Goal: Obtain resource: Download file/media

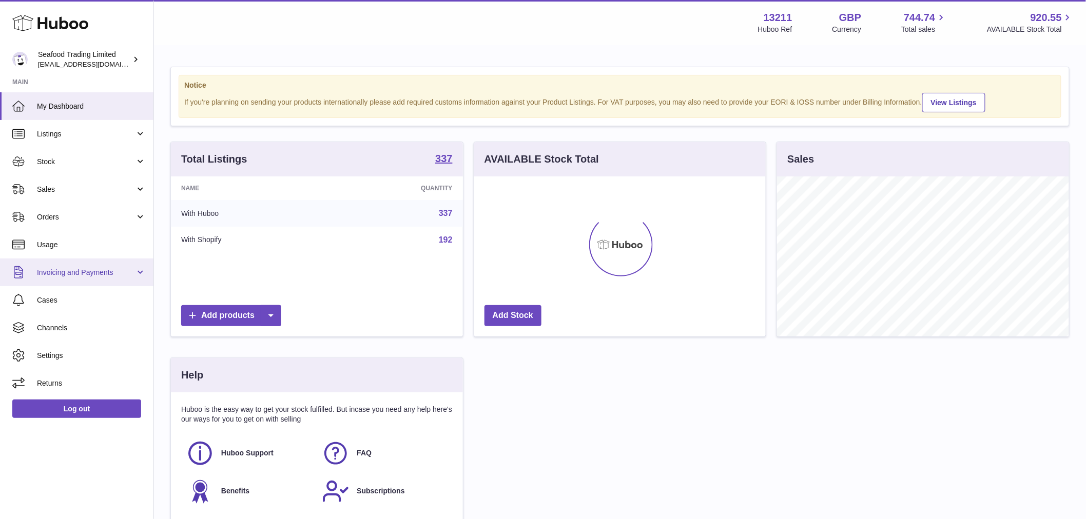
scroll to position [160, 291]
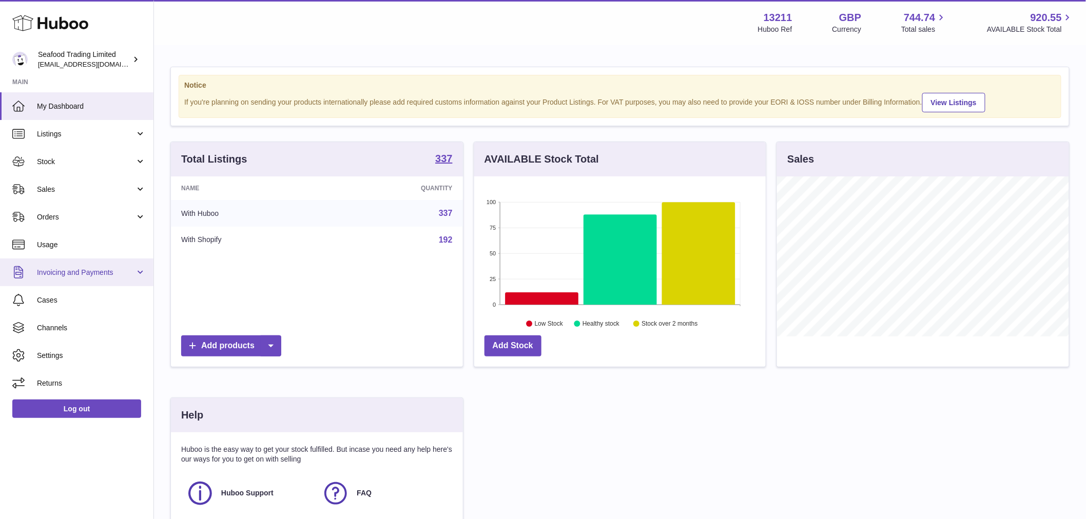
click at [73, 269] on span "Invoicing and Payments" at bounding box center [86, 273] width 98 height 10
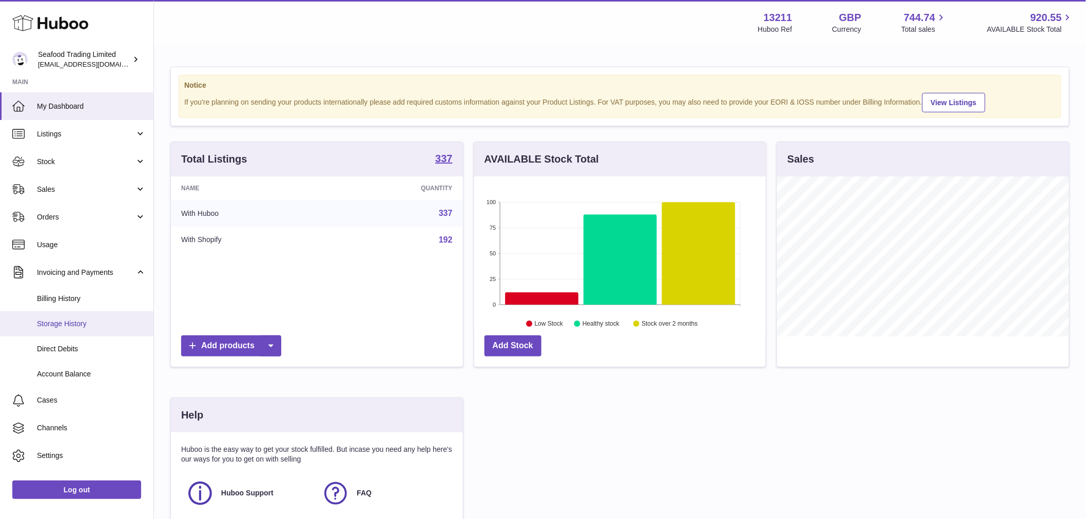
click at [67, 318] on link "Storage History" at bounding box center [76, 323] width 153 height 25
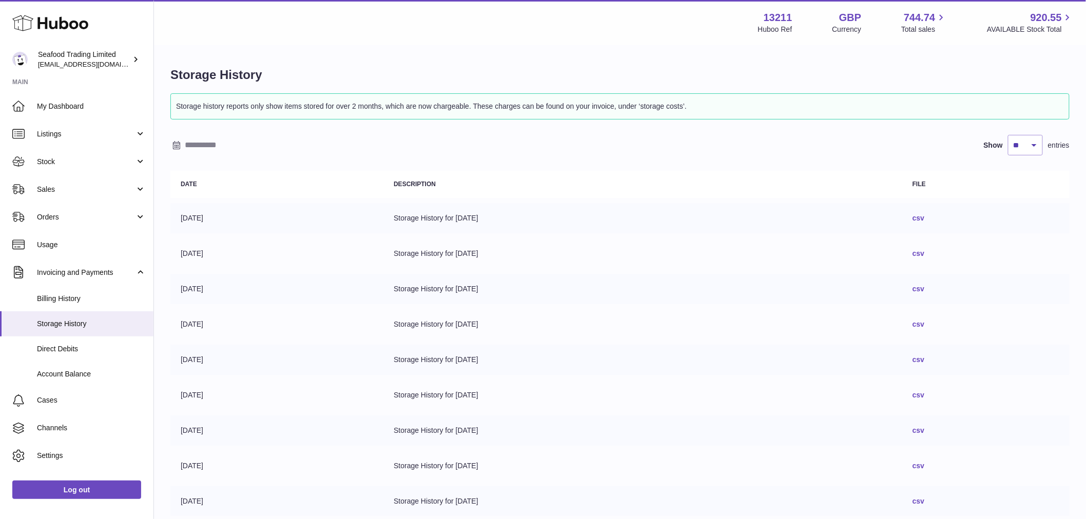
click at [924, 217] on link "csv" at bounding box center [918, 218] width 12 height 8
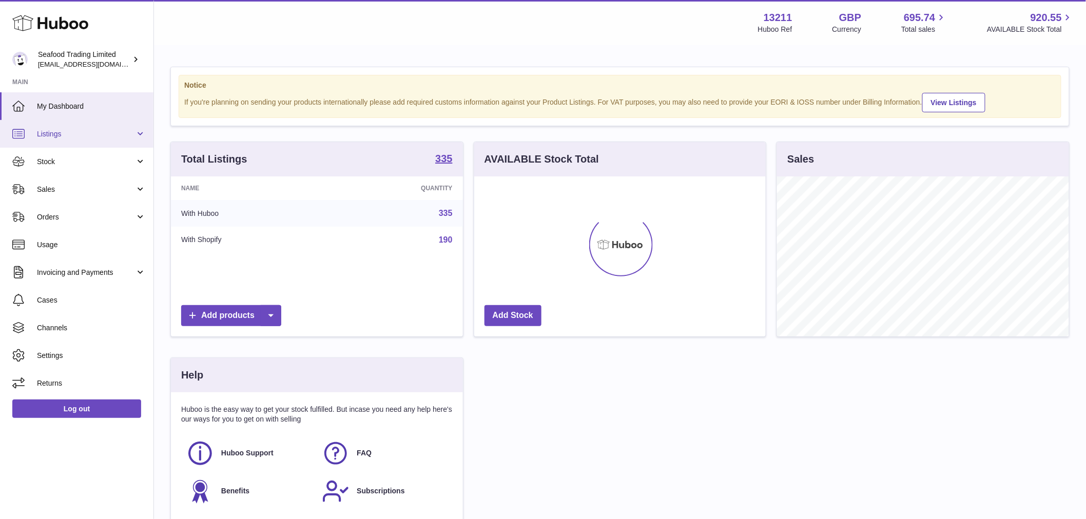
scroll to position [160, 291]
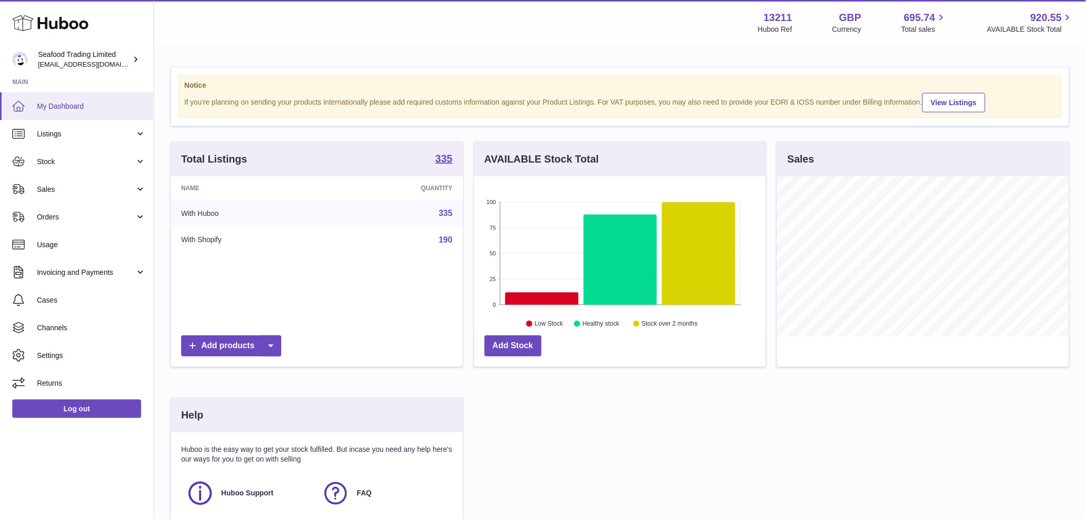
click at [67, 108] on span "My Dashboard" at bounding box center [91, 107] width 109 height 10
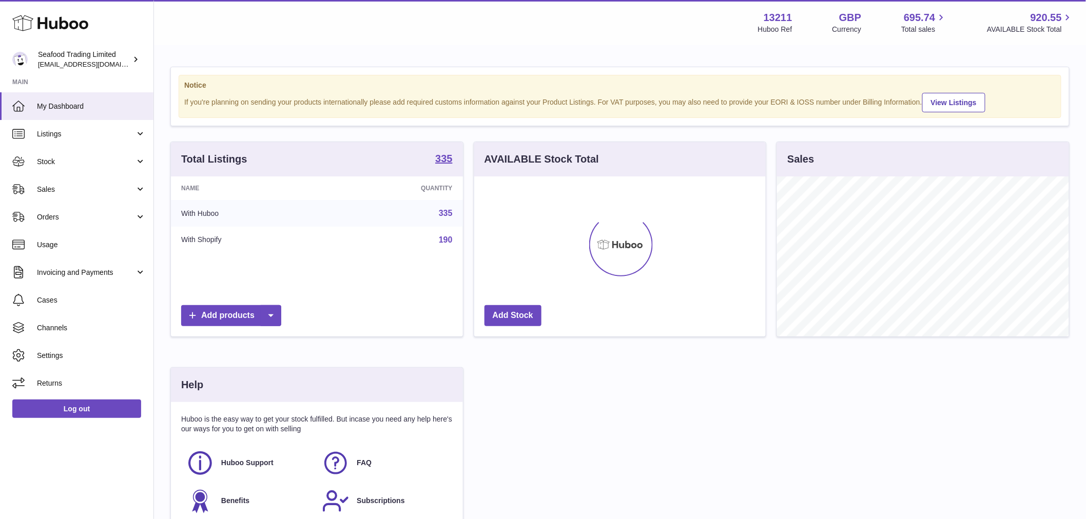
scroll to position [160, 291]
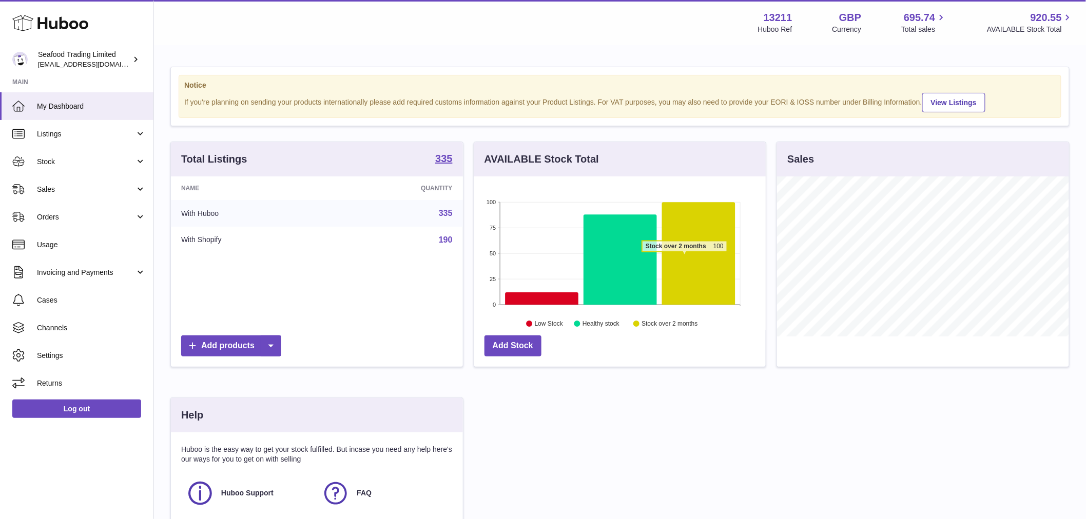
click at [701, 264] on icon at bounding box center [698, 254] width 73 height 103
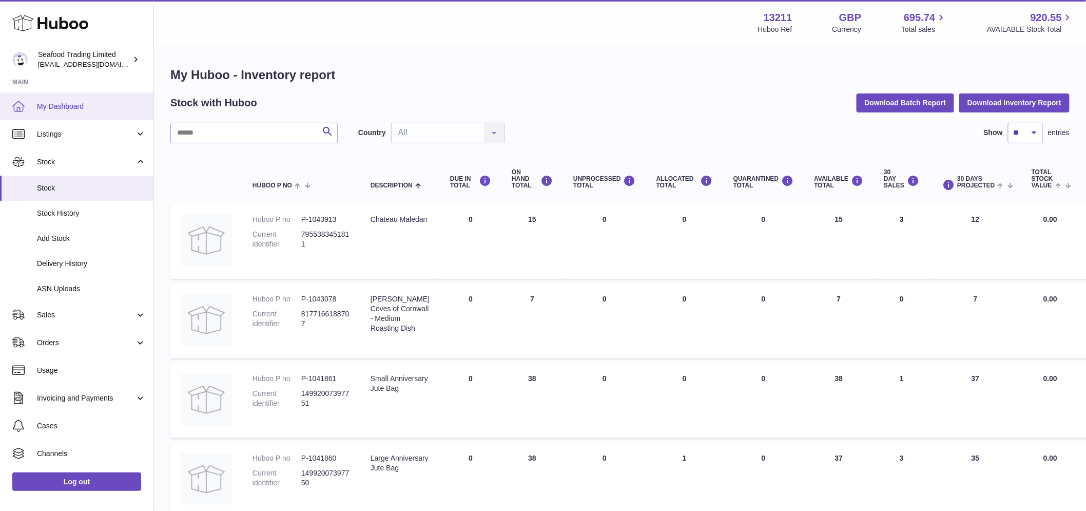
click at [52, 103] on span "My Dashboard" at bounding box center [91, 107] width 109 height 10
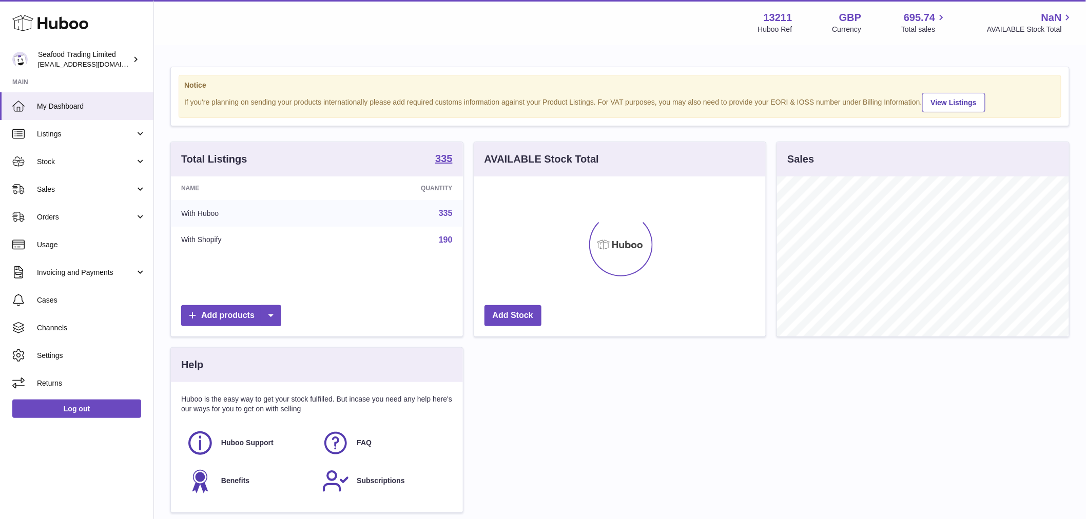
scroll to position [160, 291]
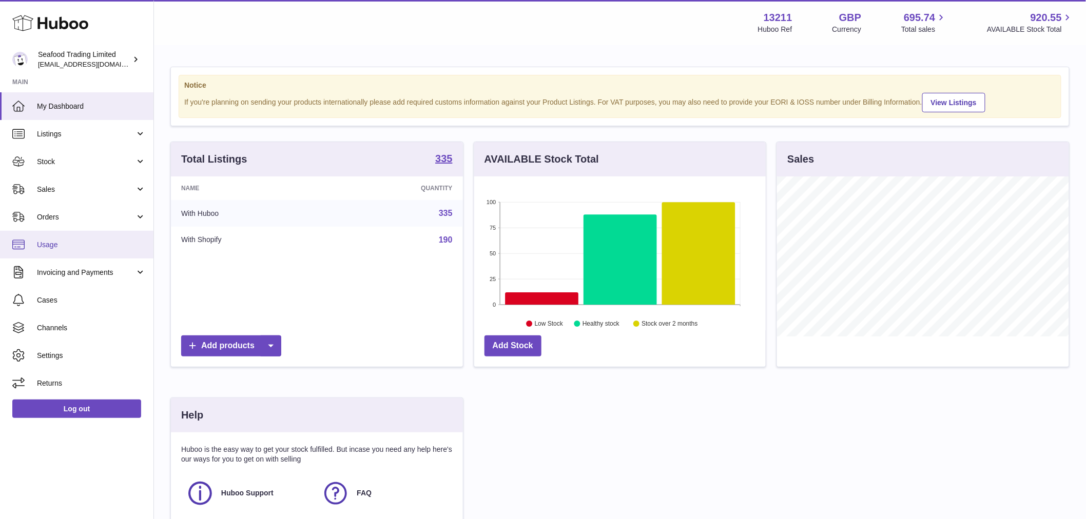
click at [53, 238] on link "Usage" at bounding box center [76, 245] width 153 height 28
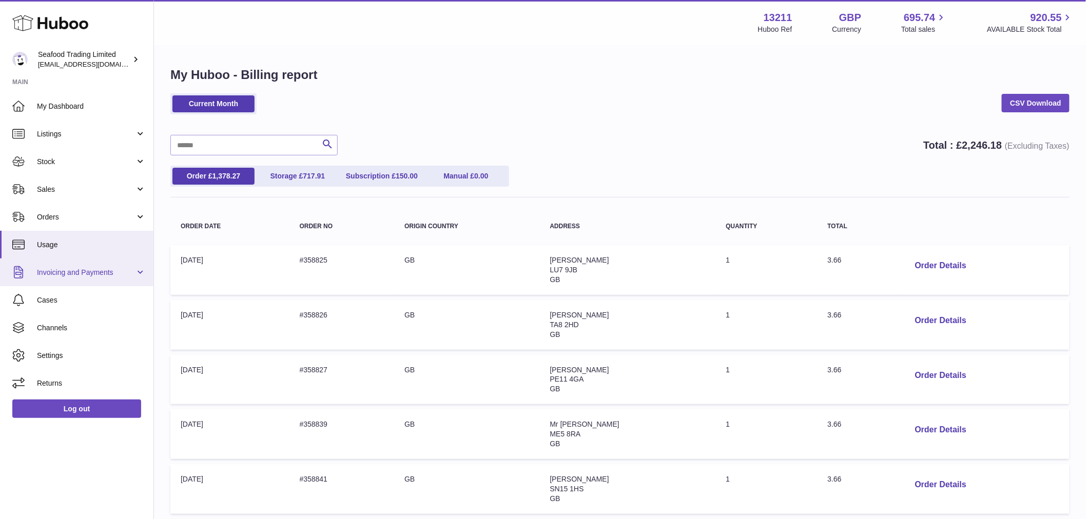
click at [98, 275] on span "Invoicing and Payments" at bounding box center [86, 273] width 98 height 10
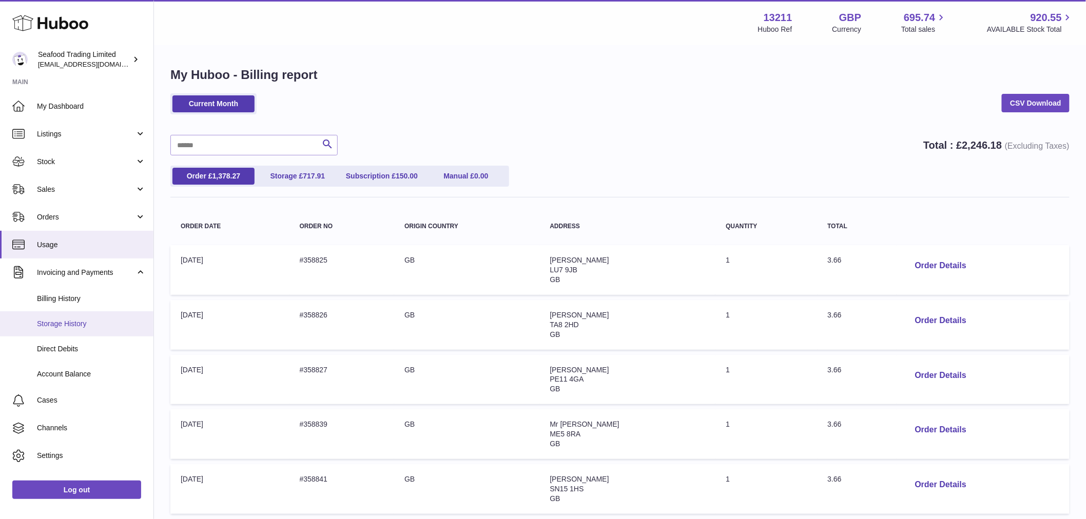
click at [67, 325] on span "Storage History" at bounding box center [91, 324] width 109 height 10
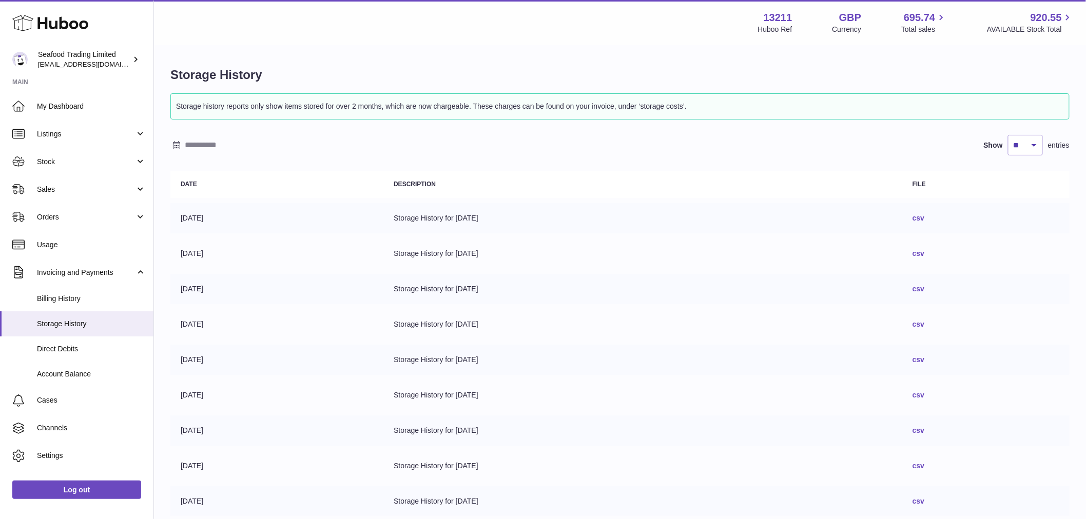
click at [924, 222] on link "csv" at bounding box center [918, 218] width 12 height 8
click at [69, 139] on span "Listings" at bounding box center [86, 134] width 98 height 10
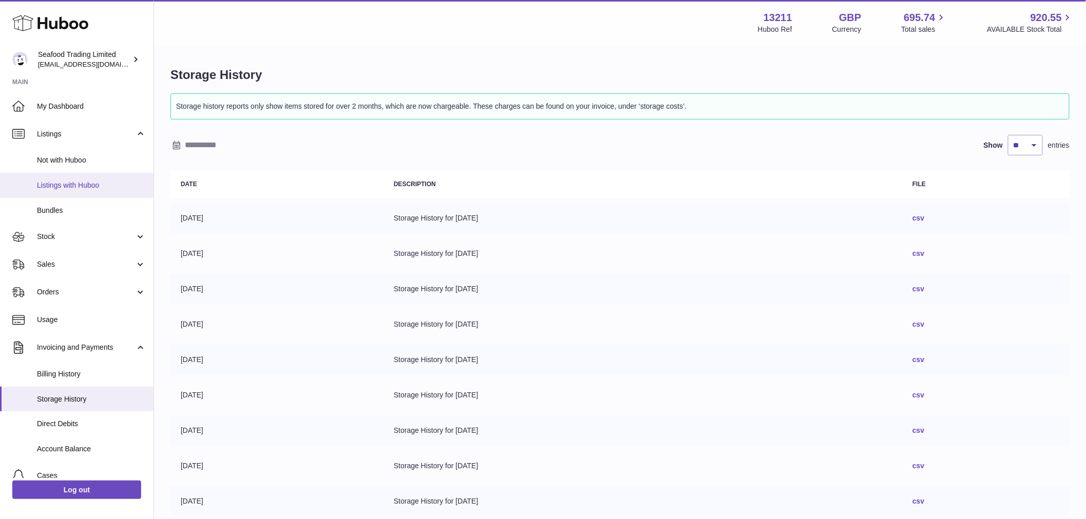
click at [74, 183] on span "Listings with Huboo" at bounding box center [91, 186] width 109 height 10
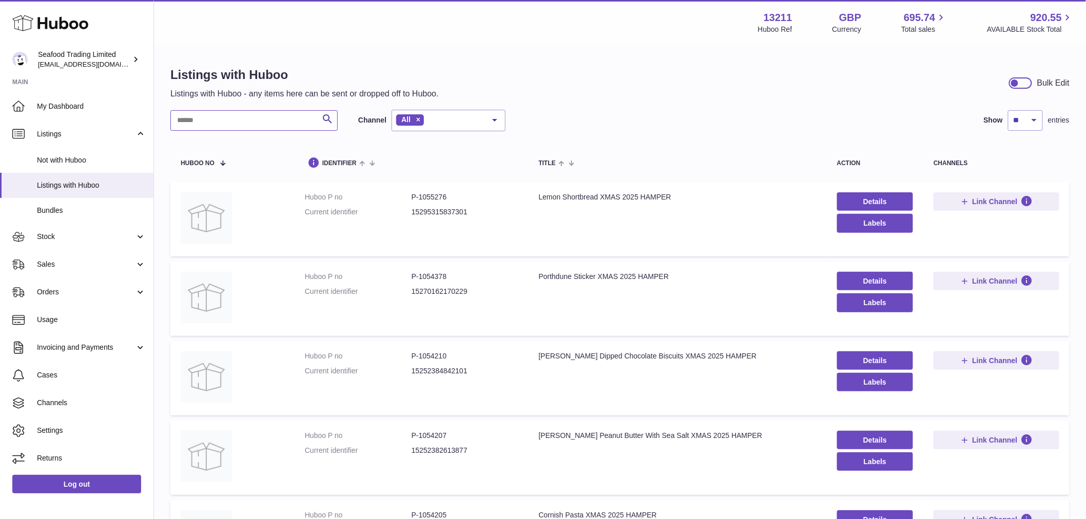
click at [236, 113] on input "text" at bounding box center [253, 120] width 167 height 21
paste input "******"
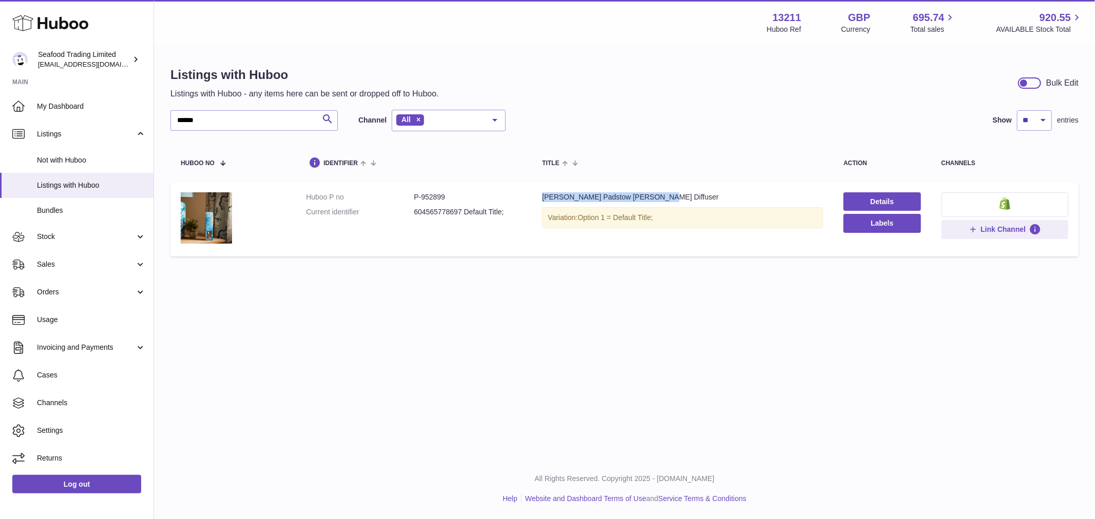
drag, startPoint x: 658, startPoint y: 192, endPoint x: 535, endPoint y: 198, distance: 123.3
click at [535, 198] on td "Title Jill Stein Padstow Reed Diffuser Variation: Option 1 = Default Title;" at bounding box center [682, 219] width 301 height 74
copy div "Jill Stein Padstow Reed Diffuser"
drag, startPoint x: 217, startPoint y: 119, endPoint x: -24, endPoint y: 101, distance: 241.9
click at [0, 101] on html ".st0{fill:#141414;}" at bounding box center [547, 259] width 1095 height 519
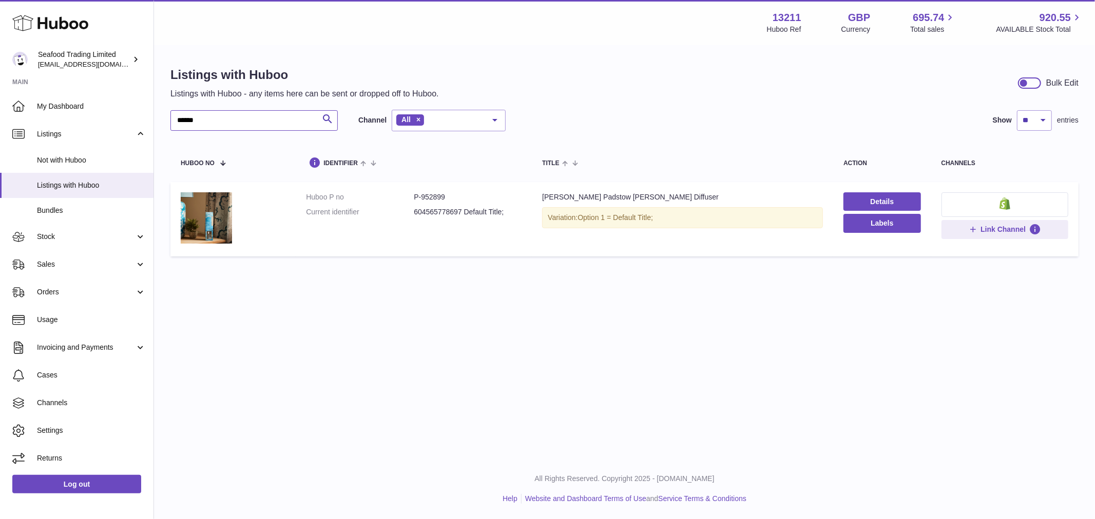
paste input "text"
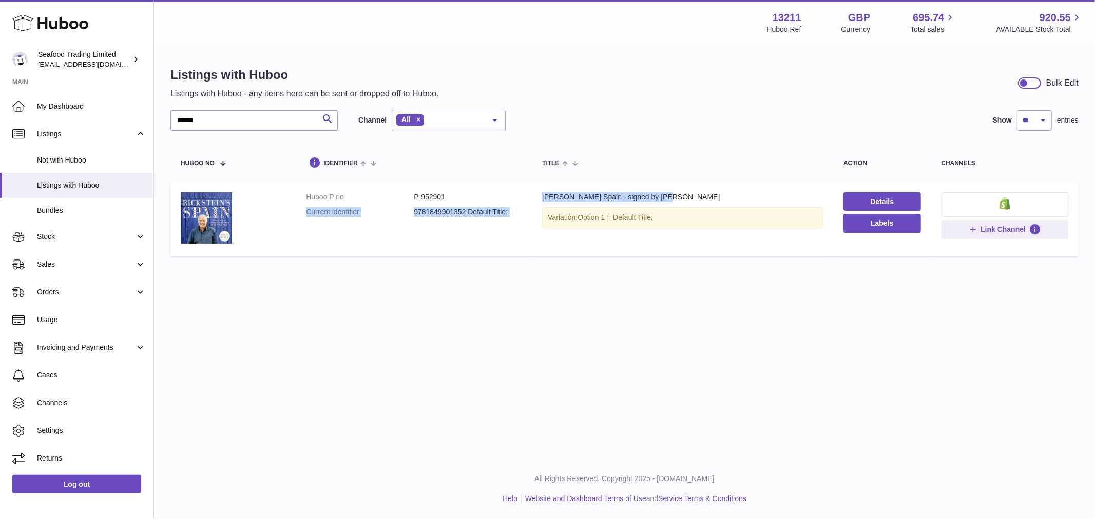
drag, startPoint x: 685, startPoint y: 197, endPoint x: 528, endPoint y: 199, distance: 157.1
click at [519, 200] on tr "Huboo P no P-952901 Current identifier 9781849901352 Default Title; Title Rick …" at bounding box center [624, 219] width 908 height 74
click at [568, 196] on div "Rick Stein's Spain - signed by Rick" at bounding box center [682, 197] width 281 height 10
drag, startPoint x: 661, startPoint y: 197, endPoint x: 538, endPoint y: 197, distance: 123.2
click at [538, 197] on td "Title Rick Stein's Spain - signed by Rick Variation: Option 1 = Default Title;" at bounding box center [682, 219] width 301 height 74
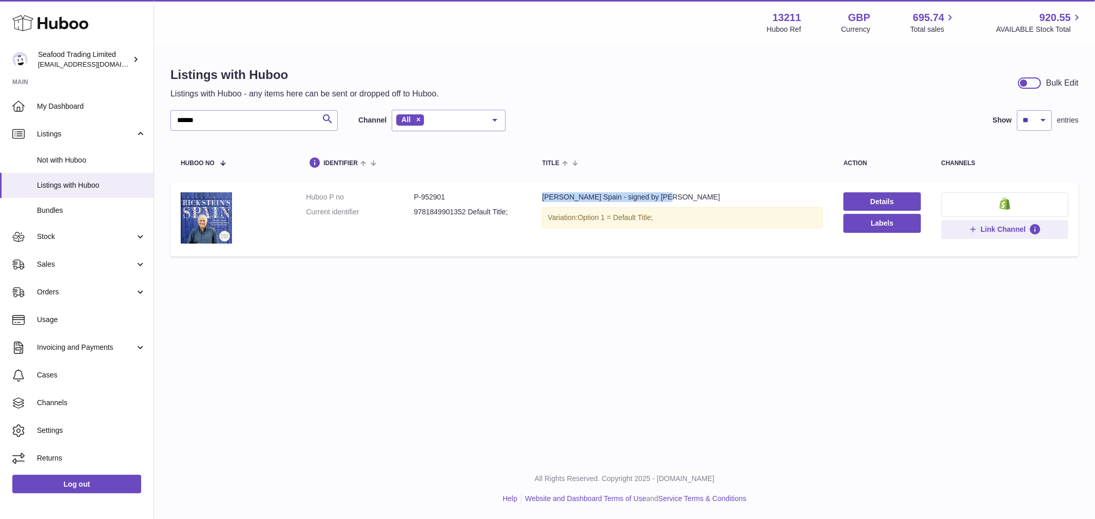
copy div "Rick Stein's Spain - signed by Rick"
drag, startPoint x: 212, startPoint y: 120, endPoint x: -145, endPoint y: 77, distance: 359.6
click at [0, 77] on html ".st0{fill:#141414;}" at bounding box center [547, 259] width 1095 height 519
paste input "text"
drag, startPoint x: 693, startPoint y: 198, endPoint x: 540, endPoint y: 196, distance: 152.4
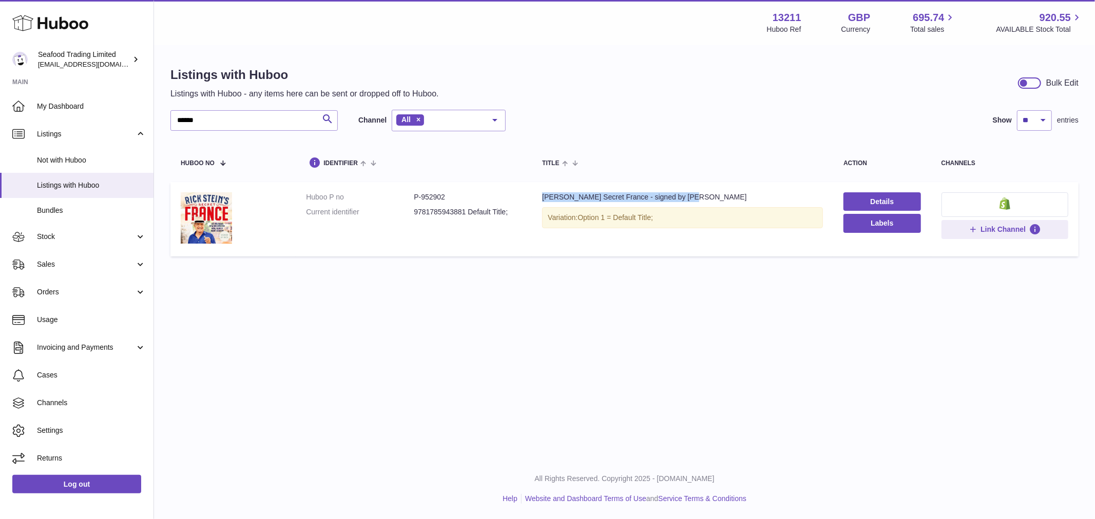
click at [542, 196] on div "Rick Stein's Secret France - signed by Rick" at bounding box center [682, 197] width 281 height 10
copy div "Rick Stein's Secret France - signed by Rick"
drag, startPoint x: 213, startPoint y: 120, endPoint x: 33, endPoint y: 121, distance: 180.6
click at [33, 121] on div "Huboo Seafood Trading Limited internalAdmin-13211@internal.huboo.com Main My Da…" at bounding box center [547, 259] width 1095 height 519
paste input "text"
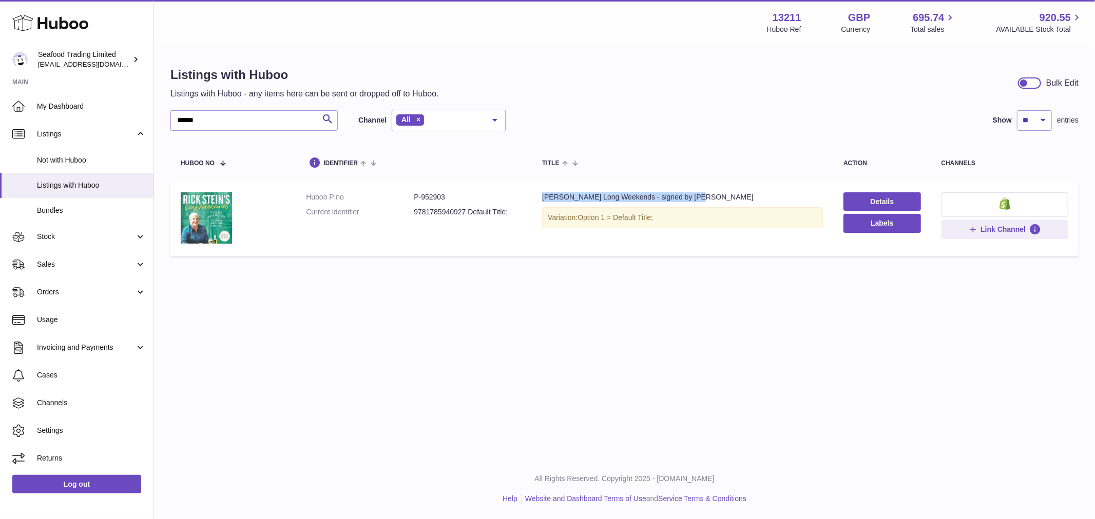
drag, startPoint x: 717, startPoint y: 195, endPoint x: 534, endPoint y: 193, distance: 182.7
click at [534, 193] on td "Title Rick Stein's Long Weekends - signed by Rick Variation: Option 1 = Default…" at bounding box center [682, 219] width 301 height 74
copy div "Rick Stein's Long Weekends - signed by Rick"
drag, startPoint x: 210, startPoint y: 116, endPoint x: -59, endPoint y: 94, distance: 269.8
click at [0, 94] on html ".st0{fill:#141414;}" at bounding box center [547, 259] width 1095 height 519
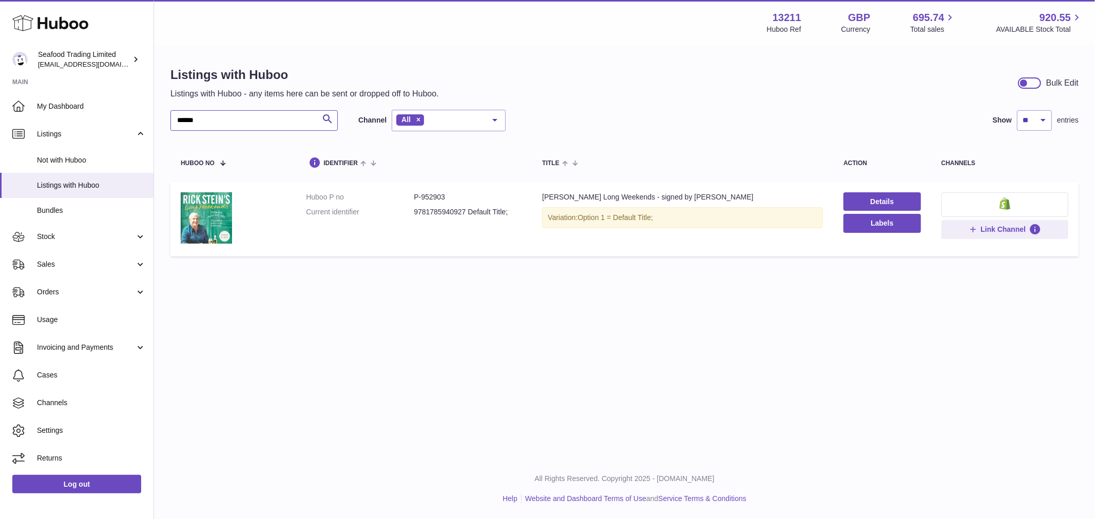
paste input "text"
drag, startPoint x: 736, startPoint y: 197, endPoint x: 532, endPoint y: 196, distance: 203.7
click at [532, 196] on td "Title Rick Stein’s Mediterranean Escapes - signed by Rick Variation: Option 1 =…" at bounding box center [682, 219] width 301 height 74
copy div "[PERSON_NAME] Mediterranean Escapes - signed by [PERSON_NAME]"
drag, startPoint x: 226, startPoint y: 116, endPoint x: -155, endPoint y: 114, distance: 381.3
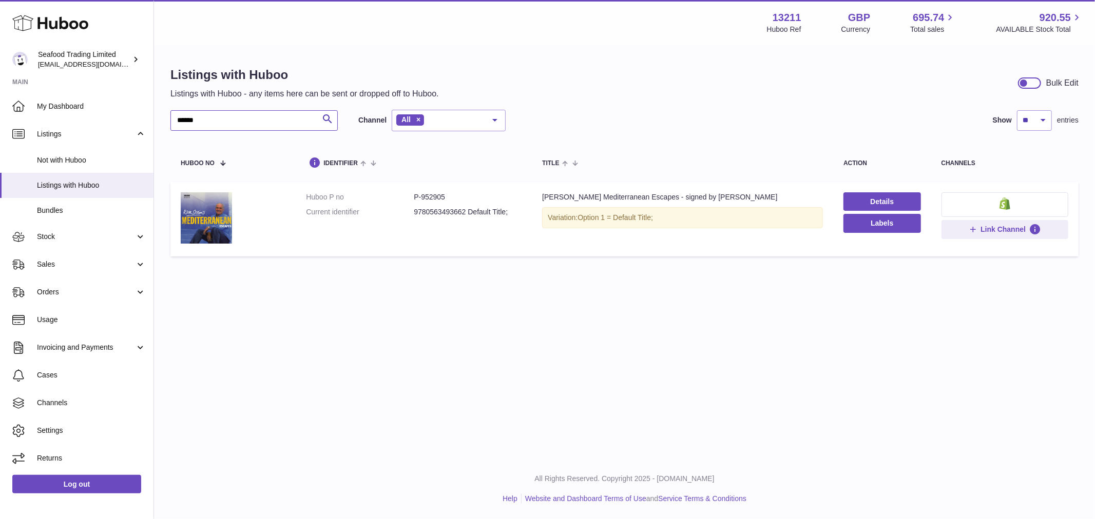
click at [0, 114] on html ".st0{fill:#141414;}" at bounding box center [547, 259] width 1095 height 519
paste input "text"
drag, startPoint x: 711, startPoint y: 197, endPoint x: 533, endPoint y: 196, distance: 178.6
click at [533, 196] on td "Title Rick Stein’s Far Eastern Odyssey - signed by Rick Variation: Option 1 = D…" at bounding box center [682, 219] width 301 height 74
copy div "[PERSON_NAME] Far Eastern Odyssey - signed by [PERSON_NAME]"
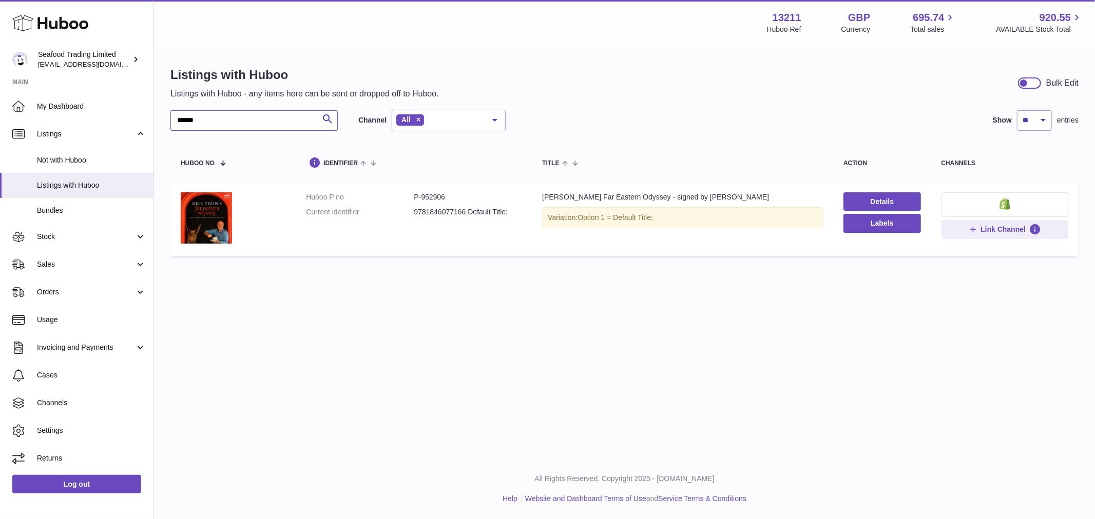
click at [272, 119] on input "******" at bounding box center [253, 120] width 167 height 21
paste input "text"
click at [623, 192] on div "[PERSON_NAME] Coast to Coast - signed by [PERSON_NAME]" at bounding box center [682, 197] width 281 height 10
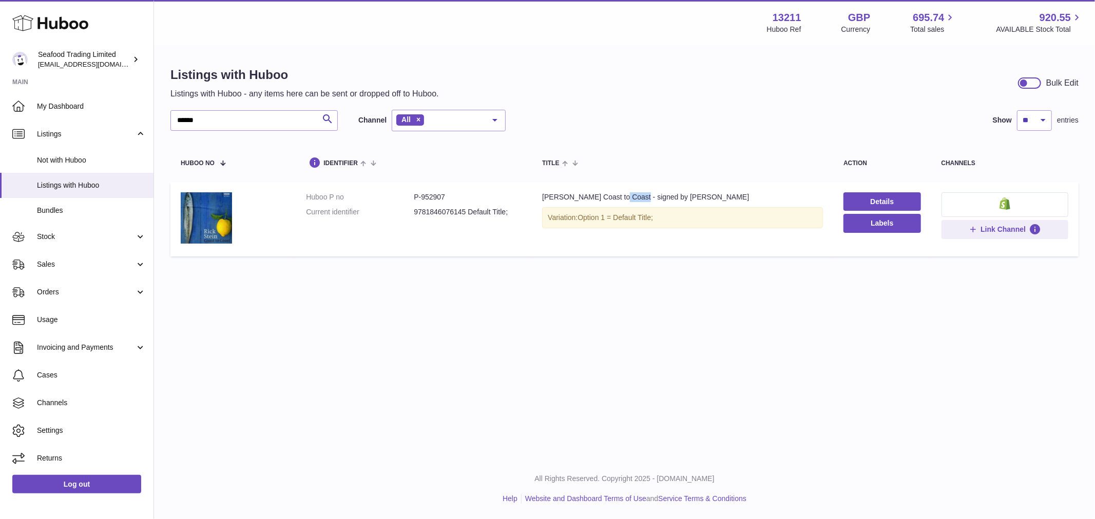
click at [623, 192] on div "[PERSON_NAME] Coast to Coast - signed by [PERSON_NAME]" at bounding box center [682, 197] width 281 height 10
click at [623, 192] on div "Rick Stein’s Coast to Coast - signed by Rick" at bounding box center [682, 197] width 281 height 10
copy td "Rick Stein’s Coast to Coast - signed by Rick"
drag, startPoint x: 249, startPoint y: 124, endPoint x: 56, endPoint y: 115, distance: 192.6
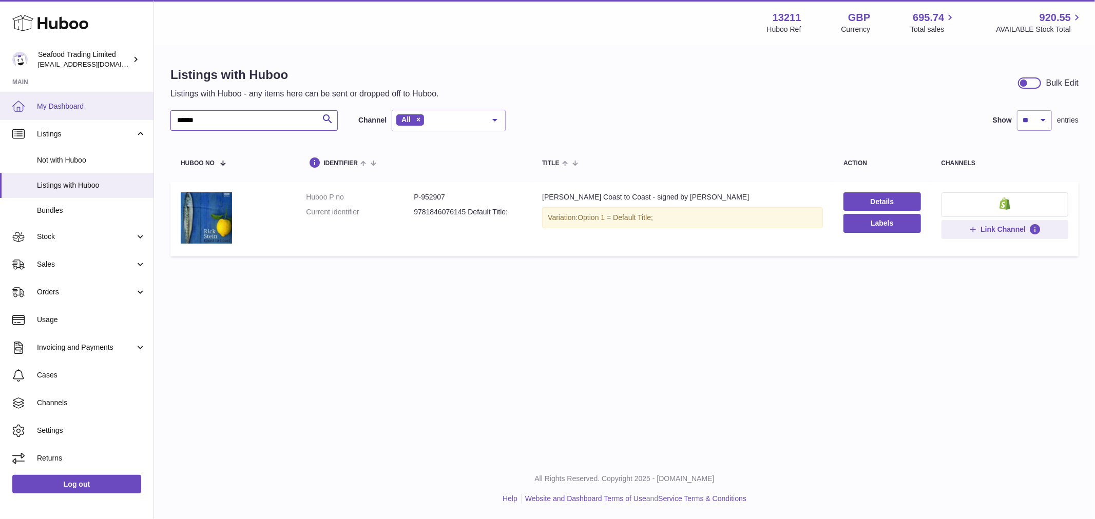
click at [56, 115] on div "Huboo Seafood Trading Limited internalAdmin-13211@internal.huboo.com Main My Da…" at bounding box center [547, 259] width 1095 height 519
paste input "text"
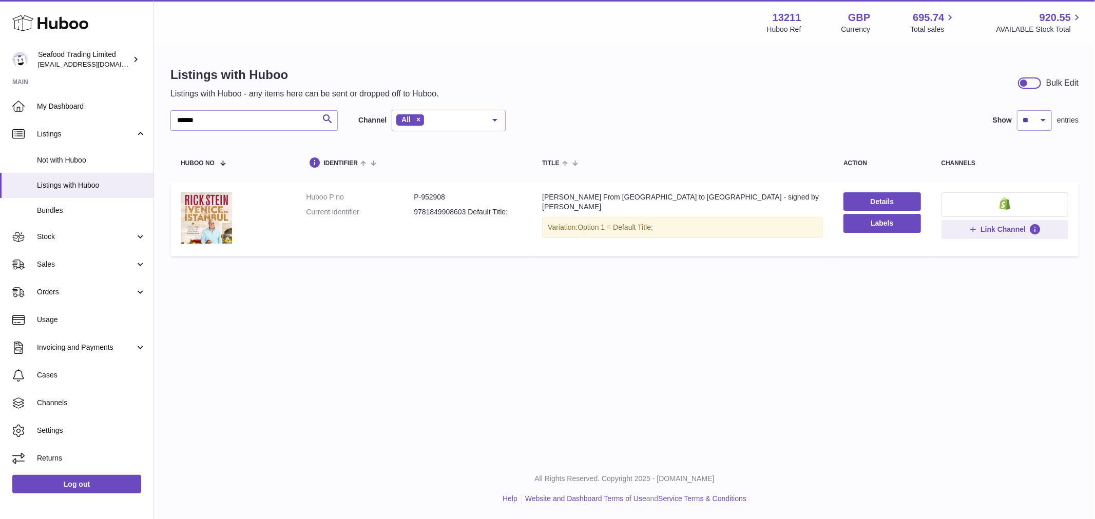
click at [693, 194] on div "Rick Stein’s From Venice to Istanbul - signed by Rick" at bounding box center [682, 202] width 281 height 20
copy td "Rick Stein’s From Venice to Istanbul - signed by Rick"
drag, startPoint x: 205, startPoint y: 113, endPoint x: 115, endPoint y: 123, distance: 90.9
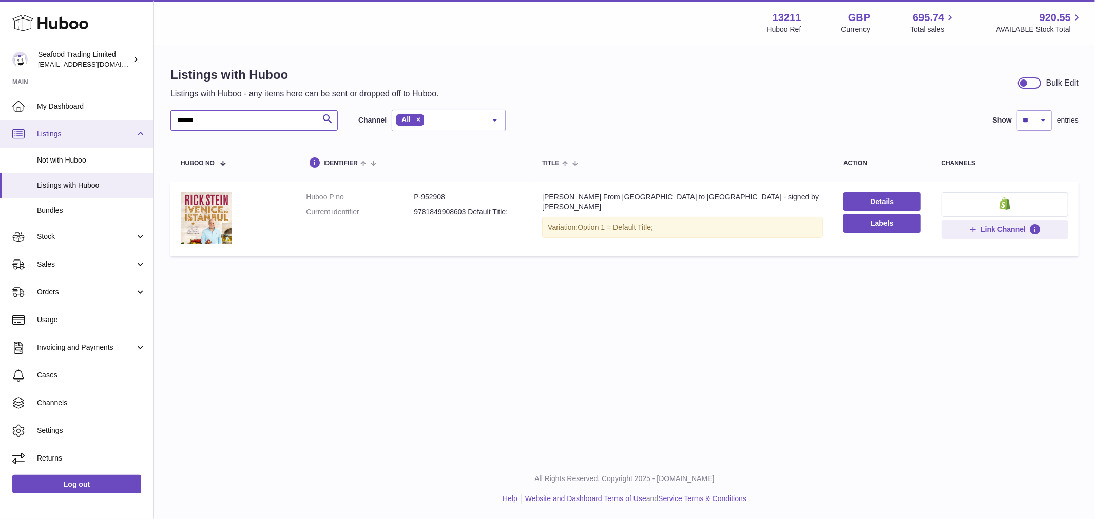
click at [115, 123] on div "Huboo Seafood Trading Limited internalAdmin-13211@internal.huboo.com Main My Da…" at bounding box center [547, 259] width 1095 height 519
paste input "text"
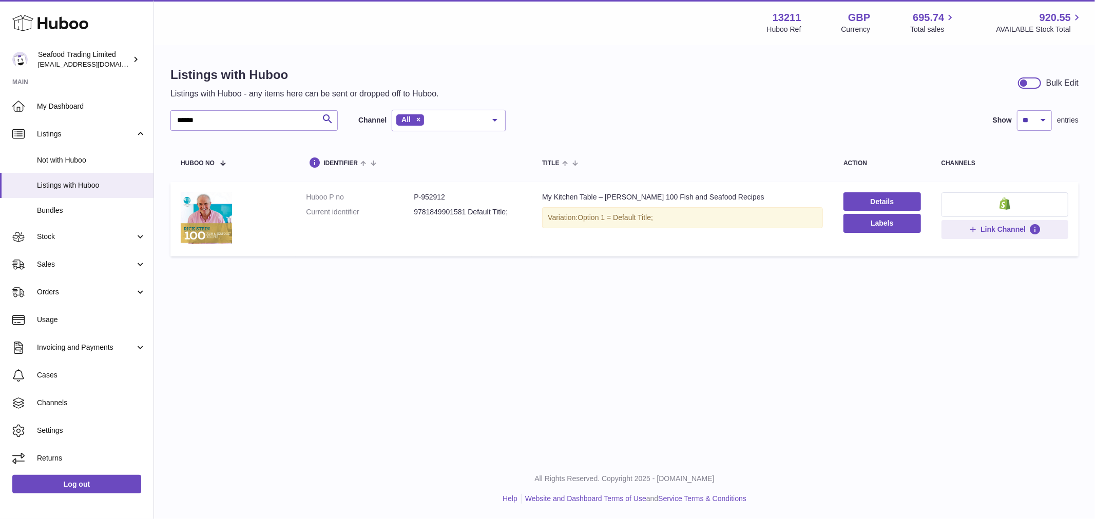
click at [639, 193] on div "My Kitchen Table – Rick Stein 100 Fish and Seafood Recipes" at bounding box center [682, 197] width 281 height 10
click at [638, 192] on div "My Kitchen Table – Rick Stein 100 Fish and Seafood Recipes" at bounding box center [682, 197] width 281 height 10
click at [637, 192] on div "My Kitchen Table – Rick Stein 100 Fish and Seafood Recipes" at bounding box center [682, 197] width 281 height 10
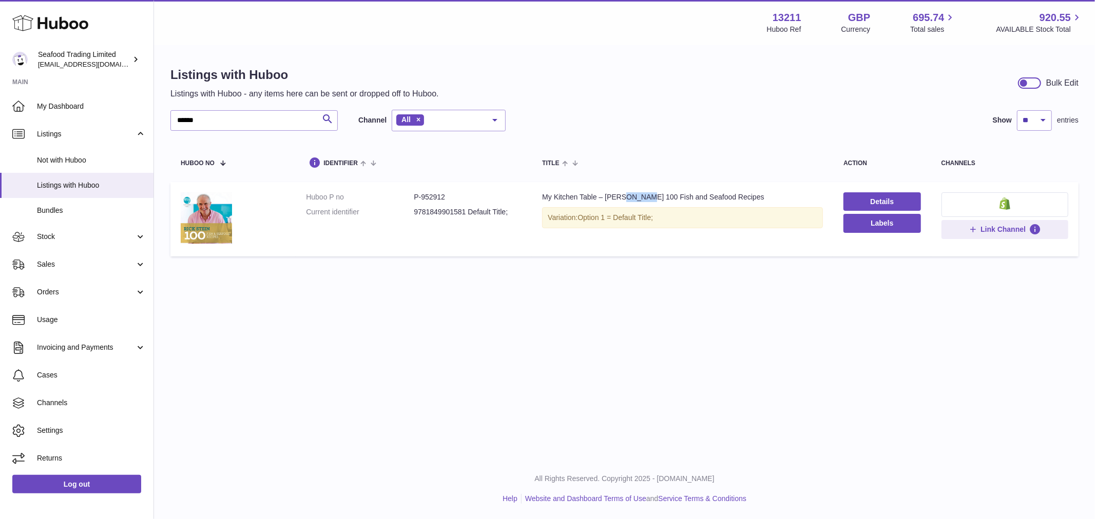
click at [637, 192] on div "My Kitchen Table – Rick Stein 100 Fish and Seafood Recipes" at bounding box center [682, 197] width 281 height 10
copy td "My Kitchen Table – Rick Stein 100 Fish and Seafood Recipes"
drag, startPoint x: 244, startPoint y: 117, endPoint x: -83, endPoint y: 109, distance: 327.5
click at [0, 109] on html ".st0{fill:#141414;}" at bounding box center [547, 259] width 1095 height 519
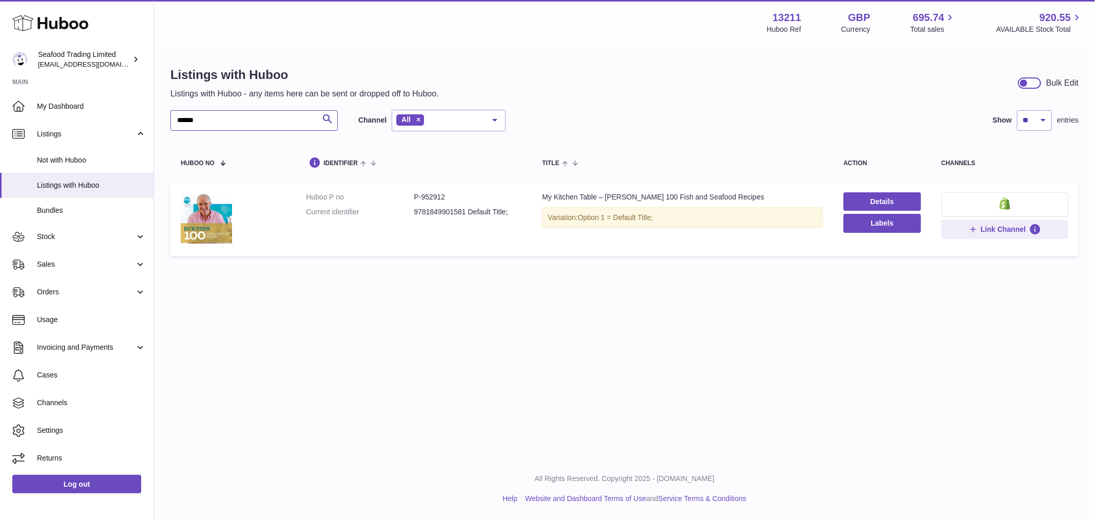
paste input "text"
drag, startPoint x: 703, startPoint y: 196, endPoint x: 534, endPoint y: 199, distance: 168.9
click at [534, 199] on td "Title Rick Stein's Simple Suppers - signed by Rick Variation: Option 1 = Defaul…" at bounding box center [682, 219] width 301 height 74
copy div "Rick Stein's Simple Suppers - signed by Rick"
drag, startPoint x: 435, startPoint y: 321, endPoint x: 443, endPoint y: 310, distance: 13.9
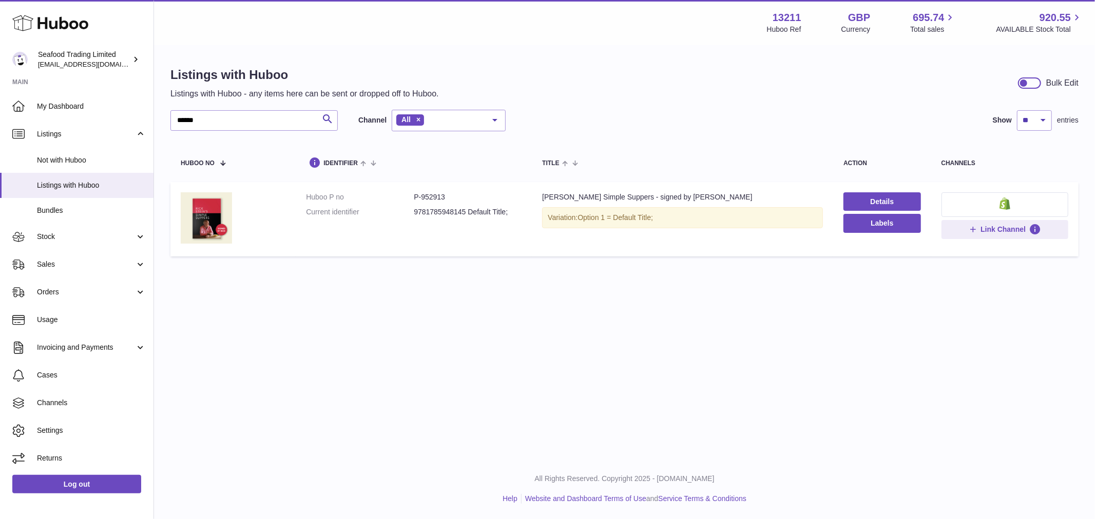
click at [435, 320] on div "Menu Huboo 13211 Huboo Ref GBP Currency 695.74 Total sales 920.55 AVAILABLE Sto…" at bounding box center [624, 229] width 941 height 459
drag, startPoint x: 699, startPoint y: 196, endPoint x: 513, endPoint y: 211, distance: 186.9
click at [513, 211] on tr "Huboo P no P-952913 Current identifier 9781785948145 Default Title; Title Rick …" at bounding box center [624, 219] width 908 height 74
drag, startPoint x: 222, startPoint y: 120, endPoint x: 60, endPoint y: 113, distance: 162.3
click at [60, 113] on div "Huboo Seafood Trading Limited internalAdmin-13211@internal.huboo.com Main My Da…" at bounding box center [547, 259] width 1095 height 519
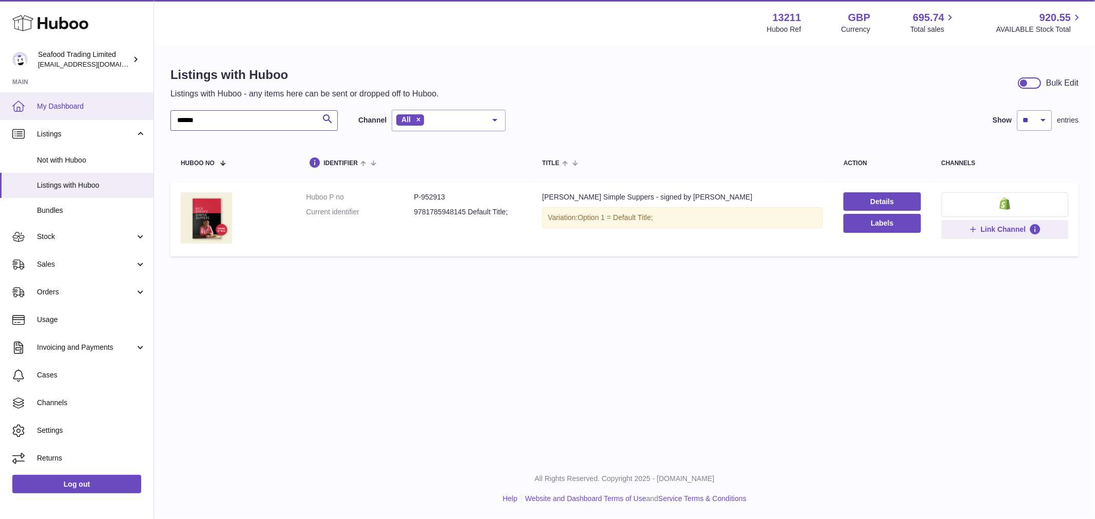
paste input "text"
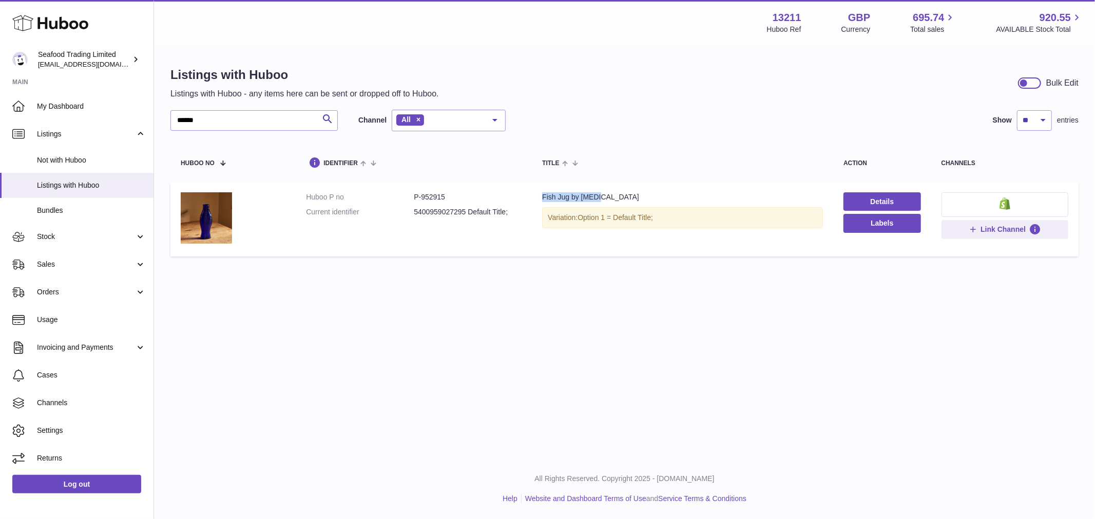
drag, startPoint x: 597, startPoint y: 194, endPoint x: 539, endPoint y: 198, distance: 58.1
click at [539, 198] on td "Title Fish Jug by SERAX Variation: Option 1 = Default Title;" at bounding box center [682, 219] width 301 height 74
drag, startPoint x: 228, startPoint y: 114, endPoint x: 42, endPoint y: 122, distance: 186.4
click at [52, 122] on div "Huboo Seafood Trading Limited internalAdmin-13211@internal.huboo.com Main My Da…" at bounding box center [547, 259] width 1095 height 519
paste input "text"
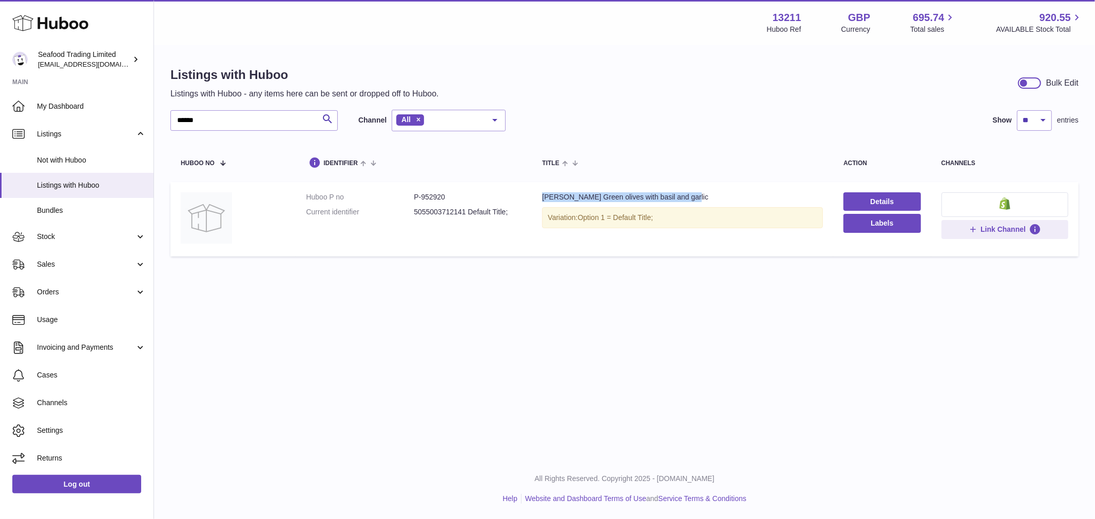
drag, startPoint x: 697, startPoint y: 197, endPoint x: 531, endPoint y: 197, distance: 165.8
click at [532, 197] on td "Title Rick Stein Green olives with basil and garlic Variation: Option 1 = Defau…" at bounding box center [682, 219] width 301 height 74
click at [224, 111] on input "******" at bounding box center [253, 120] width 167 height 21
click at [221, 115] on input "******" at bounding box center [253, 120] width 167 height 21
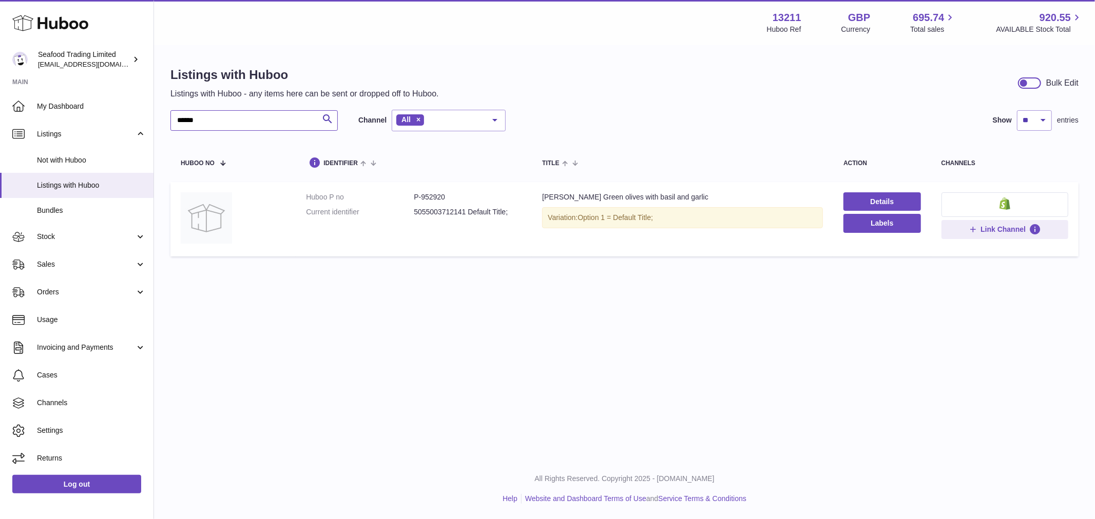
paste input "text"
click at [604, 191] on td "Title Rick Stein Moorish Kalamata Olives Variation: Option 1 = Default Title;" at bounding box center [682, 219] width 301 height 74
click at [195, 121] on input "******" at bounding box center [253, 120] width 167 height 21
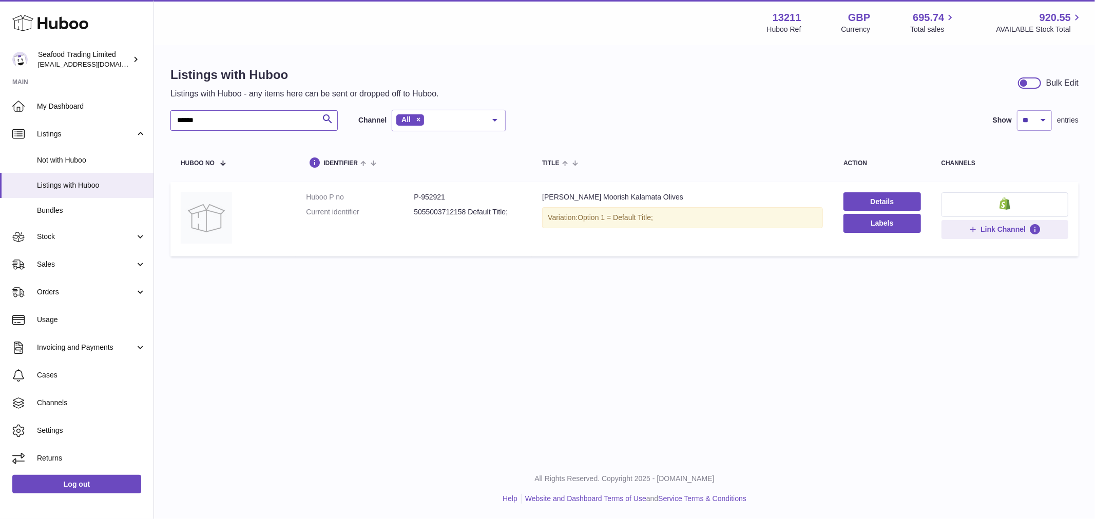
click at [195, 121] on input "******" at bounding box center [253, 120] width 167 height 21
paste input "text"
click at [588, 195] on div "Rick Stein Salt Pepper Nuts" at bounding box center [682, 197] width 281 height 10
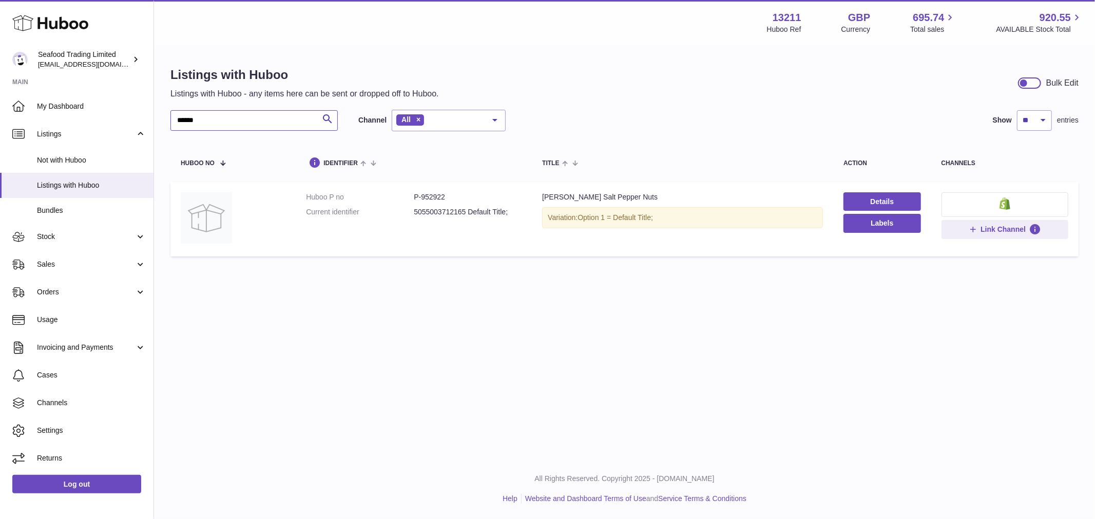
click at [194, 119] on input "******" at bounding box center [253, 120] width 167 height 21
paste input "text"
click at [621, 197] on div "Rick Stein Jams & Chutneys - Kilner Jars" at bounding box center [682, 197] width 281 height 10
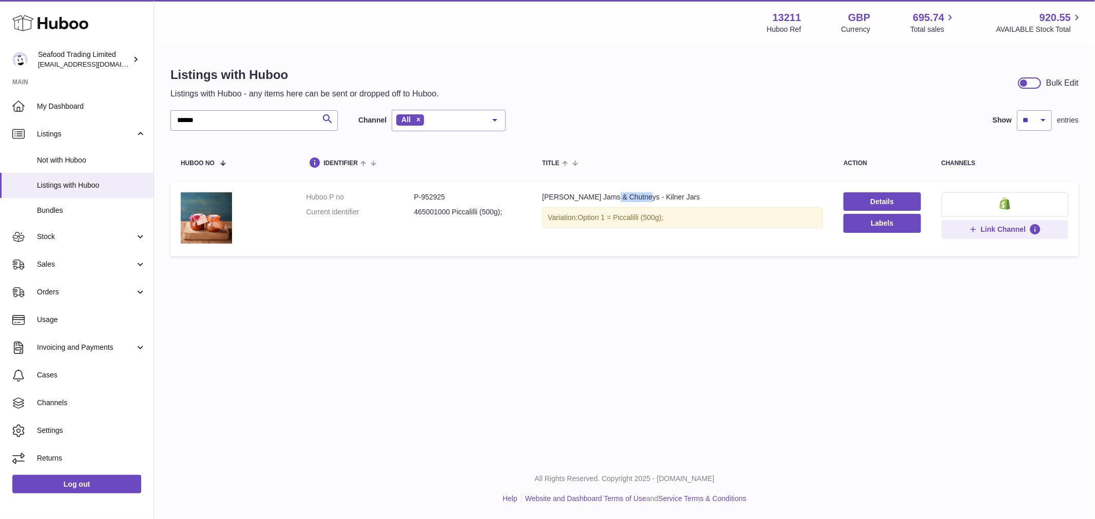
click at [622, 197] on div "Rick Stein Jams & Chutneys - Kilner Jars" at bounding box center [682, 197] width 281 height 10
click at [211, 123] on input "******" at bounding box center [253, 120] width 167 height 21
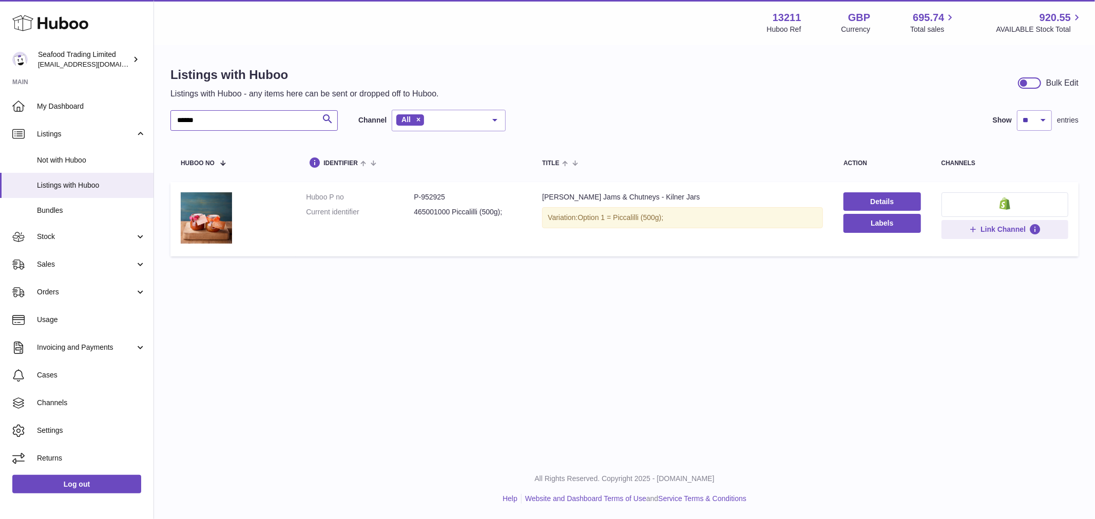
click at [210, 123] on input "******" at bounding box center [253, 120] width 167 height 21
paste input "text"
drag, startPoint x: 686, startPoint y: 196, endPoint x: 536, endPoint y: 199, distance: 150.4
click at [536, 199] on td "Title Rick Stein Jams & Chutneys - Kilner Jars Variation: Option 1 = Three frui…" at bounding box center [682, 219] width 301 height 74
drag, startPoint x: 240, startPoint y: 115, endPoint x: -236, endPoint y: 83, distance: 476.3
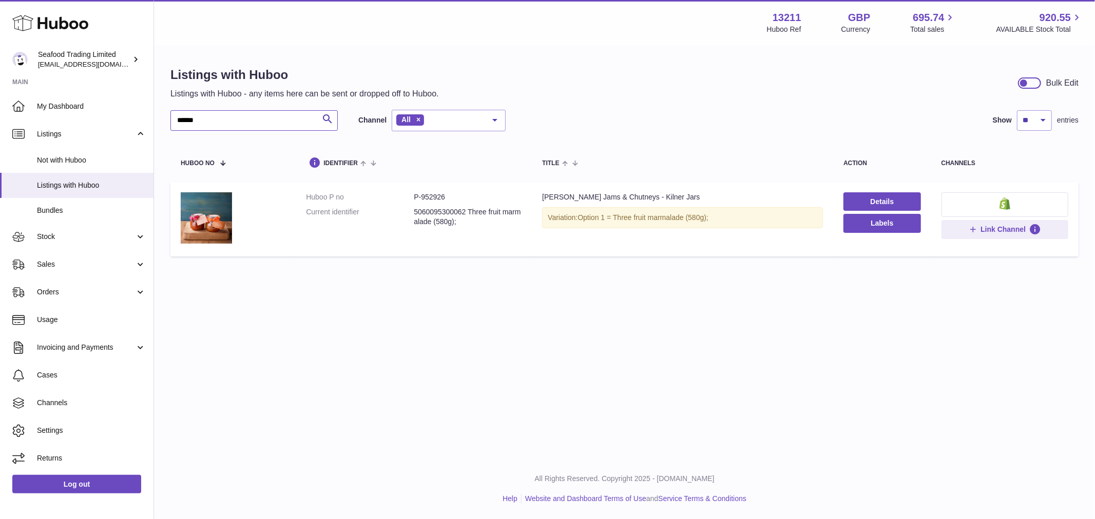
click at [0, 83] on html ".st0{fill:#141414;}" at bounding box center [547, 259] width 1095 height 519
paste input "text"
drag, startPoint x: 695, startPoint y: 197, endPoint x: 536, endPoint y: 201, distance: 159.1
click at [536, 201] on td "Title Rick Stein Jams & Chutneys - Kilner Jars Variation: Option 1 = Hot apple …" at bounding box center [682, 219] width 301 height 74
click at [208, 118] on input "******" at bounding box center [253, 120] width 167 height 21
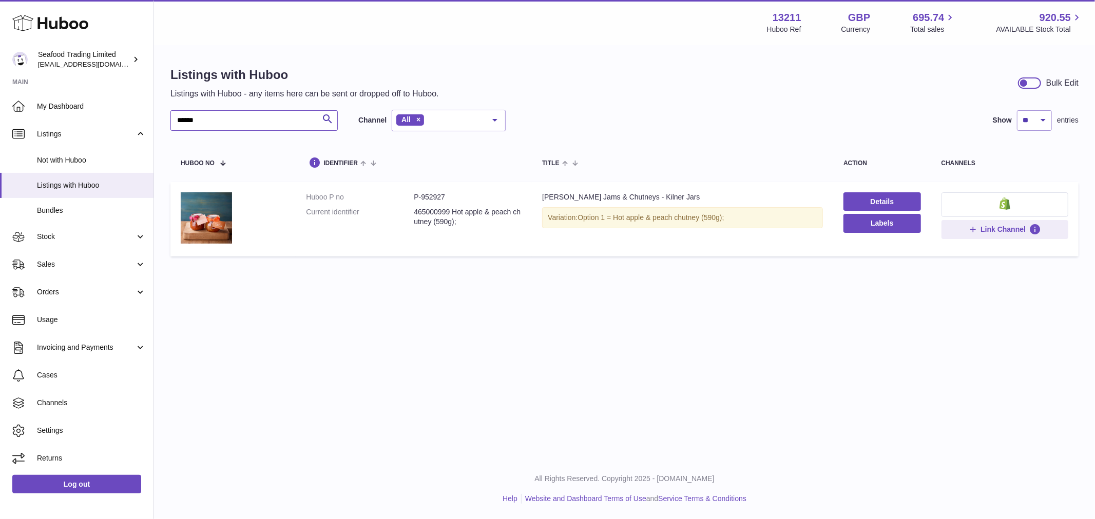
click at [208, 118] on input "******" at bounding box center [253, 120] width 167 height 21
paste input "text"
click at [211, 119] on input "******" at bounding box center [253, 120] width 167 height 21
paste input "text"
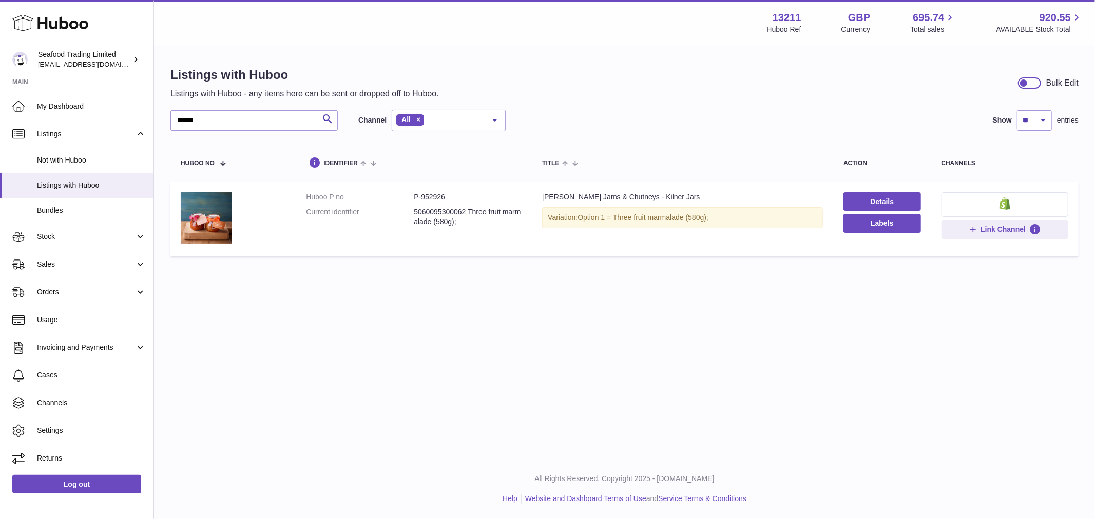
click at [463, 224] on dd "5060095300062 Three fruit marmalade (580g);" at bounding box center [468, 217] width 108 height 20
click at [187, 121] on input "******" at bounding box center [253, 120] width 167 height 21
paste input "text"
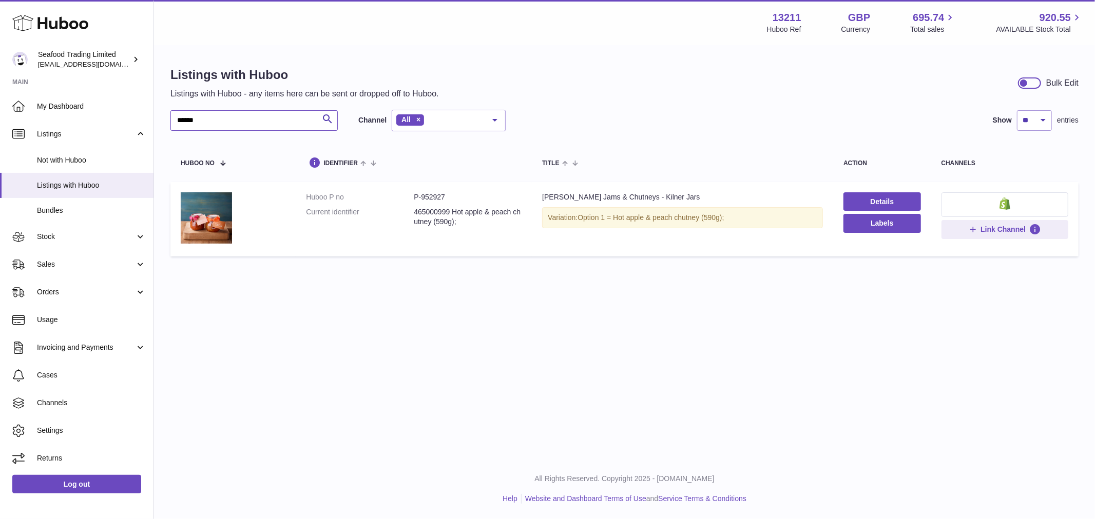
click at [200, 119] on input "******" at bounding box center [253, 120] width 167 height 21
paste input "text"
drag, startPoint x: 670, startPoint y: 196, endPoint x: 537, endPoint y: 200, distance: 132.5
click at [537, 200] on td "Title Rick Stein Spicy Beetroot Chutney Variation: Option 1 = Default Title;" at bounding box center [682, 219] width 301 height 74
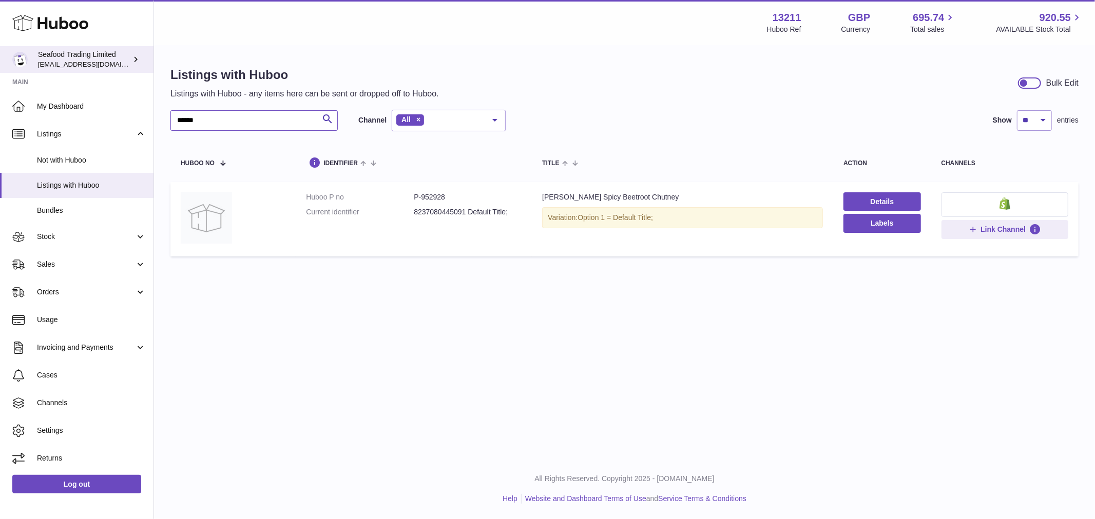
drag, startPoint x: 227, startPoint y: 117, endPoint x: 2, endPoint y: 72, distance: 229.8
click at [8, 95] on div "Huboo Seafood Trading Limited internalAdmin-13211@internal.huboo.com Main My Da…" at bounding box center [547, 259] width 1095 height 519
paste input "text"
drag, startPoint x: 640, startPoint y: 198, endPoint x: 530, endPoint y: 202, distance: 110.4
click at [532, 202] on td "Title Rick Stein Mango Chutney Variation: Option 1 = Default Title;" at bounding box center [682, 219] width 301 height 74
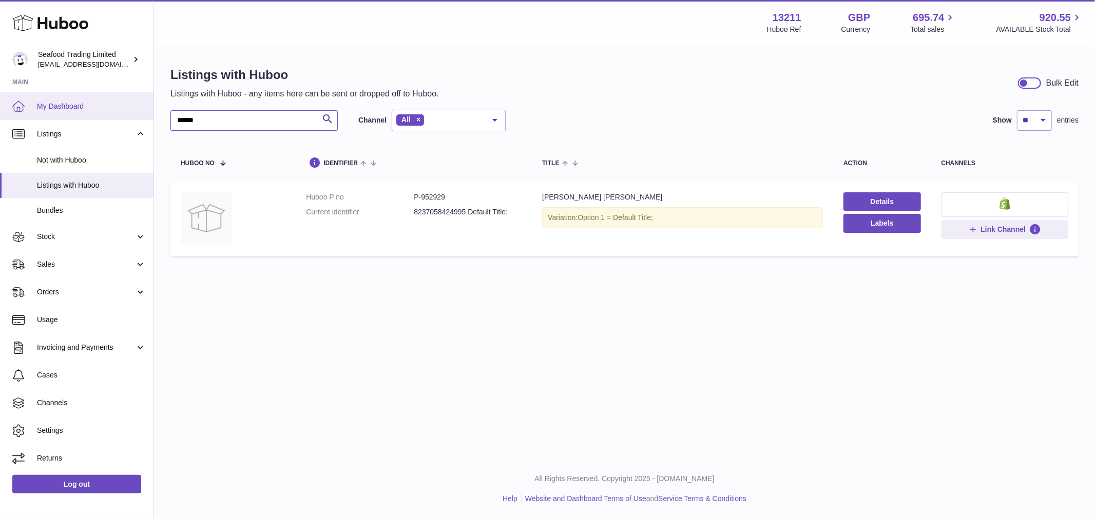
drag, startPoint x: 217, startPoint y: 116, endPoint x: 50, endPoint y: 98, distance: 167.2
click at [48, 119] on div "Huboo Seafood Trading Limited internalAdmin-13211@internal.huboo.com Main My Da…" at bounding box center [547, 259] width 1095 height 519
paste input "text"
drag, startPoint x: 725, startPoint y: 196, endPoint x: 537, endPoint y: 201, distance: 187.4
click at [537, 201] on td "Title Rick Stein Hot Apple, Peach & Apricot Chutney Variation: Option 1 = Defau…" at bounding box center [682, 219] width 301 height 74
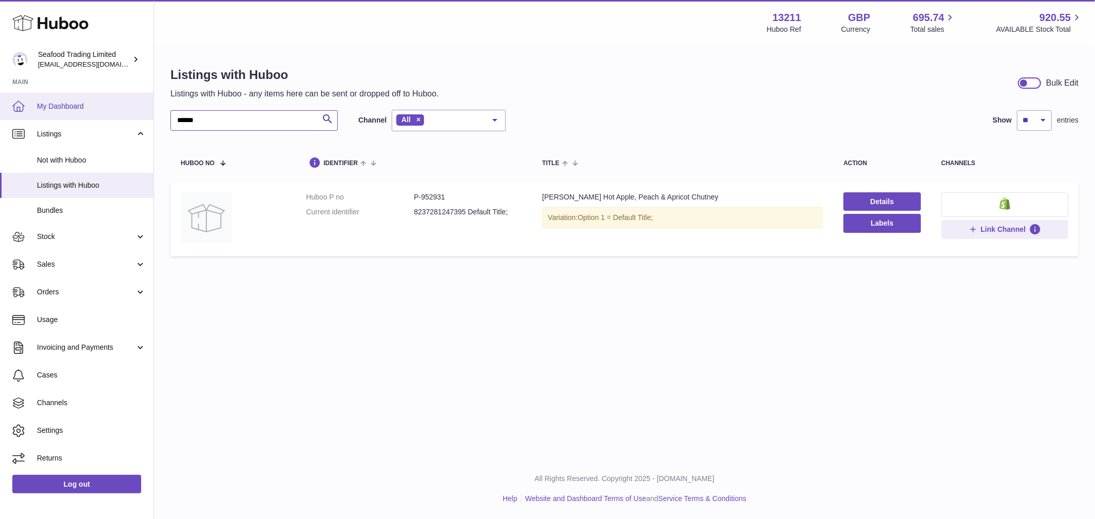
drag, startPoint x: 236, startPoint y: 118, endPoint x: 10, endPoint y: 116, distance: 225.8
click at [10, 116] on div "Huboo Seafood Trading Limited internalAdmin-13211@internal.huboo.com Main My Da…" at bounding box center [547, 259] width 1095 height 519
paste input "text"
drag, startPoint x: 662, startPoint y: 193, endPoint x: 537, endPoint y: 201, distance: 125.4
click at [537, 201] on td "Title Rick Stein Hot Red Chilli Sauce Variation: Option 1 = Default Title;" at bounding box center [682, 219] width 301 height 74
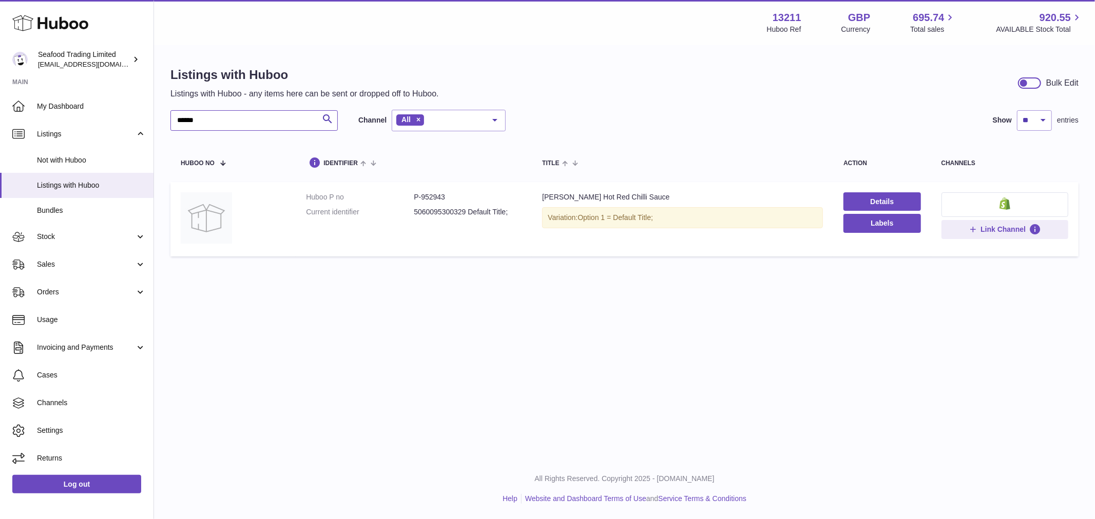
drag, startPoint x: 263, startPoint y: 120, endPoint x: -175, endPoint y: 81, distance: 440.0
click at [0, 81] on html ".st0{fill:#141414;}" at bounding box center [547, 259] width 1095 height 519
paste input "text"
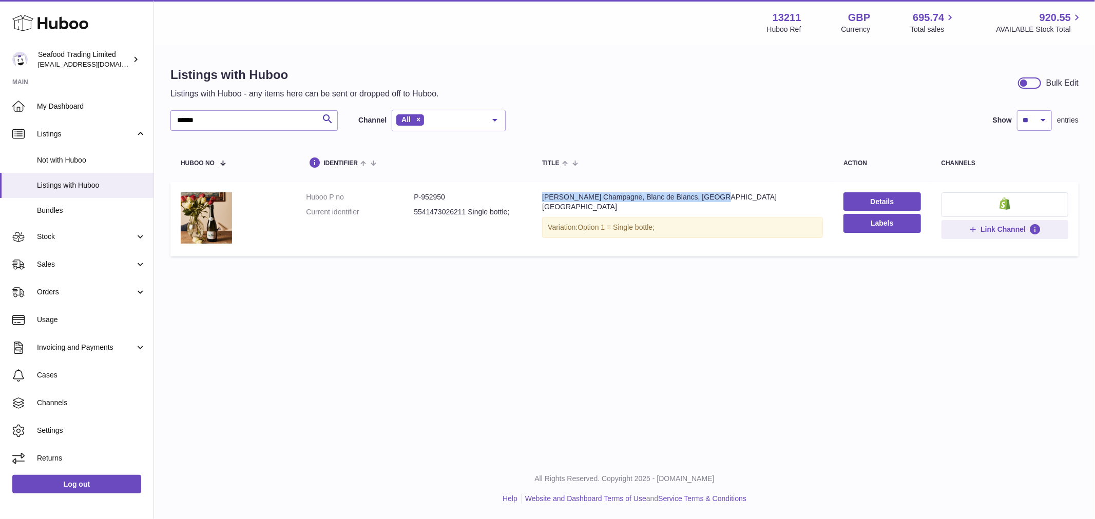
drag, startPoint x: 742, startPoint y: 199, endPoint x: 537, endPoint y: 196, distance: 204.3
click at [537, 196] on td "Title Rick Stein Champagne, Blanc de Blancs, France NV Variation: Option 1 = Si…" at bounding box center [682, 219] width 301 height 74
drag, startPoint x: 223, startPoint y: 118, endPoint x: 94, endPoint y: 107, distance: 128.8
click at [94, 107] on div "Huboo Seafood Trading Limited internalAdmin-13211@internal.huboo.com Main My Da…" at bounding box center [547, 259] width 1095 height 519
paste input "text"
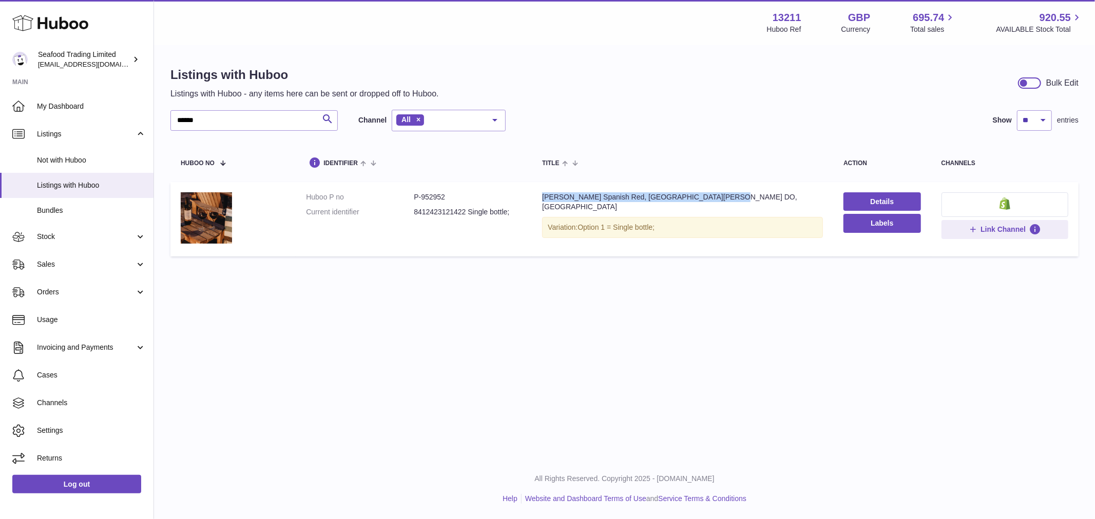
drag, startPoint x: 732, startPoint y: 195, endPoint x: 536, endPoint y: 199, distance: 196.1
click at [536, 199] on td "Title Rick Stein's Spanish Red, Campo de Borja DO, Spain Variation: Option 1 = …" at bounding box center [682, 219] width 301 height 74
drag, startPoint x: 238, startPoint y: 121, endPoint x: 77, endPoint y: 124, distance: 160.6
click at [77, 124] on div "Huboo Seafood Trading Limited internalAdmin-13211@internal.huboo.com Main My Da…" at bounding box center [547, 259] width 1095 height 519
paste input "text"
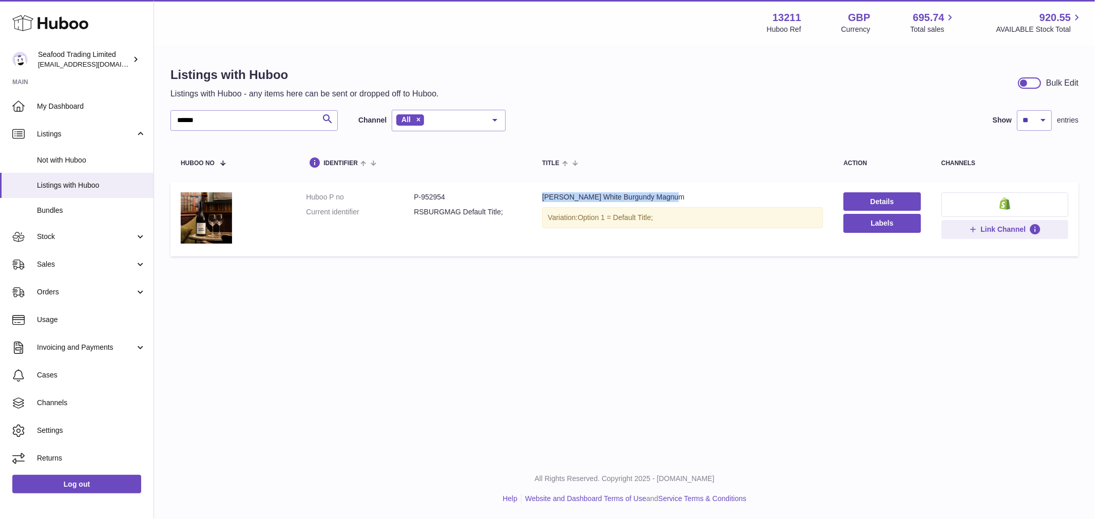
drag, startPoint x: 684, startPoint y: 197, endPoint x: 530, endPoint y: 197, distance: 154.5
click at [532, 197] on td "Title Rick Stein's White Burgundy Magnum Variation: Option 1 = Default Title;" at bounding box center [682, 219] width 301 height 74
drag, startPoint x: 231, startPoint y: 120, endPoint x: 54, endPoint y: 120, distance: 176.5
click at [54, 120] on div "Huboo Seafood Trading Limited internalAdmin-13211@internal.huboo.com Main My Da…" at bounding box center [547, 259] width 1095 height 519
paste input "text"
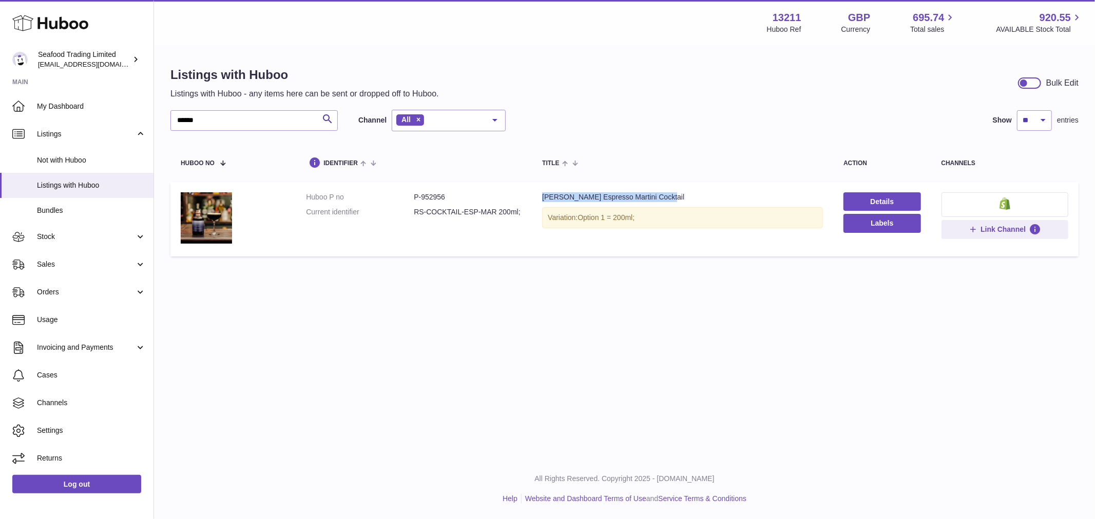
drag, startPoint x: 675, startPoint y: 193, endPoint x: 531, endPoint y: 194, distance: 144.2
click at [532, 194] on td "Title Rick Stein Espresso Martini Cocktail Variation: Option 1 = 200ml;" at bounding box center [682, 219] width 301 height 74
drag, startPoint x: 222, startPoint y: 135, endPoint x: 223, endPoint y: 122, distance: 12.9
click at [222, 131] on div "****** Search Channel All All eBay Amazon Shopify Woocommerce Etsy No elements …" at bounding box center [624, 186] width 908 height 152
drag, startPoint x: 223, startPoint y: 122, endPoint x: 146, endPoint y: 117, distance: 77.7
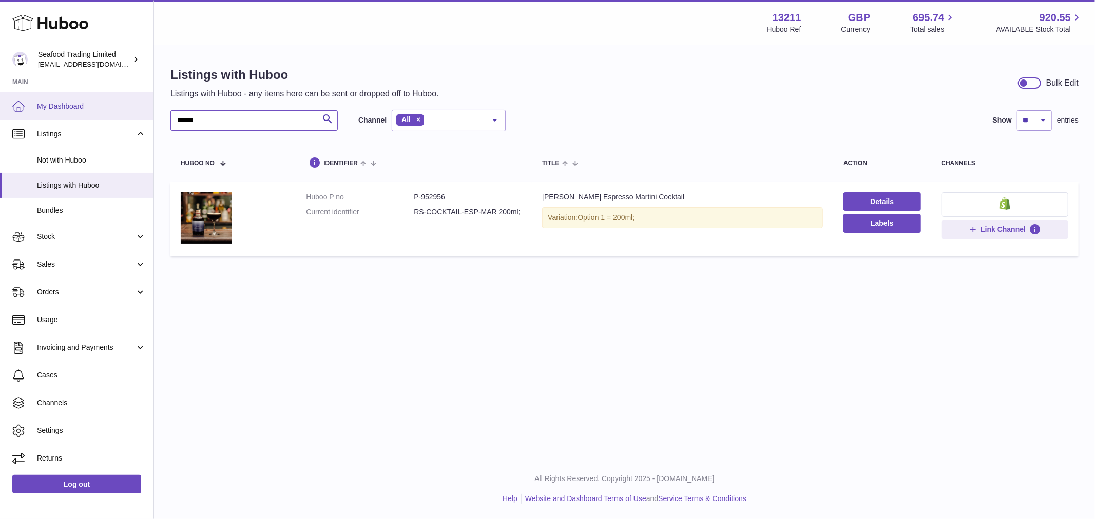
click at [146, 117] on div "Huboo Seafood Trading Limited internalAdmin-13211@internal.huboo.com Main My Da…" at bounding box center [547, 259] width 1095 height 519
paste input "text"
drag, startPoint x: 675, startPoint y: 196, endPoint x: 534, endPoint y: 192, distance: 141.7
click at [534, 192] on td "Title Rick Stein Espresso Martini Cocktail Variation: Option 1 = 500ml;" at bounding box center [682, 219] width 301 height 74
drag, startPoint x: 224, startPoint y: 124, endPoint x: 67, endPoint y: 115, distance: 157.8
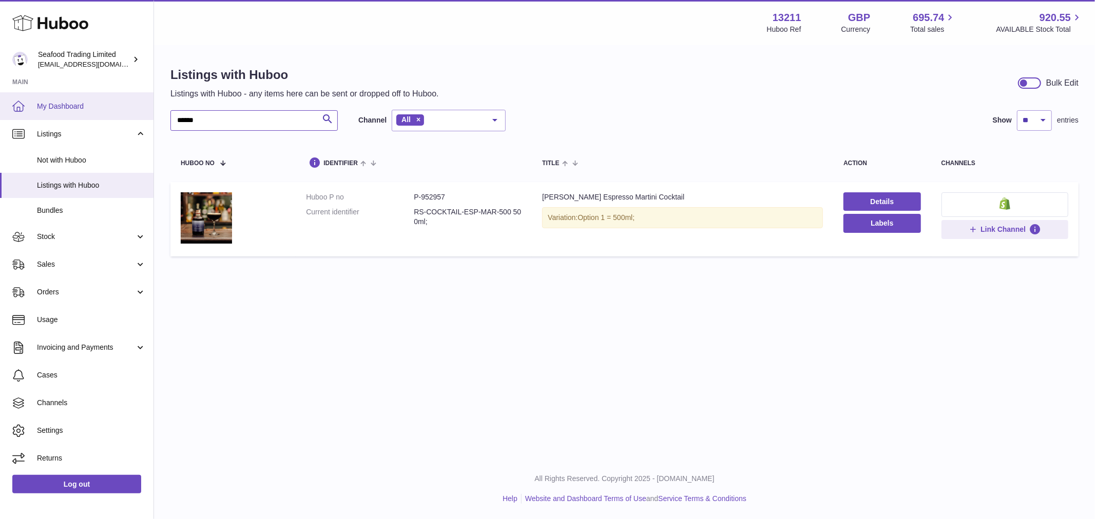
click at [67, 115] on div "Huboo Seafood Trading Limited internalAdmin-13211@internal.huboo.com Main My Da…" at bounding box center [547, 259] width 1095 height 519
paste input "text"
drag, startPoint x: 227, startPoint y: 120, endPoint x: 3, endPoint y: 95, distance: 225.6
click at [0, 109] on html ".st0{fill:#141414;}" at bounding box center [547, 259] width 1095 height 519
paste input "text"
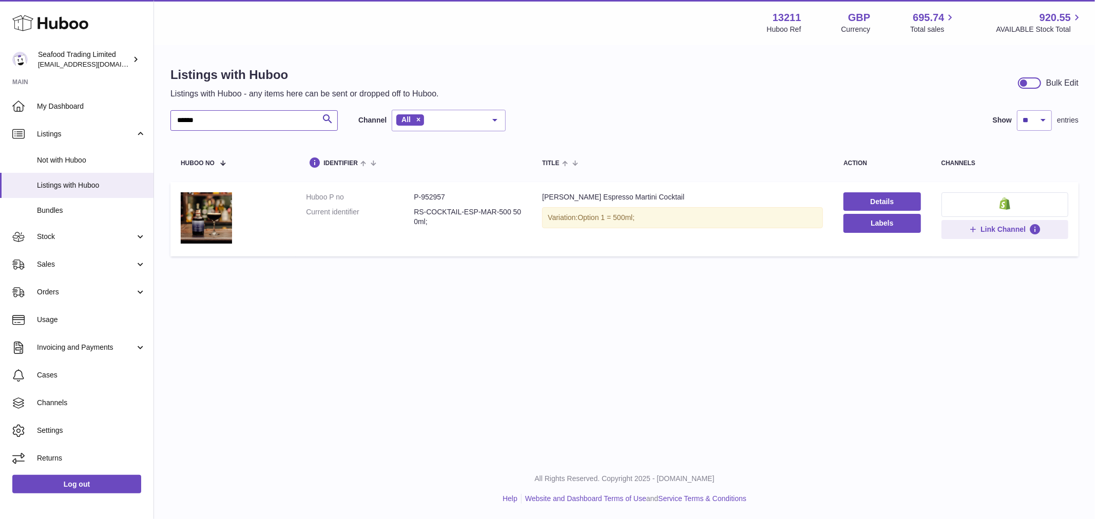
drag, startPoint x: 203, startPoint y: 118, endPoint x: -62, endPoint y: 100, distance: 265.9
click at [0, 100] on html ".st0{fill:#141414;}" at bounding box center [547, 259] width 1095 height 519
paste input "text"
drag, startPoint x: 659, startPoint y: 197, endPoint x: 541, endPoint y: 198, distance: 117.5
click at [542, 198] on div "Rick Stein Margarita Cocktail" at bounding box center [682, 197] width 281 height 10
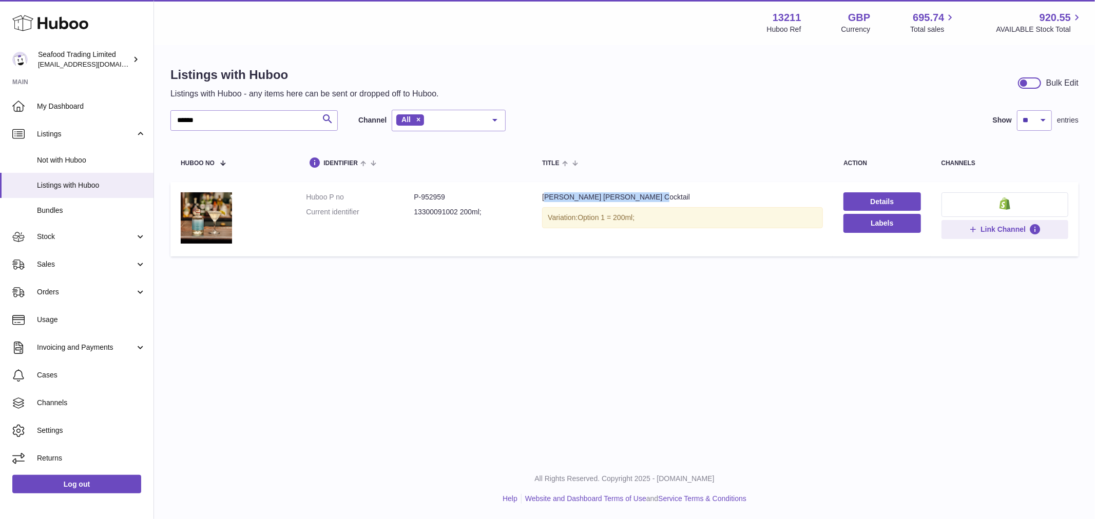
click at [636, 199] on div "Rick Stein Margarita Cocktail" at bounding box center [682, 197] width 281 height 10
drag, startPoint x: 647, startPoint y: 196, endPoint x: 557, endPoint y: 197, distance: 89.8
click at [536, 201] on td "Title Rick Stein Margarita Cocktail Variation: Option 1 = 200ml;" at bounding box center [682, 219] width 301 height 74
drag, startPoint x: 246, startPoint y: 121, endPoint x: 22, endPoint y: 119, distance: 224.3
click at [22, 119] on div "Huboo Seafood Trading Limited internalAdmin-13211@internal.huboo.com Main My Da…" at bounding box center [547, 259] width 1095 height 519
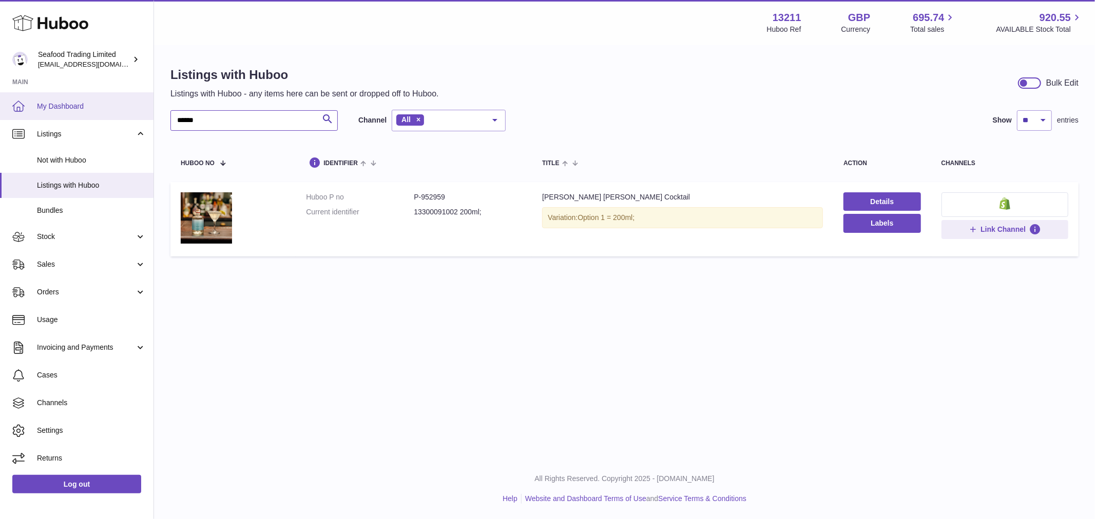
paste input "text"
drag, startPoint x: 666, startPoint y: 192, endPoint x: 529, endPoint y: 202, distance: 137.4
click at [532, 202] on td "Title Rick Stein Margarita Cocktail Variation: Option 1 = 500ml;" at bounding box center [682, 219] width 301 height 74
drag, startPoint x: 261, startPoint y: 119, endPoint x: -90, endPoint y: 90, distance: 352.2
click at [0, 90] on html ".st0{fill:#141414;}" at bounding box center [547, 259] width 1095 height 519
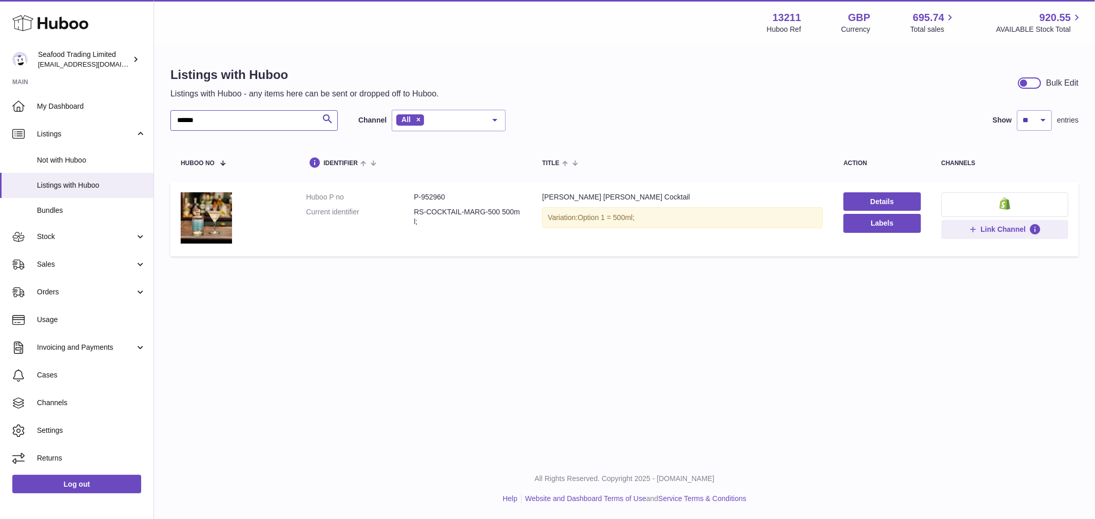
paste input "text"
drag, startPoint x: 678, startPoint y: 191, endPoint x: 535, endPoint y: 194, distance: 143.7
click at [535, 194] on td "Title Rick Stein Old Fashioned Cocktail Variation: Option 1 = 200ml;" at bounding box center [682, 219] width 301 height 74
drag, startPoint x: 230, startPoint y: 124, endPoint x: 102, endPoint y: 120, distance: 128.4
click at [102, 120] on div "Huboo Seafood Trading Limited internalAdmin-13211@internal.huboo.com Main My Da…" at bounding box center [547, 259] width 1095 height 519
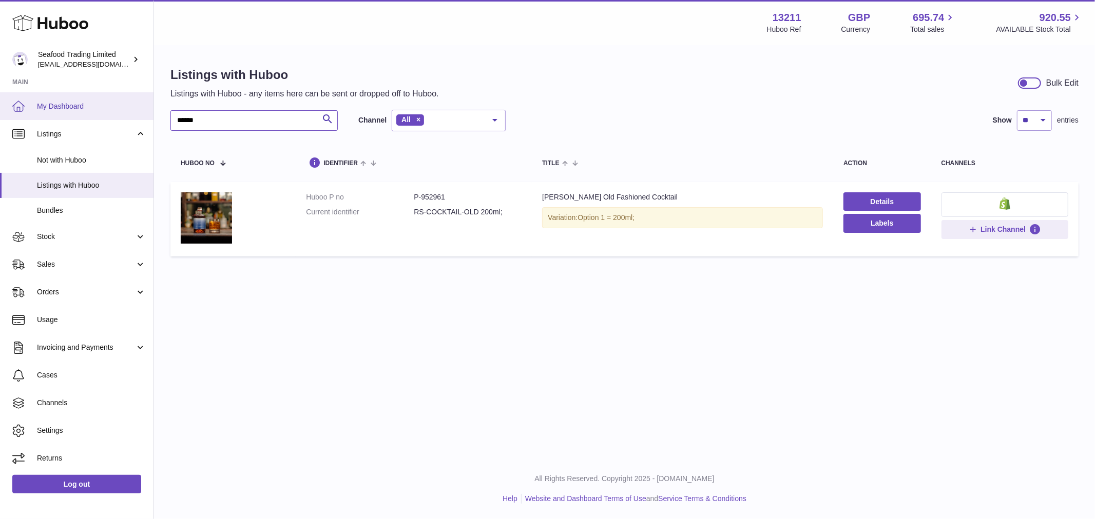
paste input "text"
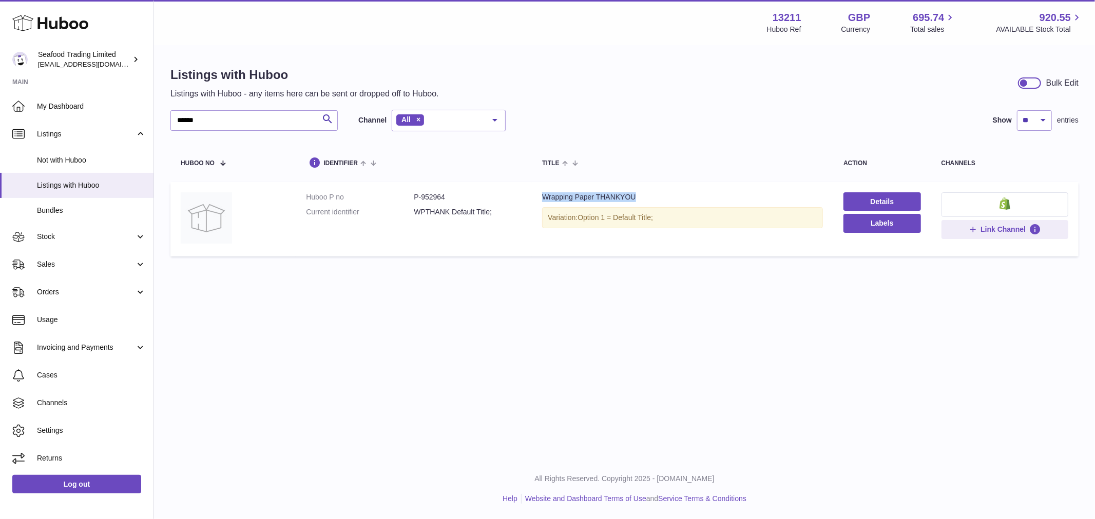
drag, startPoint x: 654, startPoint y: 198, endPoint x: 539, endPoint y: 196, distance: 115.0
click at [542, 196] on div "Wrapping Paper THANKYOU" at bounding box center [682, 197] width 281 height 10
drag, startPoint x: 227, startPoint y: 118, endPoint x: -54, endPoint y: 99, distance: 282.4
click at [0, 99] on html ".st0{fill:#141414;}" at bounding box center [547, 259] width 1095 height 519
paste input "text"
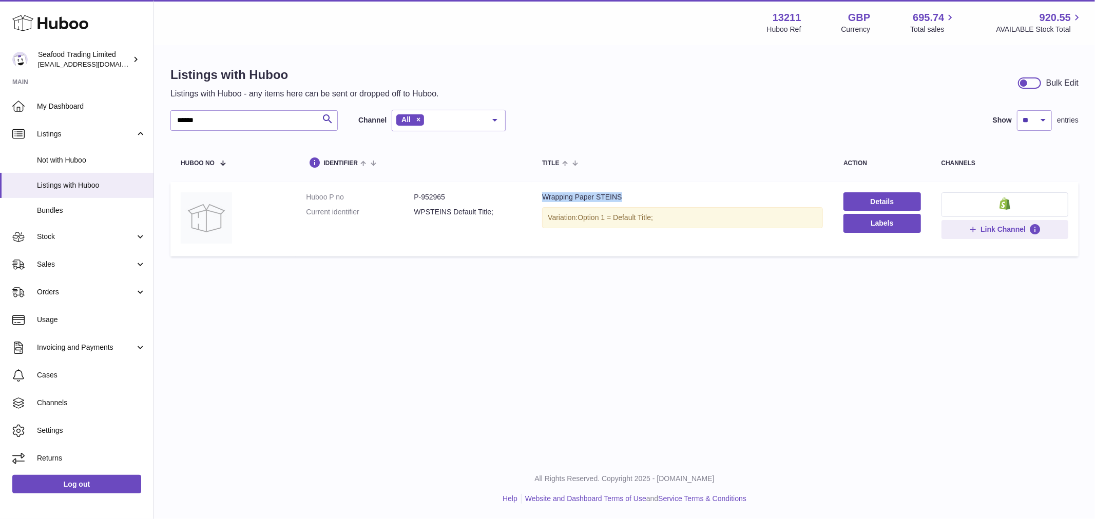
drag, startPoint x: 631, startPoint y: 199, endPoint x: 530, endPoint y: 197, distance: 101.6
click at [532, 197] on td "Title Wrapping Paper STEINS Variation: Option 1 = Default Title;" at bounding box center [682, 219] width 301 height 74
drag, startPoint x: 212, startPoint y: 119, endPoint x: 119, endPoint y: 112, distance: 94.2
click at [119, 112] on div "Huboo Seafood Trading Limited internalAdmin-13211@internal.huboo.com Main My Da…" at bounding box center [547, 259] width 1095 height 519
paste input "text"
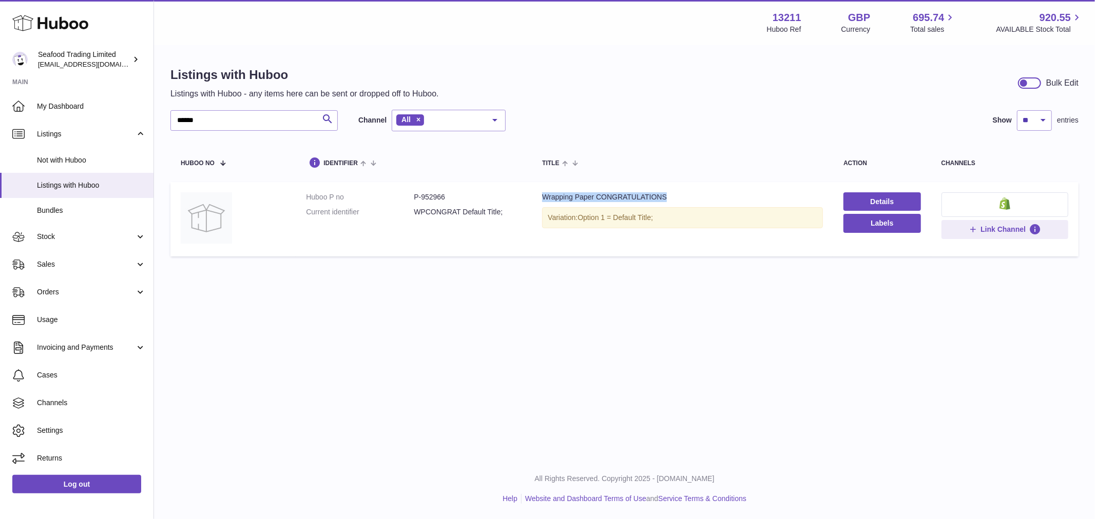
drag, startPoint x: 675, startPoint y: 196, endPoint x: 535, endPoint y: 201, distance: 139.7
click at [535, 201] on td "Title Wrapping Paper CONGRATULATIONS Variation: Option 1 = Default Title;" at bounding box center [682, 219] width 301 height 74
drag, startPoint x: 239, startPoint y: 126, endPoint x: 4, endPoint y: 88, distance: 238.1
click at [18, 122] on div "Huboo Seafood Trading Limited internalAdmin-13211@internal.huboo.com Main My Da…" at bounding box center [547, 259] width 1095 height 519
paste input "text"
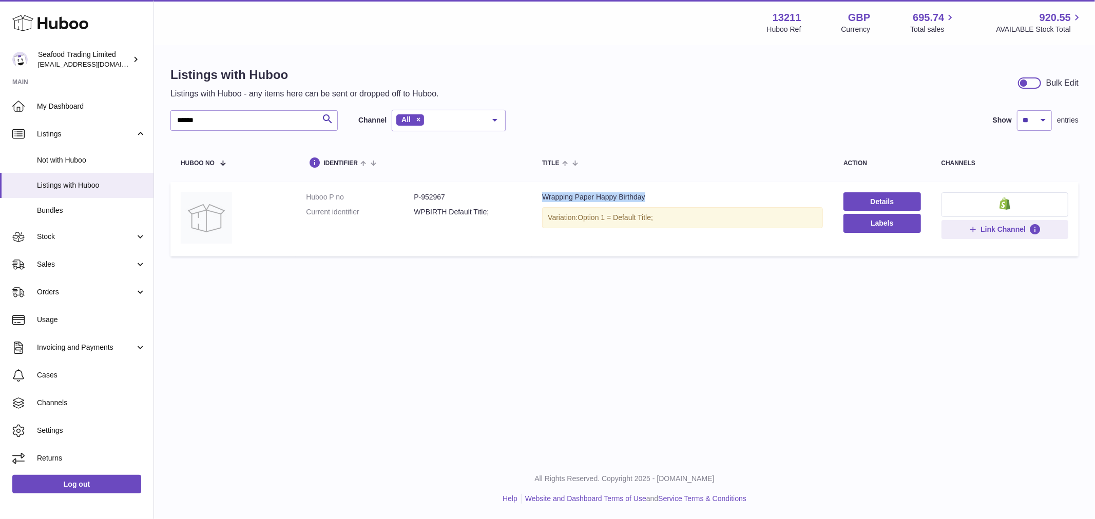
drag, startPoint x: 678, startPoint y: 197, endPoint x: 531, endPoint y: 196, distance: 147.3
click at [532, 196] on td "Title Wrapping Paper Happy Birthday Variation: Option 1 = Default Title;" at bounding box center [682, 219] width 301 height 74
drag, startPoint x: 246, startPoint y: 122, endPoint x: -28, endPoint y: 122, distance: 274.0
click at [0, 122] on html ".st0{fill:#141414;}" at bounding box center [547, 259] width 1095 height 519
paste input "text"
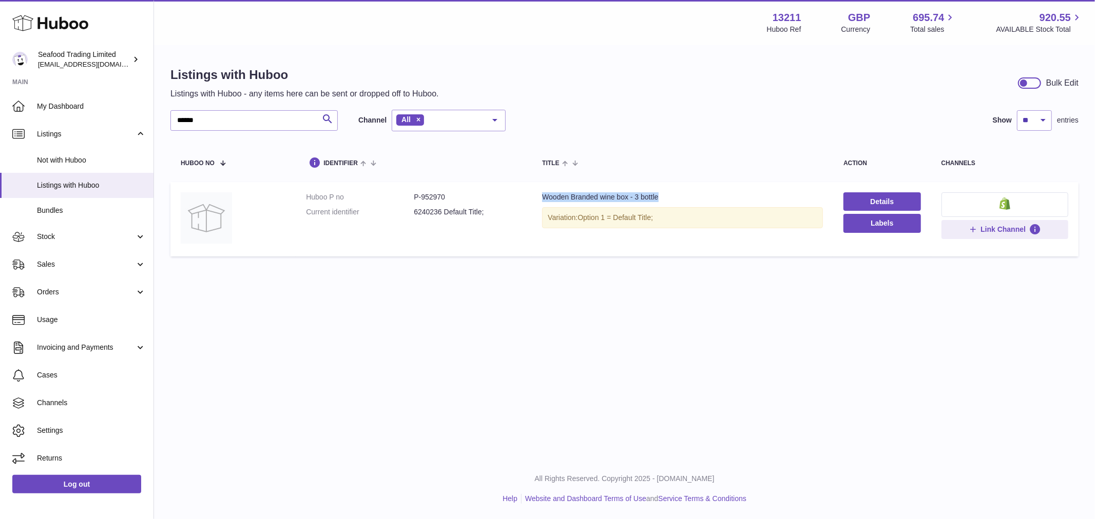
drag, startPoint x: 680, startPoint y: 192, endPoint x: 532, endPoint y: 196, distance: 148.9
click at [532, 196] on td "Title Wooden Branded wine box - 3 bottle Variation: Option 1 = Default Title;" at bounding box center [682, 219] width 301 height 74
drag, startPoint x: 217, startPoint y: 121, endPoint x: -82, endPoint y: 115, distance: 298.7
click at [0, 115] on html ".st0{fill:#141414;}" at bounding box center [547, 259] width 1095 height 519
paste input "text"
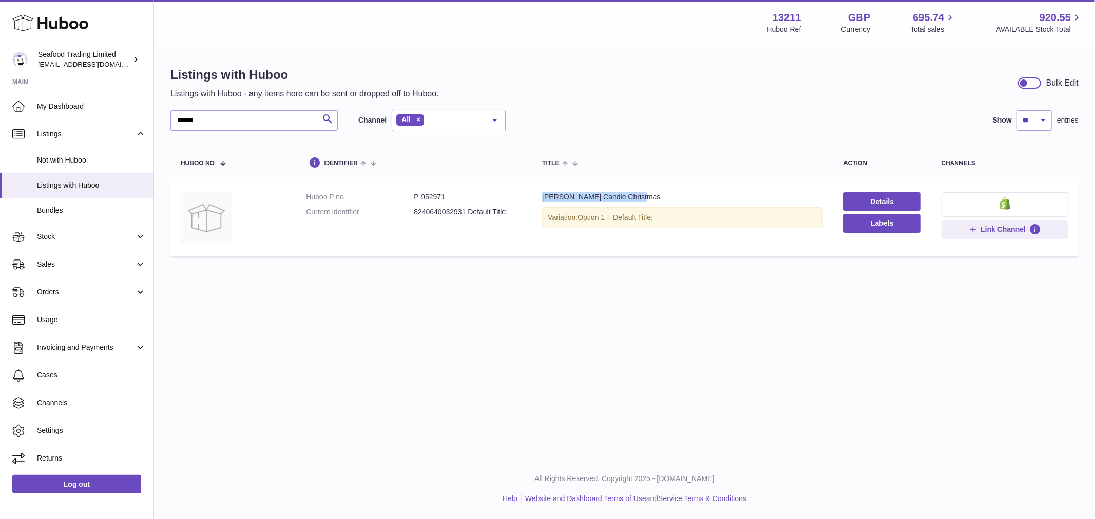
drag, startPoint x: 645, startPoint y: 198, endPoint x: 531, endPoint y: 201, distance: 114.5
click at [532, 201] on td "Title Jill Stein Candle Christmas Variation: Option 1 = Default Title;" at bounding box center [682, 219] width 301 height 74
click at [196, 111] on input "******" at bounding box center [253, 120] width 167 height 21
drag, startPoint x: 221, startPoint y: 121, endPoint x: 106, endPoint y: 126, distance: 114.5
click at [106, 126] on div "Huboo Seafood Trading Limited internalAdmin-13211@internal.huboo.com Main My Da…" at bounding box center [547, 259] width 1095 height 519
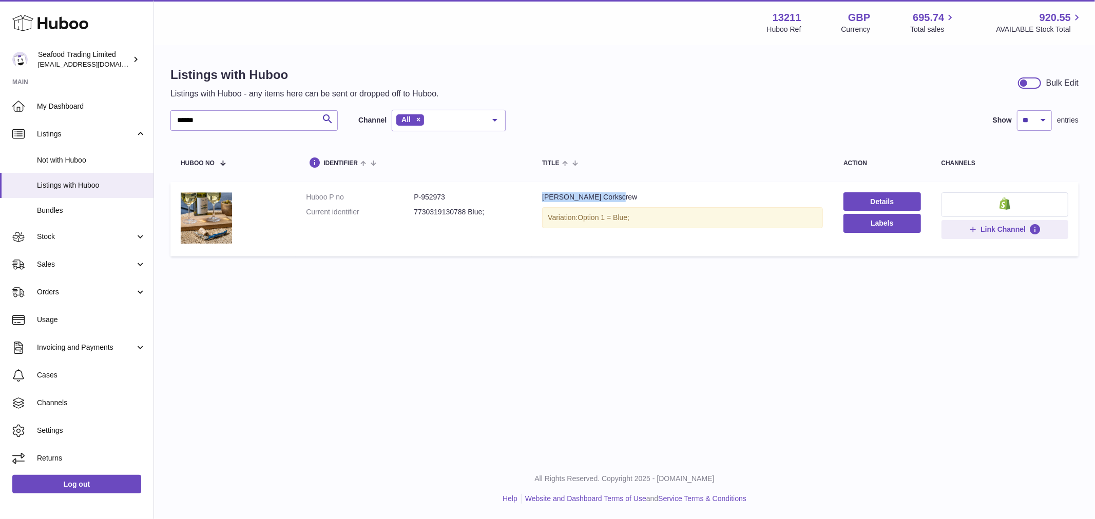
drag, startPoint x: 642, startPoint y: 196, endPoint x: 535, endPoint y: 198, distance: 107.3
click at [535, 198] on td "Title Rick Stein Corkscrew Variation: Option 1 = Blue;" at bounding box center [682, 219] width 301 height 74
drag, startPoint x: 222, startPoint y: 111, endPoint x: 120, endPoint y: 119, distance: 101.9
click at [120, 119] on div "Huboo Seafood Trading Limited internalAdmin-13211@internal.huboo.com Main My Da…" at bounding box center [547, 259] width 1095 height 519
paste input "text"
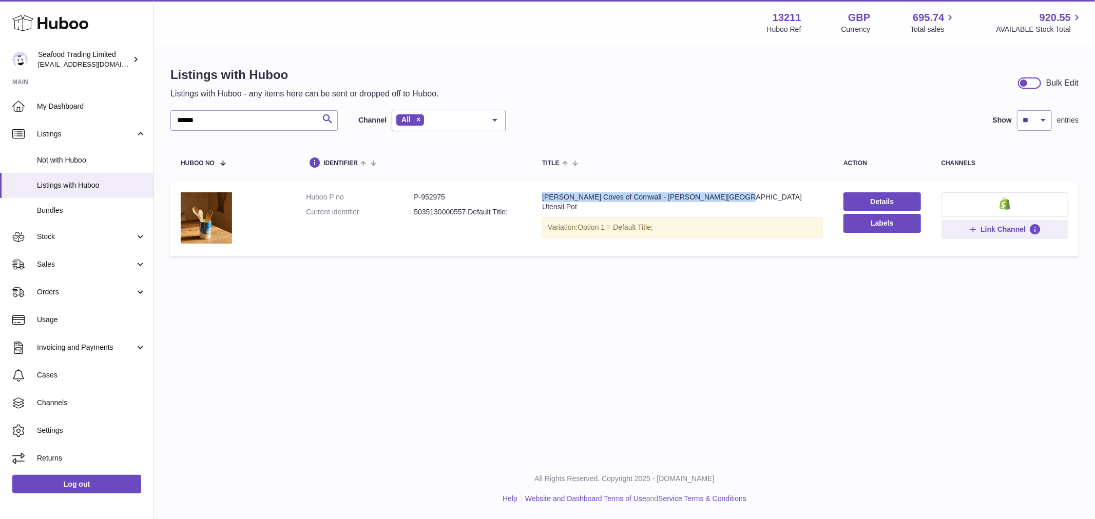
drag, startPoint x: 736, startPoint y: 198, endPoint x: 540, endPoint y: 196, distance: 196.6
click at [542, 196] on div "Rick Stein Coves of Cornwall - Harlyn Bay Utensil Pot" at bounding box center [682, 202] width 281 height 20
drag, startPoint x: 240, startPoint y: 114, endPoint x: 94, endPoint y: 125, distance: 146.1
click at [94, 125] on div "Huboo Seafood Trading Limited internalAdmin-13211@internal.huboo.com Main My Da…" at bounding box center [547, 259] width 1095 height 519
paste input "text"
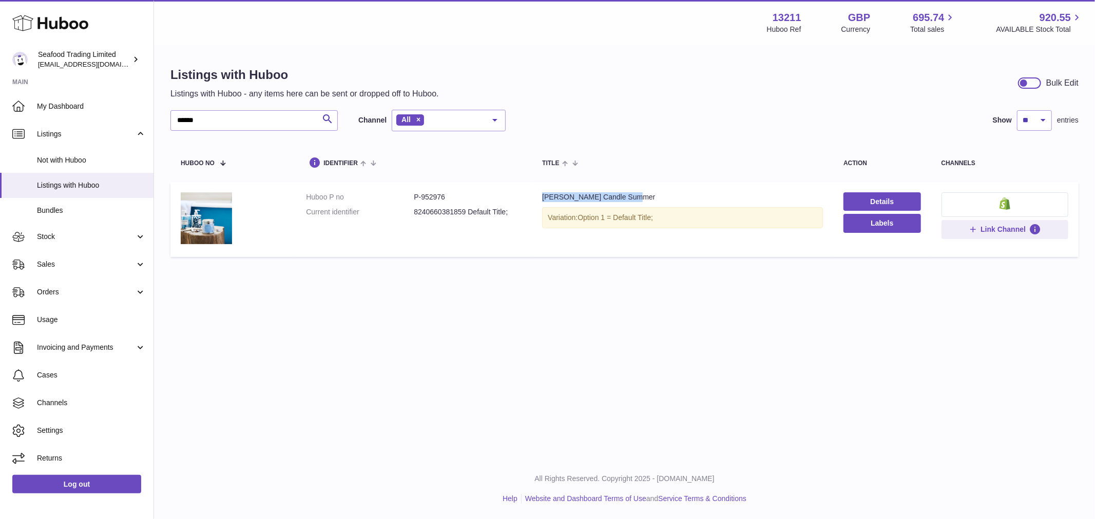
drag, startPoint x: 654, startPoint y: 197, endPoint x: 539, endPoint y: 202, distance: 115.6
click at [539, 202] on td "Title Jill Stein Candle Summer Variation: Option 1 = Default Title;" at bounding box center [682, 219] width 301 height 75
drag, startPoint x: 244, startPoint y: 124, endPoint x: 49, endPoint y: 94, distance: 196.7
click at [71, 124] on div "Huboo Seafood Trading Limited internalAdmin-13211@internal.huboo.com Main My Da…" at bounding box center [547, 259] width 1095 height 519
paste input "text"
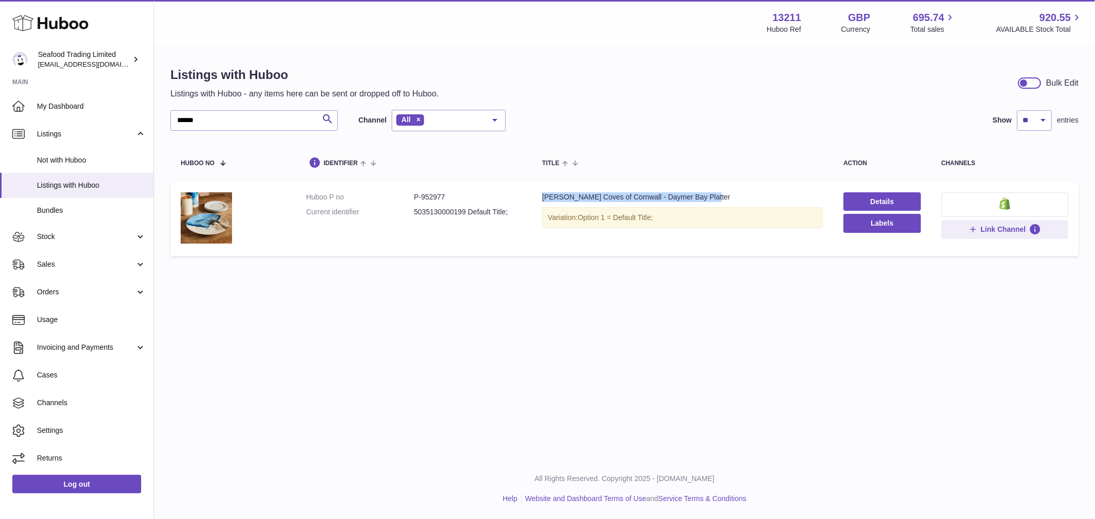
drag, startPoint x: 727, startPoint y: 192, endPoint x: 534, endPoint y: 197, distance: 193.5
click at [534, 197] on td "Title Rick Stein Coves of Cornwall - Daymer Bay Platter Variation: Option 1 = D…" at bounding box center [682, 219] width 301 height 74
drag, startPoint x: 218, startPoint y: 125, endPoint x: 92, endPoint y: 126, distance: 125.2
click at [95, 126] on div "Huboo Seafood Trading Limited internalAdmin-13211@internal.huboo.com Main My Da…" at bounding box center [547, 259] width 1095 height 519
paste input "text"
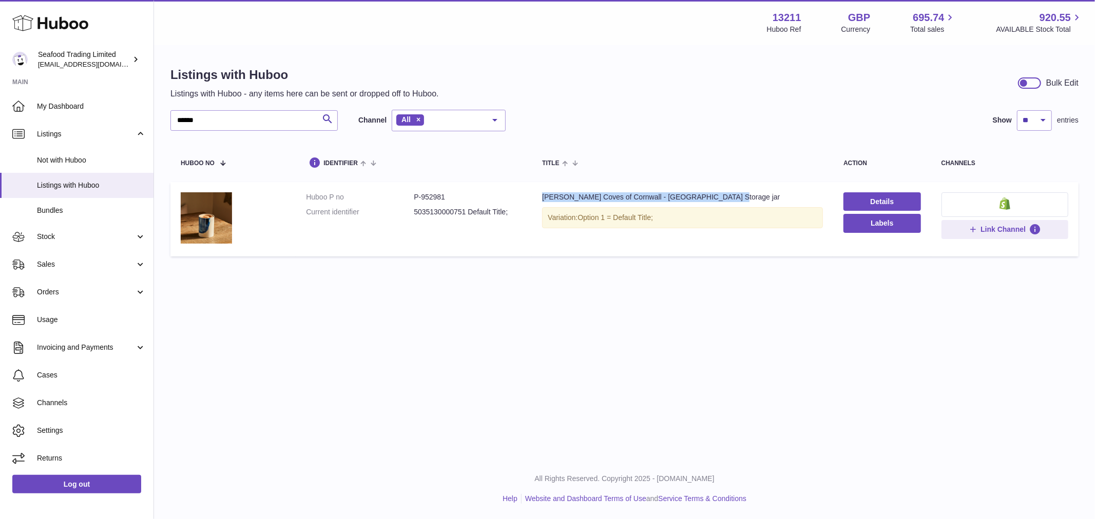
drag, startPoint x: 734, startPoint y: 198, endPoint x: 530, endPoint y: 196, distance: 203.7
click at [532, 196] on td "Title Rick Stein Coves of Cornwall - Daymer Bay Storage jar Variation: Option 1…" at bounding box center [682, 219] width 301 height 74
drag, startPoint x: 227, startPoint y: 119, endPoint x: 81, endPoint y: 109, distance: 146.5
click at [81, 109] on div "Huboo Seafood Trading Limited internalAdmin-13211@internal.huboo.com Main My Da…" at bounding box center [547, 259] width 1095 height 519
paste input "text"
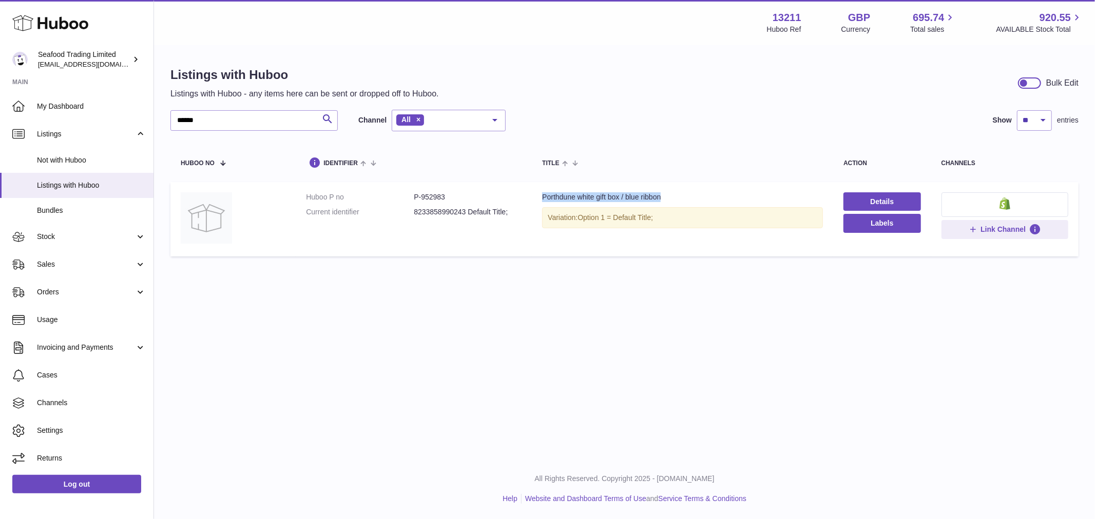
drag, startPoint x: 690, startPoint y: 201, endPoint x: 534, endPoint y: 197, distance: 156.1
click at [534, 197] on td "Title Porthdune white gift box / blue ribbon Variation: Option 1 = Default Titl…" at bounding box center [682, 219] width 301 height 74
drag, startPoint x: 221, startPoint y: 115, endPoint x: 94, endPoint y: 119, distance: 126.8
click at [96, 121] on div "Huboo Seafood Trading Limited internalAdmin-13211@internal.huboo.com Main My Da…" at bounding box center [547, 259] width 1095 height 519
paste input "text"
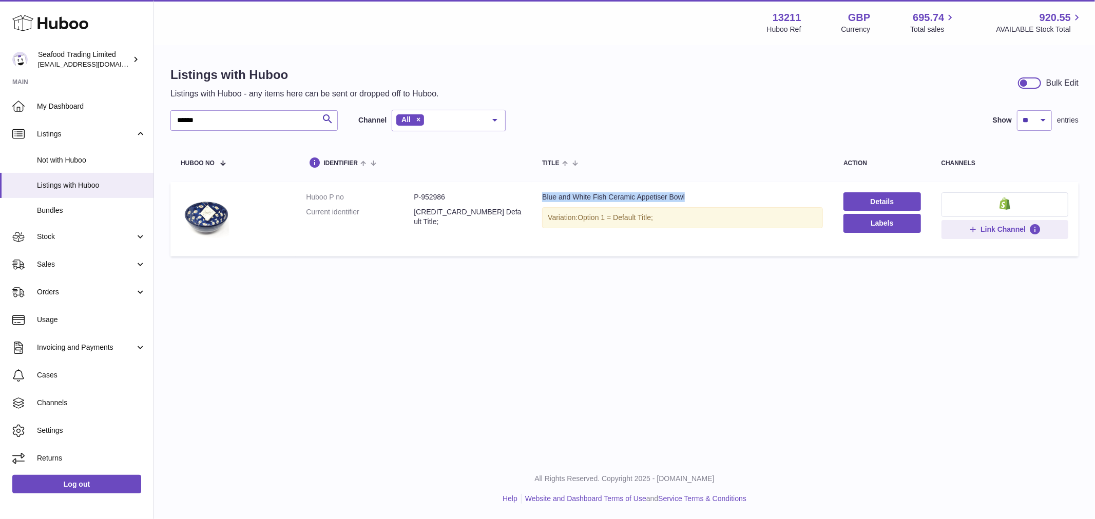
drag, startPoint x: 707, startPoint y: 196, endPoint x: 540, endPoint y: 196, distance: 166.3
click at [542, 196] on div "Blue and White Fish Ceramic Appetiser Bowl" at bounding box center [682, 197] width 281 height 10
drag, startPoint x: 212, startPoint y: 122, endPoint x: 1, endPoint y: 123, distance: 211.9
click at [2, 124] on div "Huboo Seafood Trading Limited internalAdmin-13211@internal.huboo.com Main My Da…" at bounding box center [547, 259] width 1095 height 519
paste input "text"
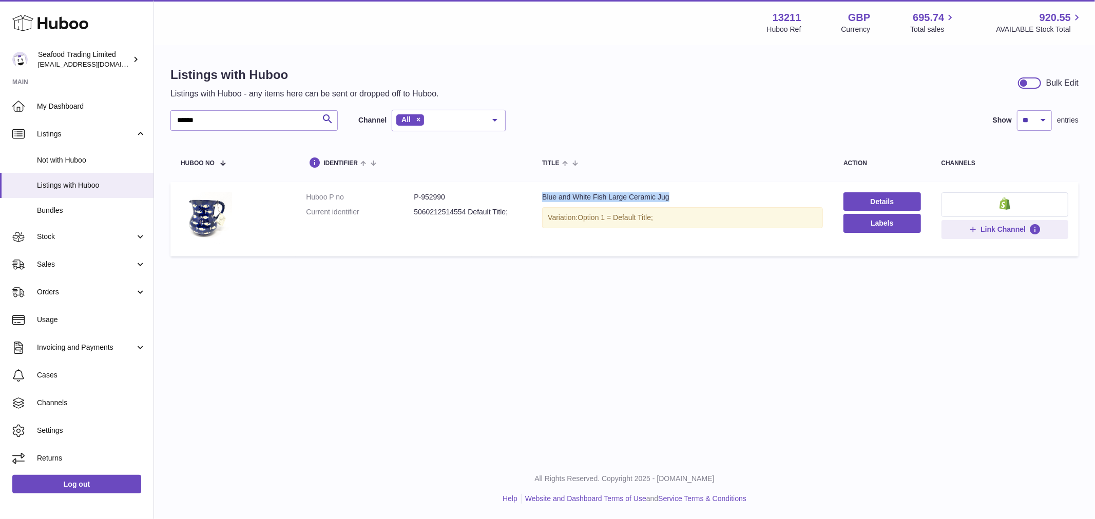
drag, startPoint x: 652, startPoint y: 192, endPoint x: 536, endPoint y: 196, distance: 115.5
click at [536, 196] on td "Title Blue and White Fish Large Ceramic Jug Variation: Option 1 = Default Title;" at bounding box center [682, 219] width 301 height 74
drag, startPoint x: 231, startPoint y: 114, endPoint x: 105, endPoint y: 113, distance: 125.7
click at [106, 113] on div "Huboo Seafood Trading Limited internalAdmin-13211@internal.huboo.com Main My Da…" at bounding box center [547, 259] width 1095 height 519
paste input "text"
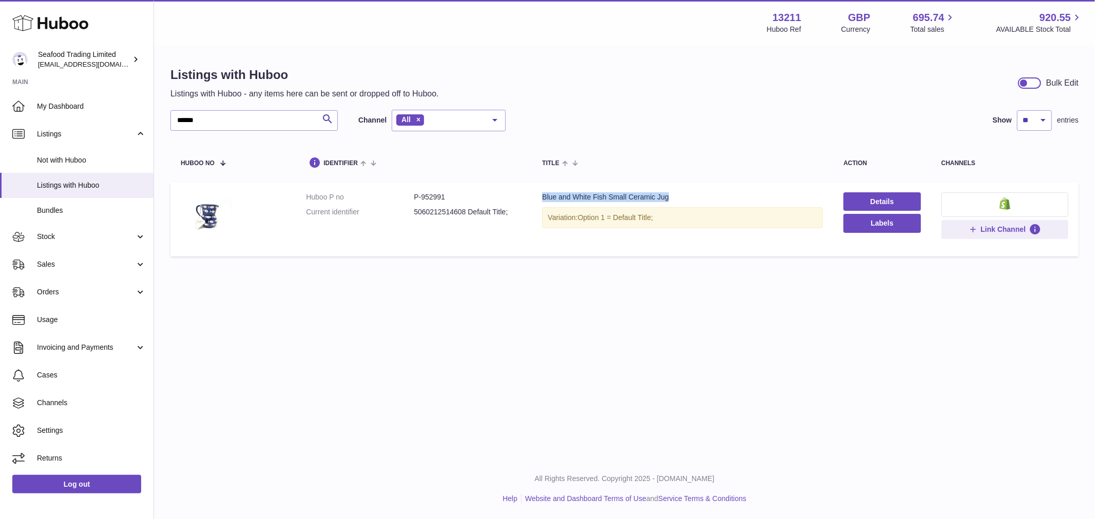
drag, startPoint x: 677, startPoint y: 196, endPoint x: 537, endPoint y: 195, distance: 140.6
click at [537, 195] on td "Title Blue and White Fish Small Ceramic Jug Variation: Option 1 = Default Title;" at bounding box center [682, 219] width 301 height 74
drag, startPoint x: 270, startPoint y: 118, endPoint x: -115, endPoint y: 90, distance: 386.4
click at [0, 90] on html ".st0{fill:#141414;}" at bounding box center [547, 259] width 1095 height 519
paste input "text"
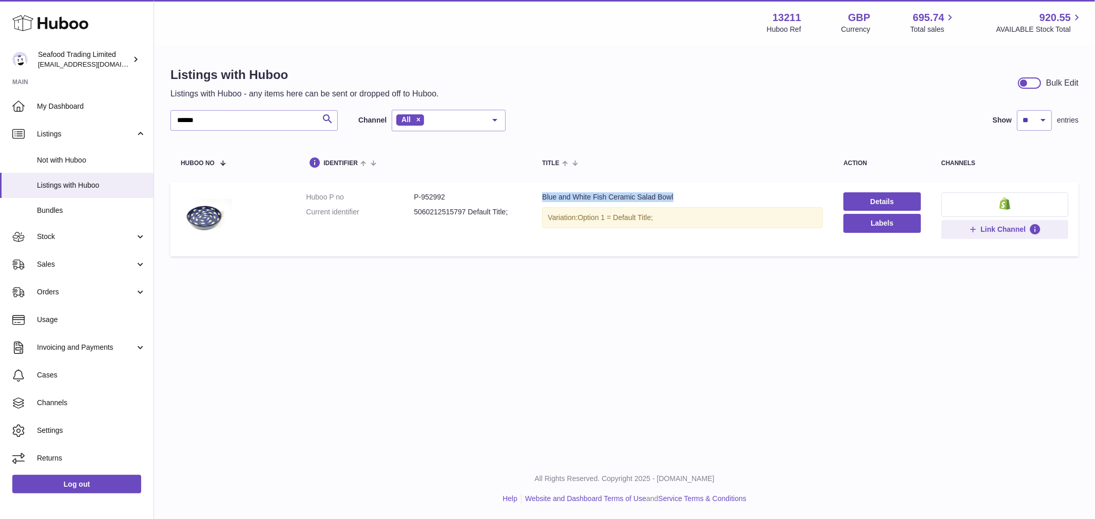
drag, startPoint x: 704, startPoint y: 199, endPoint x: 532, endPoint y: 201, distance: 171.4
click at [532, 201] on td "Title Blue and White Fish Ceramic Salad Bowl Variation: Option 1 = Default Titl…" at bounding box center [682, 219] width 301 height 74
drag, startPoint x: 248, startPoint y: 115, endPoint x: -99, endPoint y: 115, distance: 347.4
click at [0, 115] on html ".st0{fill:#141414;}" at bounding box center [547, 259] width 1095 height 519
paste input "text"
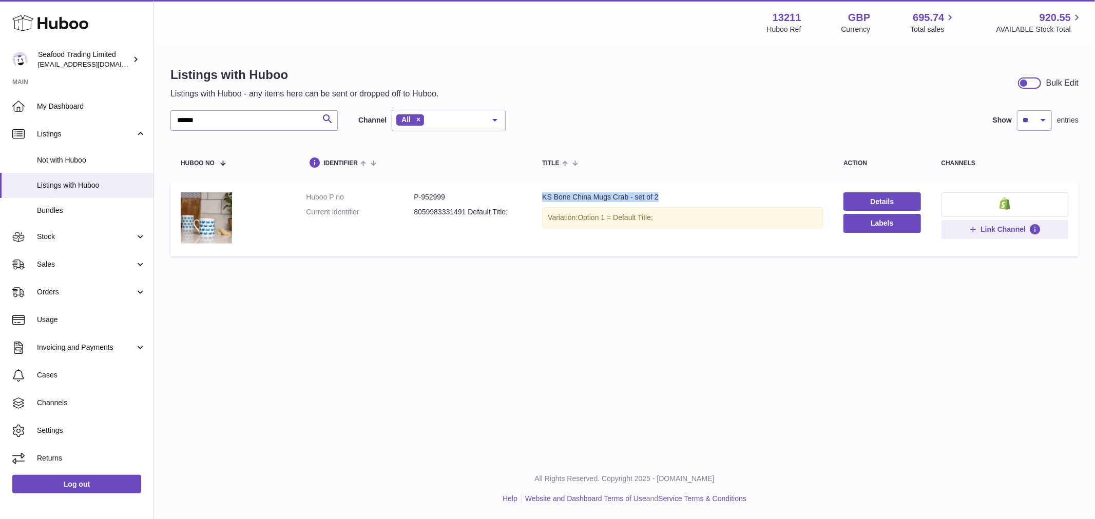
drag, startPoint x: 690, startPoint y: 194, endPoint x: 535, endPoint y: 196, distance: 155.0
click at [535, 196] on td "Title KS Bone China Mugs Crab - set of 2 Variation: Option 1 = Default Title;" at bounding box center [682, 219] width 301 height 74
drag, startPoint x: 244, startPoint y: 116, endPoint x: 11, endPoint y: 101, distance: 233.5
click at [11, 102] on div "Huboo Seafood Trading Limited internalAdmin-13211@internal.huboo.com Main My Da…" at bounding box center [547, 259] width 1095 height 519
paste input "text"
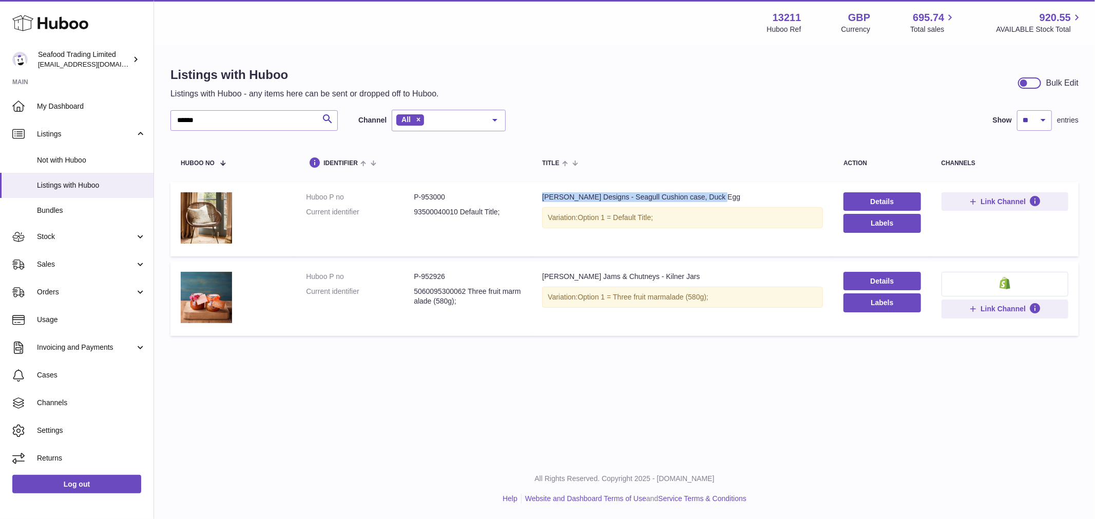
drag, startPoint x: 724, startPoint y: 195, endPoint x: 536, endPoint y: 198, distance: 187.8
click at [536, 198] on td "Title Kate Stein Designs - Seagull Cushion case, Duck Egg Variation: Option 1 =…" at bounding box center [682, 219] width 301 height 74
drag, startPoint x: 230, startPoint y: 124, endPoint x: -80, endPoint y: 113, distance: 310.1
click at [0, 113] on html ".st0{fill:#141414;}" at bounding box center [547, 259] width 1095 height 519
paste input "text"
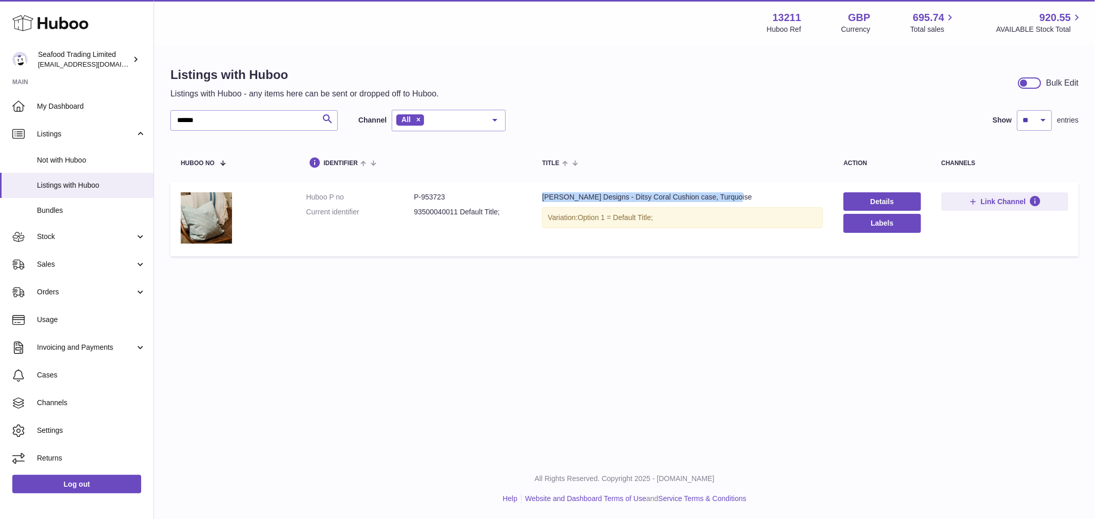
drag, startPoint x: 748, startPoint y: 197, endPoint x: 530, endPoint y: 193, distance: 217.6
click at [532, 193] on td "Title Kate Stein Designs - Ditsy Coral Cushion case, Turquoise Variation: Optio…" at bounding box center [682, 219] width 301 height 74
drag, startPoint x: 264, startPoint y: 115, endPoint x: -124, endPoint y: 121, distance: 388.0
click at [0, 121] on html ".st0{fill:#141414;}" at bounding box center [547, 259] width 1095 height 519
paste input "text"
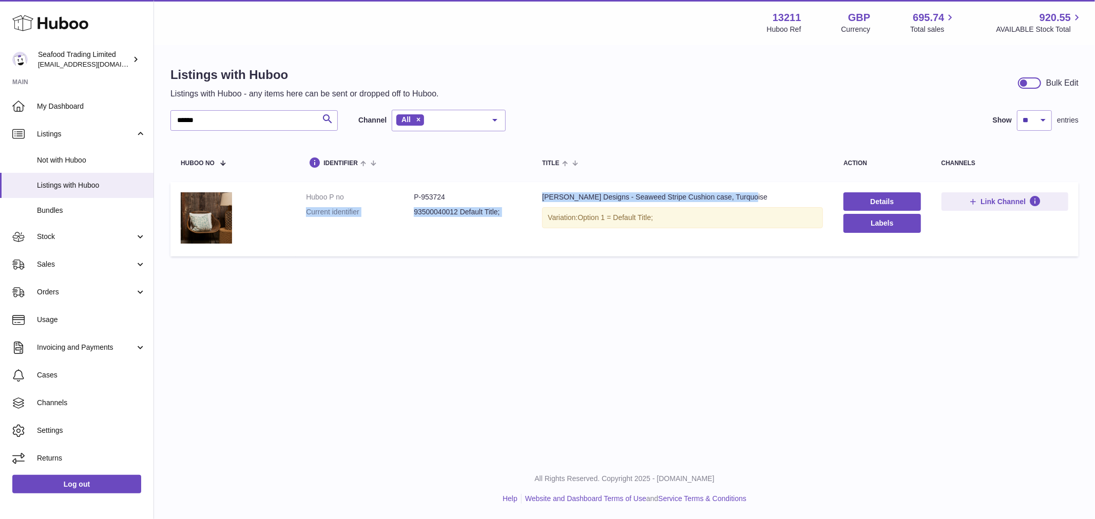
drag, startPoint x: 756, startPoint y: 197, endPoint x: 527, endPoint y: 193, distance: 228.9
click at [527, 193] on tr "Huboo P no P-953724 Current identifier 93500040012 Default Title; Title Kate St…" at bounding box center [624, 219] width 908 height 74
click at [524, 198] on td "Huboo P no P-953724 Current identifier 93500040012 Default Title;" at bounding box center [414, 219] width 236 height 74
drag, startPoint x: 763, startPoint y: 197, endPoint x: 536, endPoint y: 195, distance: 227.3
click at [536, 195] on td "Title Kate Stein Designs - Seaweed Stripe Cushion case, Turquoise Variation: Op…" at bounding box center [682, 219] width 301 height 74
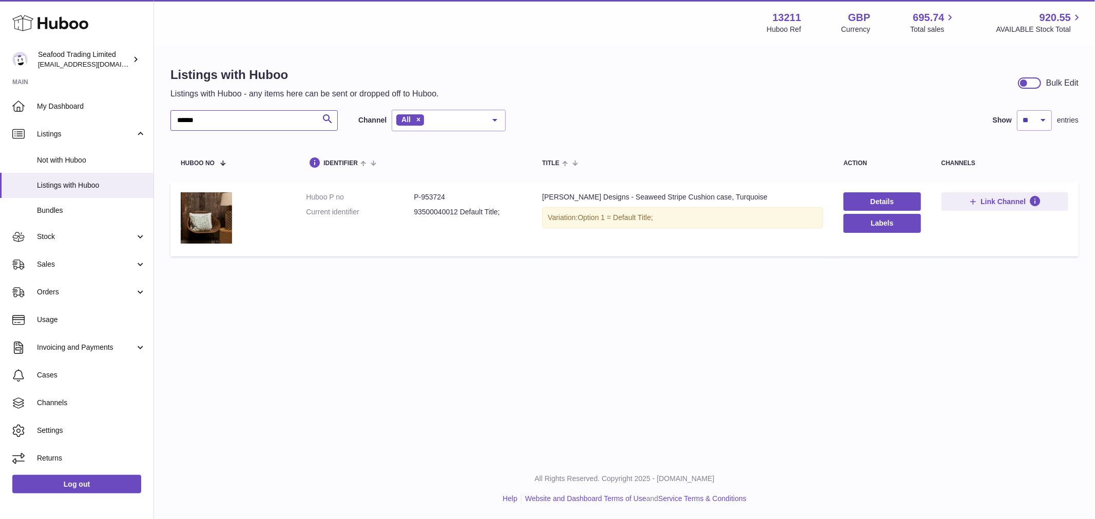
drag, startPoint x: 232, startPoint y: 122, endPoint x: -24, endPoint y: 116, distance: 256.1
click at [0, 116] on html ".st0{fill:#141414;}" at bounding box center [547, 259] width 1095 height 519
paste input "text"
drag, startPoint x: 750, startPoint y: 193, endPoint x: 529, endPoint y: 191, distance: 220.7
click at [532, 191] on td "Title Kate Stein Designs - Loose Weed Cushion case, Turquoise Variation: Option…" at bounding box center [682, 219] width 301 height 74
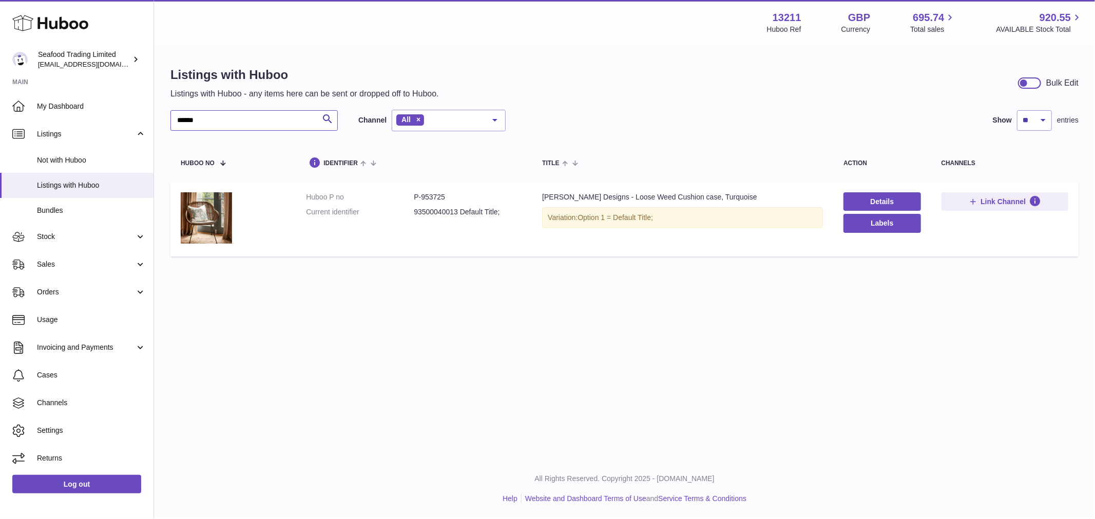
drag, startPoint x: 242, startPoint y: 122, endPoint x: -48, endPoint y: 104, distance: 290.5
click at [0, 104] on html ".st0{fill:#141414;}" at bounding box center [547, 259] width 1095 height 519
paste input "text"
drag, startPoint x: 726, startPoint y: 196, endPoint x: 541, endPoint y: 190, distance: 184.8
click at [541, 190] on td "Title Kate Stein Designs - Ditsy Coral Cushion case, Blue Variation: Option 1 =…" at bounding box center [682, 219] width 301 height 74
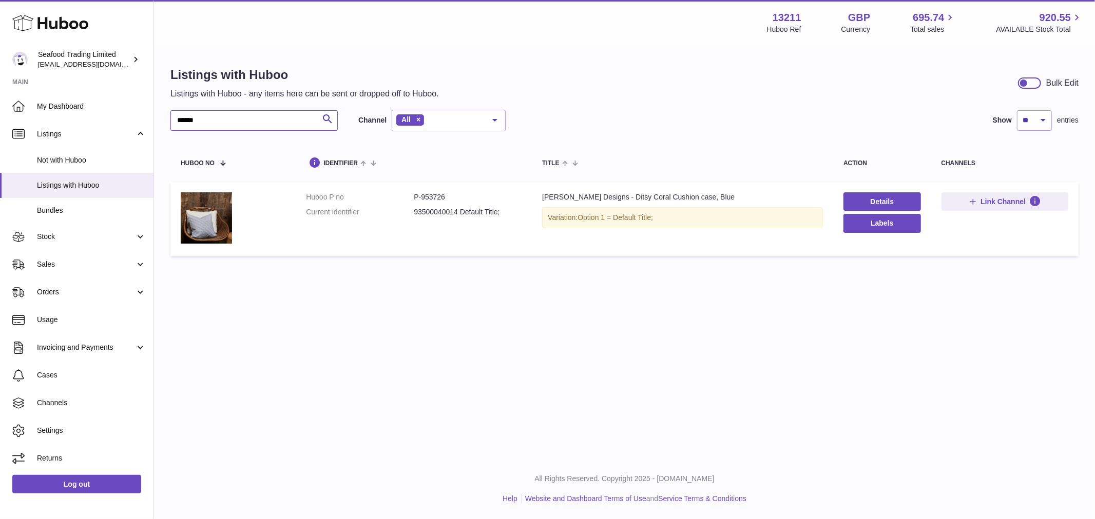
drag, startPoint x: 230, startPoint y: 116, endPoint x: 17, endPoint y: 42, distance: 225.4
click at [0, 109] on html ".st0{fill:#141414;}" at bounding box center [547, 259] width 1095 height 519
paste input "text"
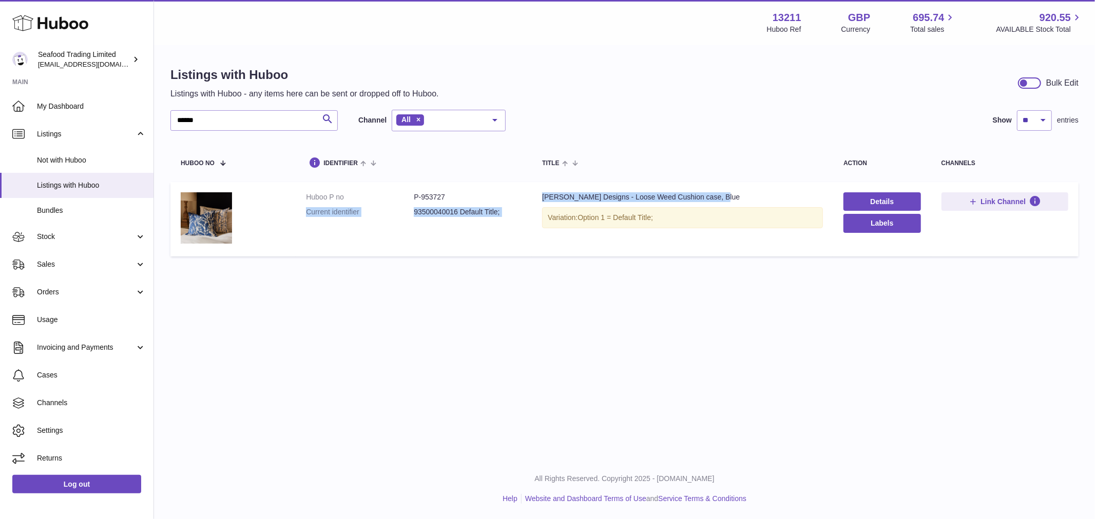
drag, startPoint x: 721, startPoint y: 196, endPoint x: 529, endPoint y: 194, distance: 192.4
click at [529, 194] on tr "Huboo P no P-953727 Current identifier 93500040016 Default Title; Title Kate St…" at bounding box center [624, 219] width 908 height 74
click at [603, 207] on div "Variation: Option 1 = Default Title;" at bounding box center [682, 217] width 281 height 21
click at [641, 199] on div "Kate Stein Designs - Loose Weed Cushion case, Blue" at bounding box center [682, 197] width 281 height 10
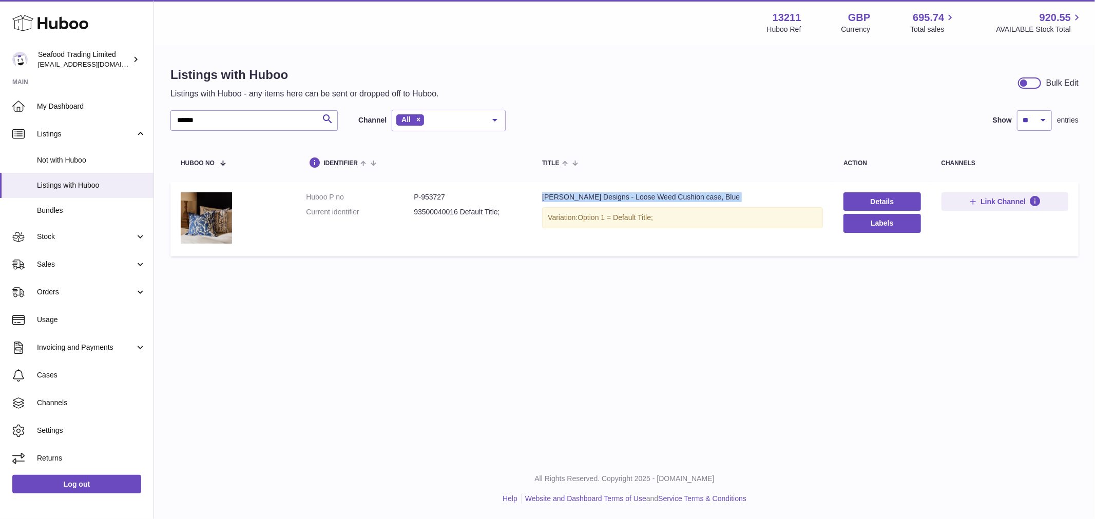
click at [641, 199] on div "Kate Stein Designs - Loose Weed Cushion case, Blue" at bounding box center [682, 197] width 281 height 10
drag, startPoint x: 213, startPoint y: 121, endPoint x: 71, endPoint y: 109, distance: 142.6
click at [71, 109] on div "Huboo Seafood Trading Limited internalAdmin-13211@internal.huboo.com Main My Da…" at bounding box center [547, 259] width 1095 height 519
paste input "text"
drag, startPoint x: 742, startPoint y: 195, endPoint x: 534, endPoint y: 194, distance: 208.3
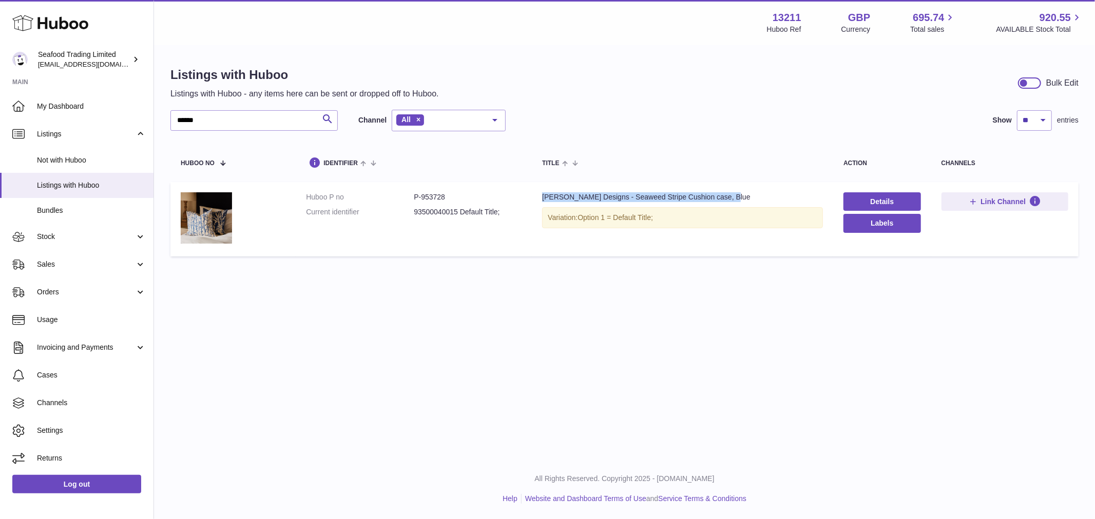
click at [534, 194] on td "Title Kate Stein Designs - Seaweed Stripe Cushion case, Blue Variation: Option …" at bounding box center [682, 219] width 301 height 74
drag, startPoint x: 203, startPoint y: 118, endPoint x: 38, endPoint y: 98, distance: 165.4
click at [28, 122] on div "Huboo Seafood Trading Limited internalAdmin-13211@internal.huboo.com Main My Da…" at bounding box center [547, 259] width 1095 height 519
paste input "text"
drag, startPoint x: 724, startPoint y: 197, endPoint x: 535, endPoint y: 197, distance: 189.4
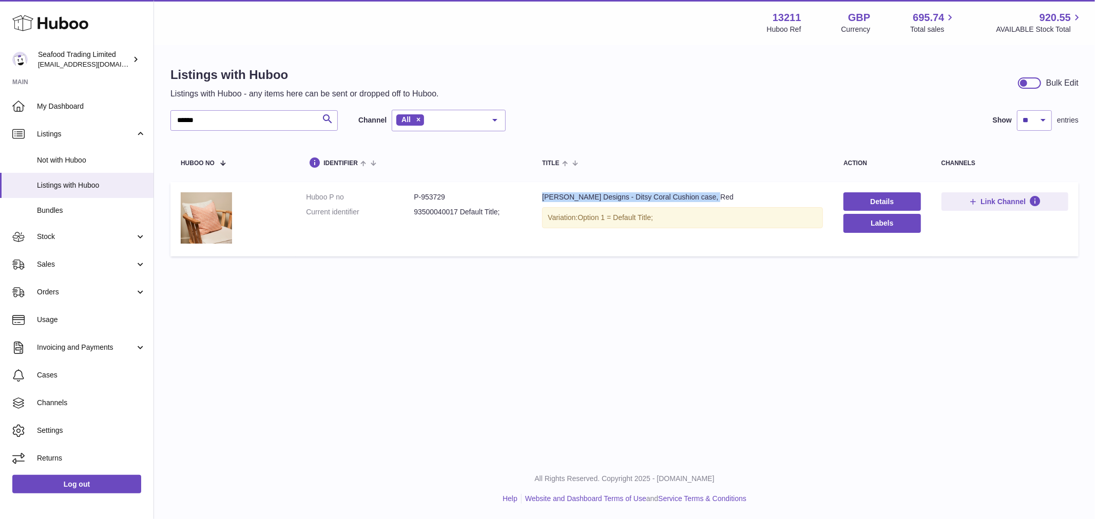
click at [535, 197] on td "Title Kate Stein Designs - Ditsy Coral Cushion case, Red Variation: Option 1 = …" at bounding box center [682, 219] width 301 height 74
drag, startPoint x: 219, startPoint y: 117, endPoint x: -68, endPoint y: 88, distance: 287.8
click at [0, 88] on html ".st0{fill:#141414;}" at bounding box center [547, 259] width 1095 height 519
paste input "text"
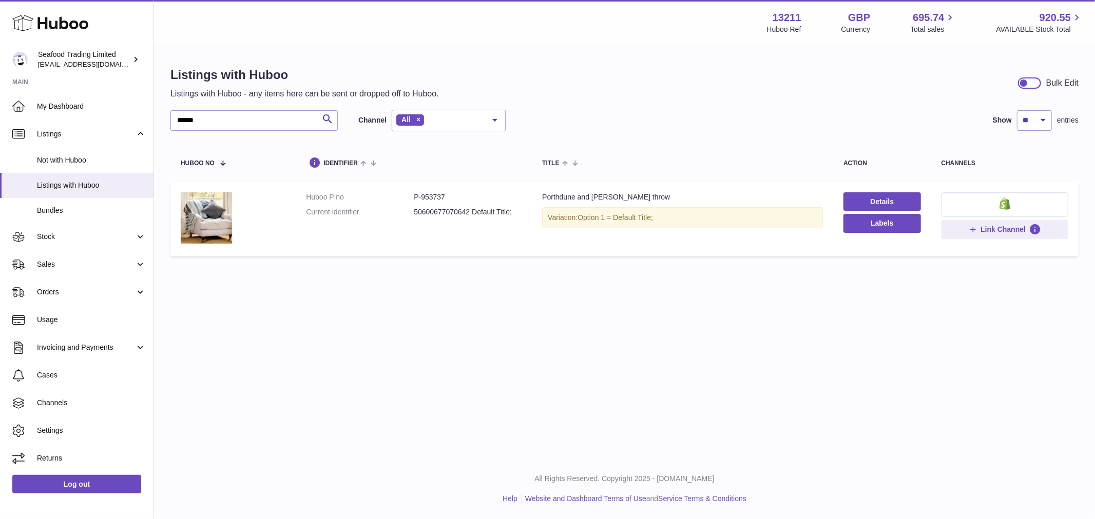
drag, startPoint x: 678, startPoint y: 197, endPoint x: 534, endPoint y: 190, distance: 144.3
click at [534, 190] on td "Title Porthdune and Twig lambswool throw Variation: Option 1 = Default Title;" at bounding box center [682, 219] width 301 height 74
drag, startPoint x: 216, startPoint y: 122, endPoint x: 114, endPoint y: 100, distance: 104.0
click at [37, 116] on div "Huboo Seafood Trading Limited internalAdmin-13211@internal.huboo.com Main My Da…" at bounding box center [547, 259] width 1095 height 519
paste input "text"
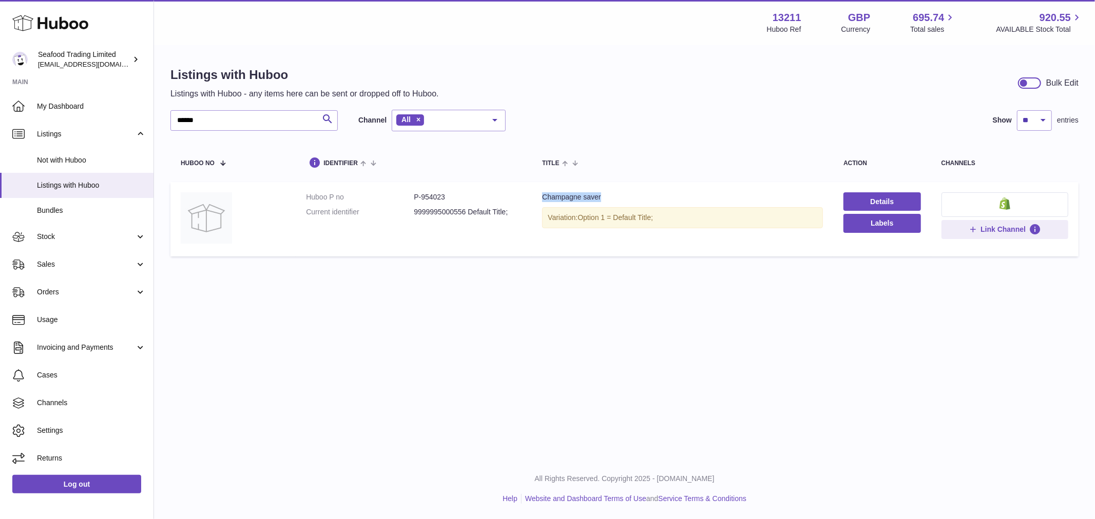
drag, startPoint x: 627, startPoint y: 199, endPoint x: 532, endPoint y: 202, distance: 95.0
click at [532, 202] on td "Title Champagne saver Variation: Option 1 = Default Title;" at bounding box center [682, 219] width 301 height 74
click at [555, 197] on div "Champagne saver" at bounding box center [682, 197] width 281 height 10
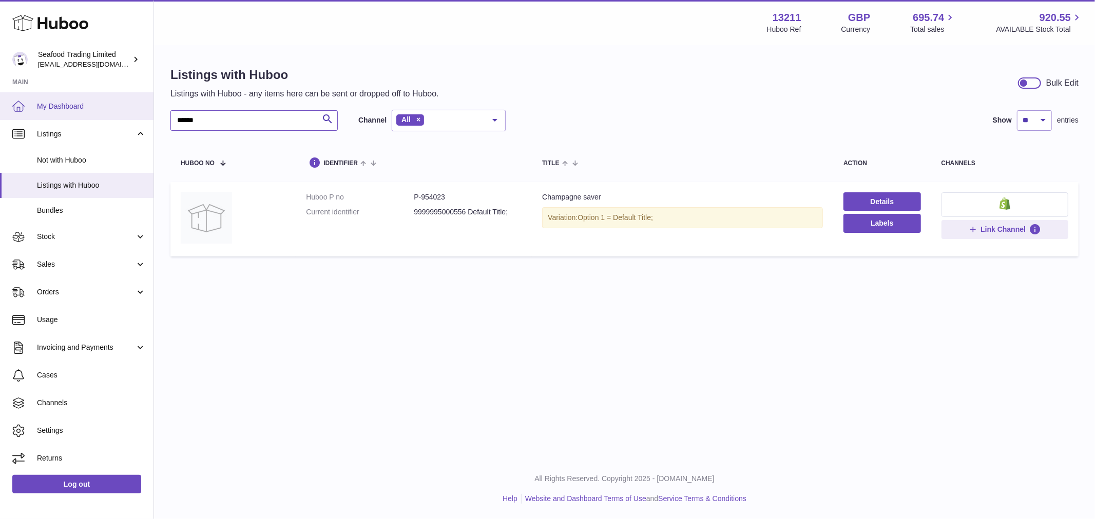
drag, startPoint x: 258, startPoint y: 124, endPoint x: 81, endPoint y: 117, distance: 177.2
click at [81, 117] on div "Huboo Seafood Trading Limited internalAdmin-13211@internal.huboo.com Main My Da…" at bounding box center [547, 259] width 1095 height 519
paste input "text"
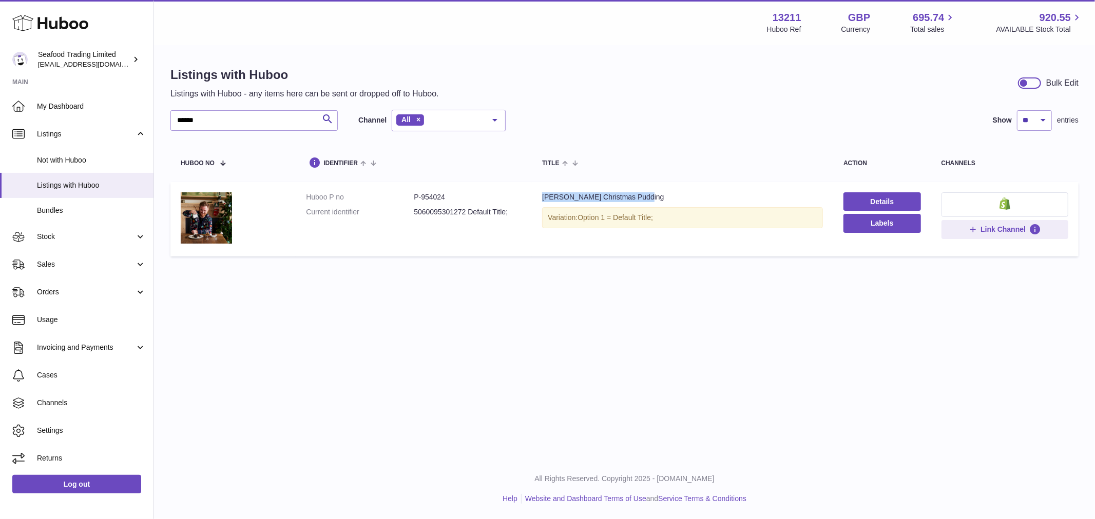
drag, startPoint x: 650, startPoint y: 194, endPoint x: 536, endPoint y: 197, distance: 114.5
click at [536, 197] on td "Title Rick Stein Christmas Pudding Variation: Option 1 = Default Title;" at bounding box center [682, 219] width 301 height 74
drag, startPoint x: 227, startPoint y: 121, endPoint x: -7, endPoint y: 114, distance: 234.1
click at [0, 114] on html ".st0{fill:#141414;}" at bounding box center [547, 259] width 1095 height 519
paste input "text"
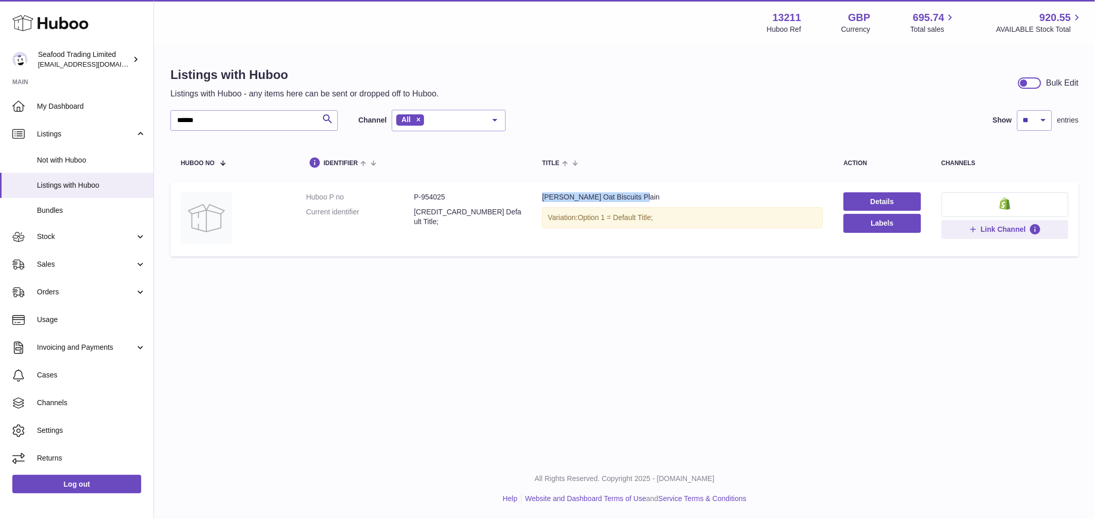
drag, startPoint x: 639, startPoint y: 199, endPoint x: 535, endPoint y: 199, distance: 104.7
click at [535, 199] on td "Title Rick Stein Oat Biscuits Plain Variation: Option 1 = Default Title;" at bounding box center [682, 219] width 301 height 74
drag, startPoint x: 237, startPoint y: 120, endPoint x: 55, endPoint y: 90, distance: 184.0
click at [44, 118] on div "Huboo Seafood Trading Limited internalAdmin-13211@internal.huboo.com Main My Da…" at bounding box center [547, 259] width 1095 height 519
paste input "text"
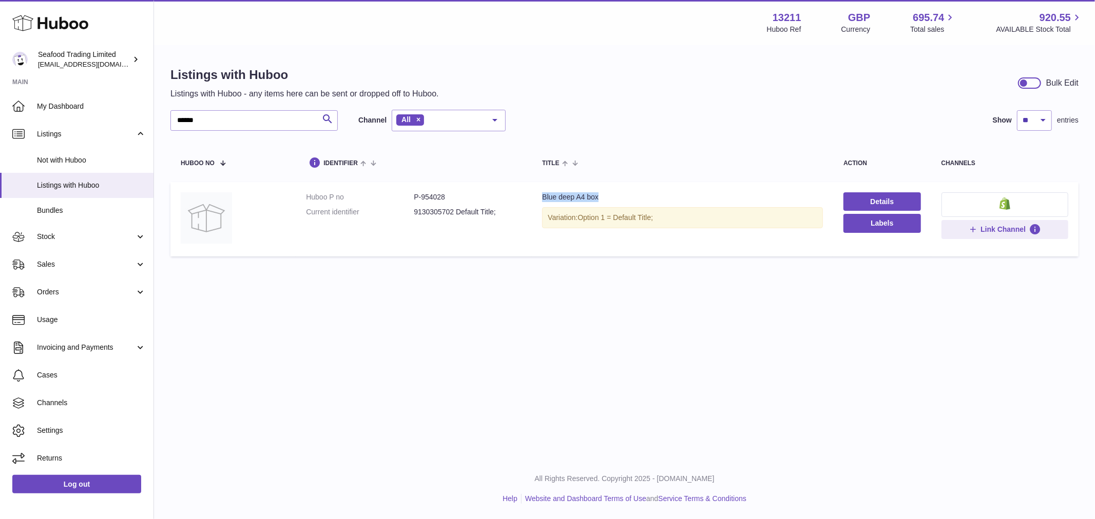
drag, startPoint x: 604, startPoint y: 196, endPoint x: 539, endPoint y: 201, distance: 64.9
click at [542, 201] on div "Blue deep A4 box" at bounding box center [682, 197] width 281 height 10
drag, startPoint x: 211, startPoint y: 124, endPoint x: 72, endPoint y: 108, distance: 139.5
click at [72, 108] on div "Huboo Seafood Trading Limited internalAdmin-13211@internal.huboo.com Main My Da…" at bounding box center [547, 259] width 1095 height 519
paste input "text"
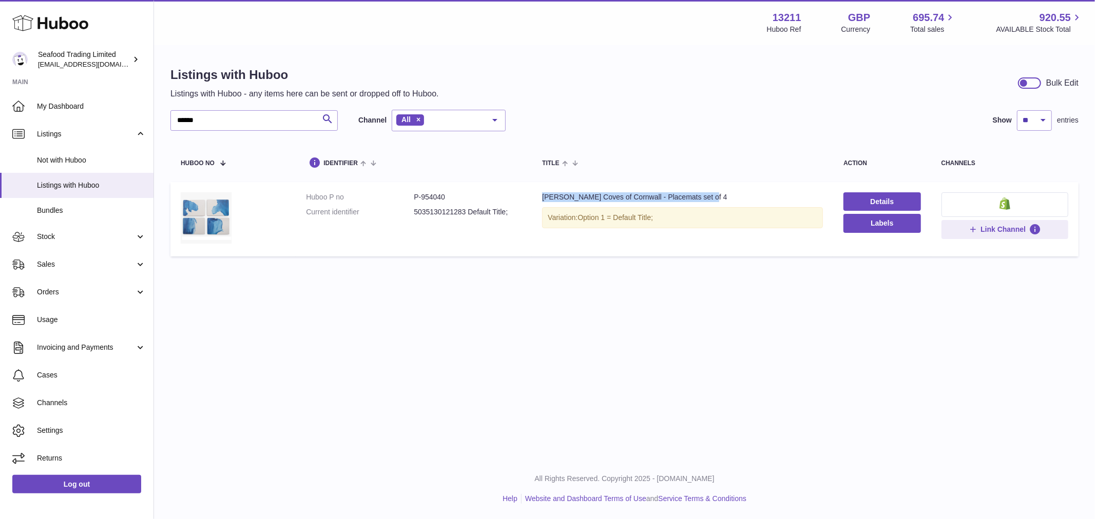
drag, startPoint x: 734, startPoint y: 200, endPoint x: 540, endPoint y: 198, distance: 194.0
click at [542, 198] on div "Rick Stein Coves of Cornwall - Placemats set of 4" at bounding box center [682, 197] width 281 height 10
drag, startPoint x: 224, startPoint y: 123, endPoint x: 95, endPoint y: 127, distance: 128.9
click at [95, 127] on div "Huboo Seafood Trading Limited internalAdmin-13211@internal.huboo.com Main My Da…" at bounding box center [547, 259] width 1095 height 519
paste input "text"
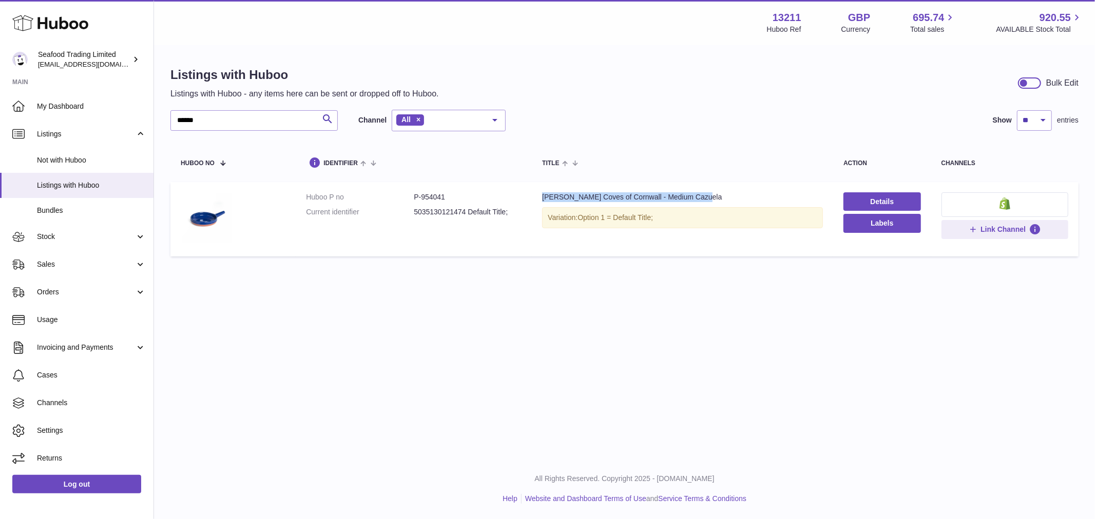
drag, startPoint x: 722, startPoint y: 193, endPoint x: 536, endPoint y: 193, distance: 185.8
click at [536, 193] on td "Title Rick Stein Coves of Cornwall - Medium Cazuela Variation: Option 1 = Defau…" at bounding box center [682, 219] width 301 height 74
drag, startPoint x: 208, startPoint y: 118, endPoint x: 11, endPoint y: 122, distance: 197.6
click at [11, 122] on div "Huboo Seafood Trading Limited internalAdmin-13211@internal.huboo.com Main My Da…" at bounding box center [547, 259] width 1095 height 519
paste input "text"
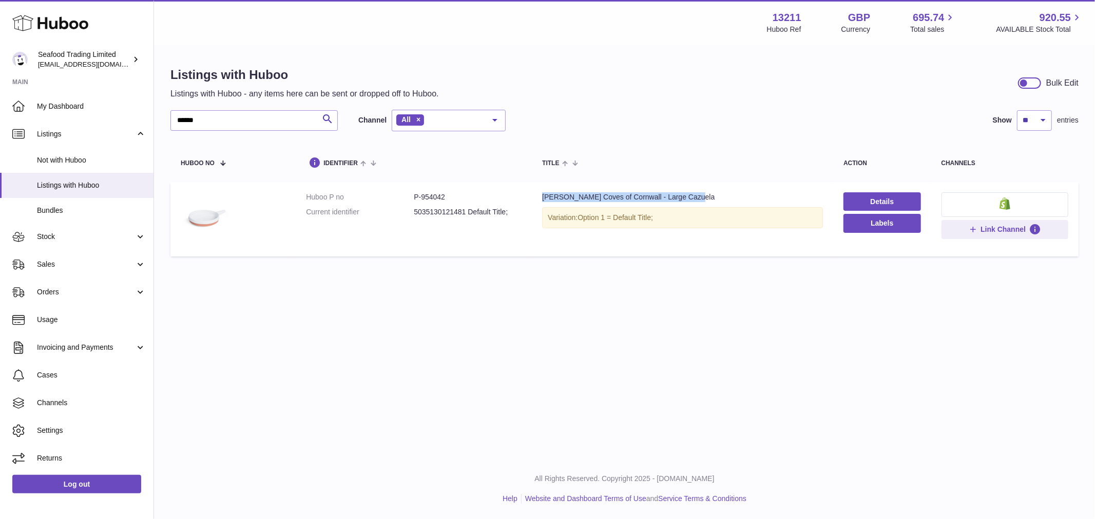
drag, startPoint x: 711, startPoint y: 196, endPoint x: 535, endPoint y: 197, distance: 176.5
click at [535, 197] on td "Title Rick Stein Coves of Cornwall - Large Cazuela Variation: Option 1 = Defaul…" at bounding box center [682, 219] width 301 height 74
drag, startPoint x: 633, startPoint y: 204, endPoint x: 592, endPoint y: 193, distance: 42.6
click at [592, 193] on div "Rick Stein Coves of Cornwall - Large Cazuela" at bounding box center [682, 197] width 281 height 10
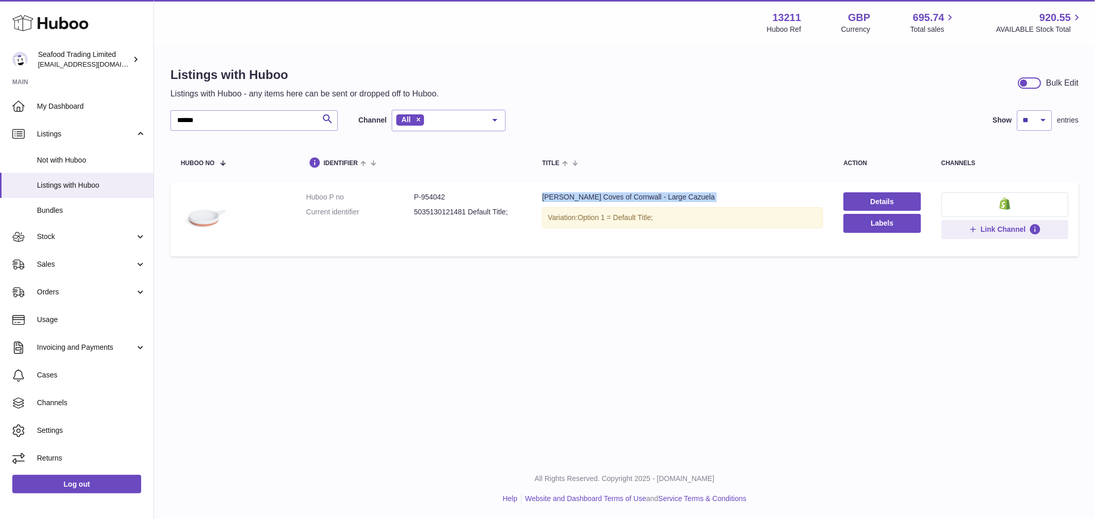
click at [592, 193] on div "Rick Stein Coves of Cornwall - Large Cazuela" at bounding box center [682, 197] width 281 height 10
drag, startPoint x: 232, startPoint y: 123, endPoint x: 94, endPoint y: 122, distance: 137.5
click at [94, 122] on div "Huboo Seafood Trading Limited internalAdmin-13211@internal.huboo.com Main My Da…" at bounding box center [547, 259] width 1095 height 519
paste input "text"
drag, startPoint x: 730, startPoint y: 198, endPoint x: 539, endPoint y: 201, distance: 190.4
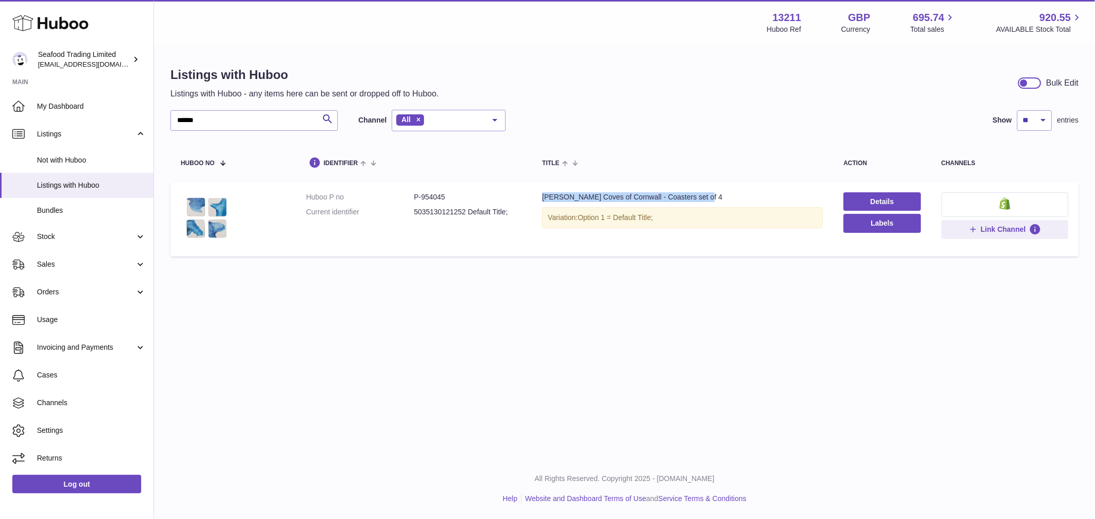
click at [542, 201] on div "Rick Stein Coves of Cornwall - Coasters set of 4" at bounding box center [682, 197] width 281 height 10
drag, startPoint x: 258, startPoint y: 119, endPoint x: 38, endPoint y: 113, distance: 220.2
click at [38, 113] on div "Huboo Seafood Trading Limited internalAdmin-13211@internal.huboo.com Main My Da…" at bounding box center [547, 259] width 1095 height 519
paste input "text"
click at [650, 192] on div "Rick Stein Coves of Cornwall - Set Of 4 Mugs" at bounding box center [682, 197] width 281 height 10
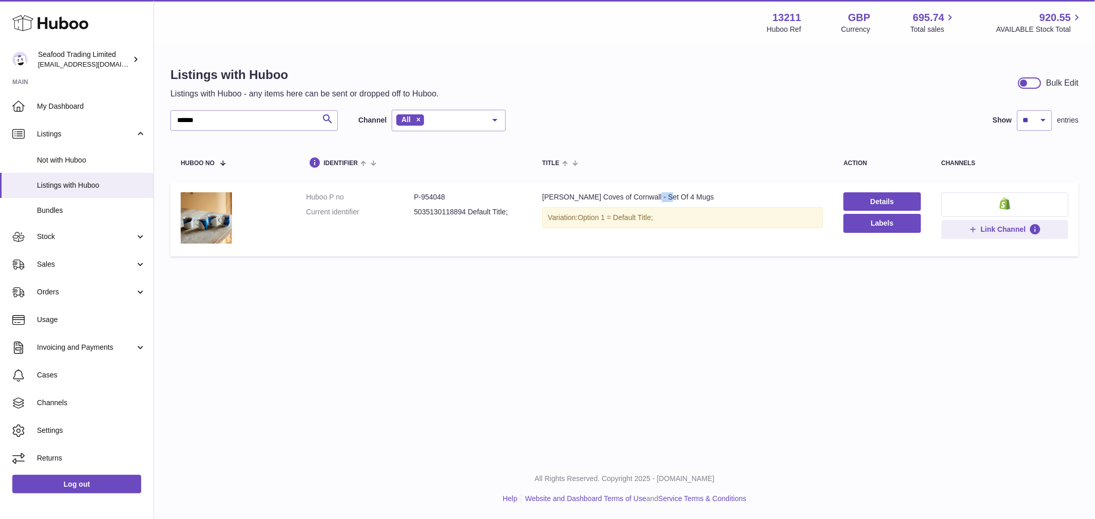
click at [650, 192] on div "Rick Stein Coves of Cornwall - Set Of 4 Mugs" at bounding box center [682, 197] width 281 height 10
drag, startPoint x: 214, startPoint y: 120, endPoint x: 24, endPoint y: 113, distance: 190.0
click at [24, 113] on div "Huboo Seafood Trading Limited internalAdmin-13211@internal.huboo.com Main My Da…" at bounding box center [547, 259] width 1095 height 519
paste input "text"
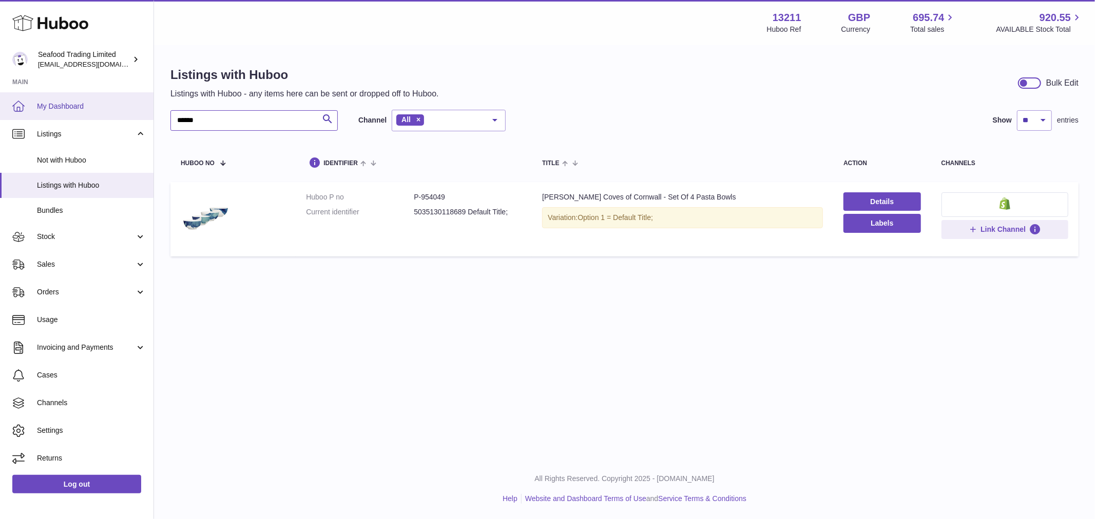
drag, startPoint x: 224, startPoint y: 122, endPoint x: 67, endPoint y: 95, distance: 159.3
click at [74, 103] on div "Huboo Seafood Trading Limited internalAdmin-13211@internal.huboo.com Main My Da…" at bounding box center [547, 259] width 1095 height 519
click at [73, 103] on span "My Dashboard" at bounding box center [91, 107] width 109 height 10
paste input "******"
type input "**********"
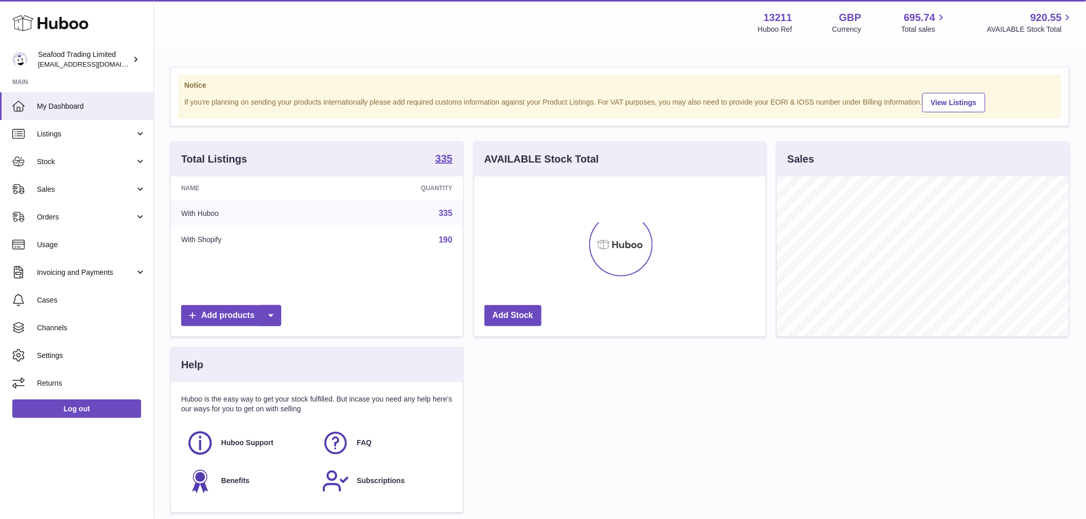
scroll to position [160, 291]
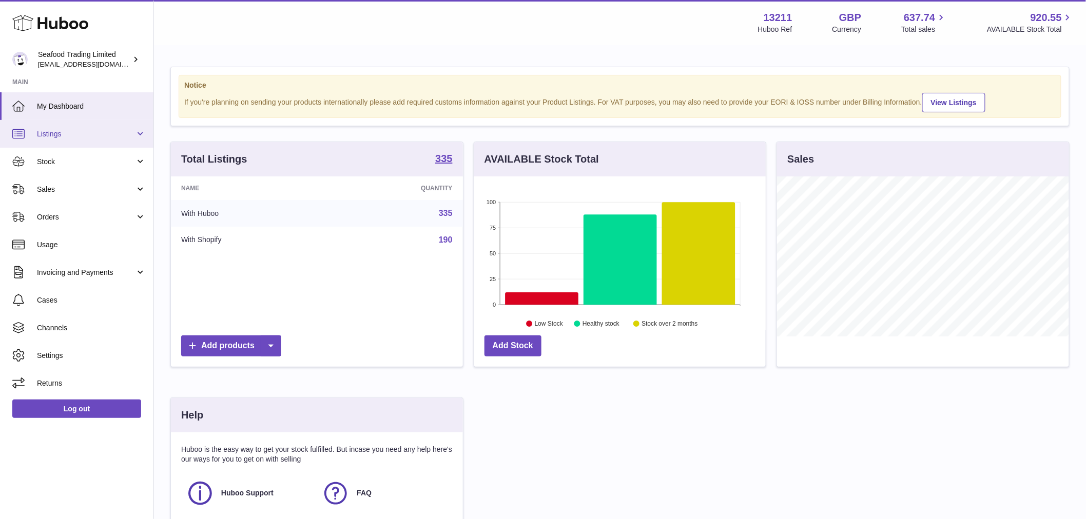
click at [55, 137] on span "Listings" at bounding box center [86, 134] width 98 height 10
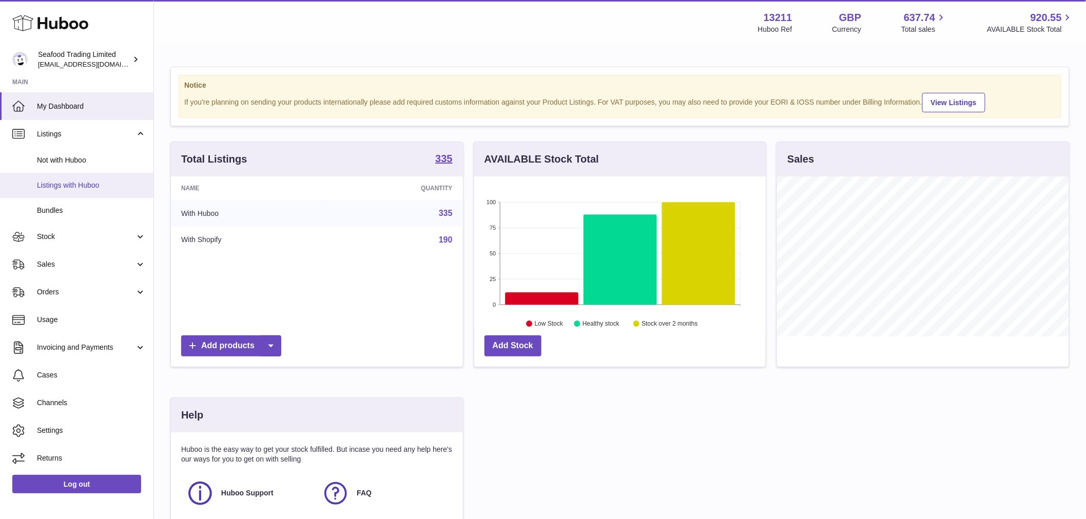
click at [70, 179] on link "Listings with Huboo" at bounding box center [76, 185] width 153 height 25
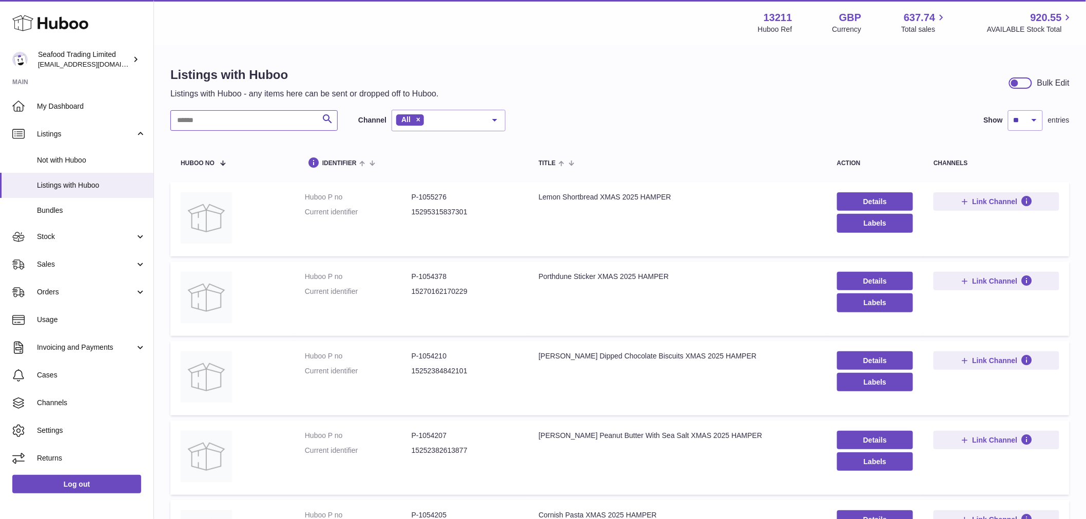
click at [215, 124] on input "text" at bounding box center [253, 120] width 167 height 21
paste input "******"
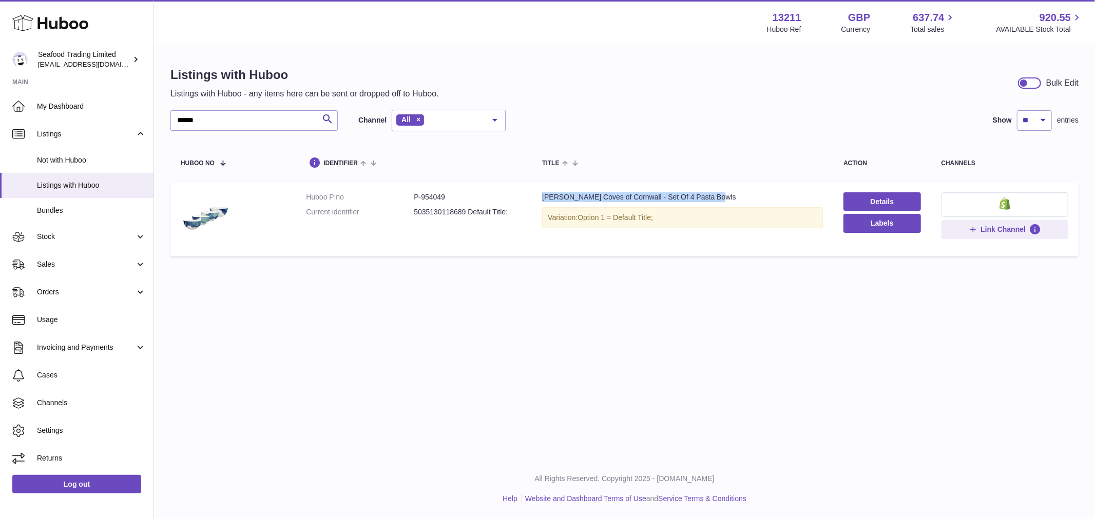
drag, startPoint x: 731, startPoint y: 195, endPoint x: 536, endPoint y: 196, distance: 195.0
click at [536, 196] on td "Title [PERSON_NAME] Coves of Cornwall - Set Of 4 Pasta Bowls Variation: Option …" at bounding box center [682, 219] width 301 height 74
copy div "[PERSON_NAME] Coves of Cornwall - Set Of 4 Pasta Bowls"
drag, startPoint x: 229, startPoint y: 114, endPoint x: 28, endPoint y: 67, distance: 206.6
click at [0, 120] on html ".st0{fill:#141414;}" at bounding box center [547, 259] width 1095 height 519
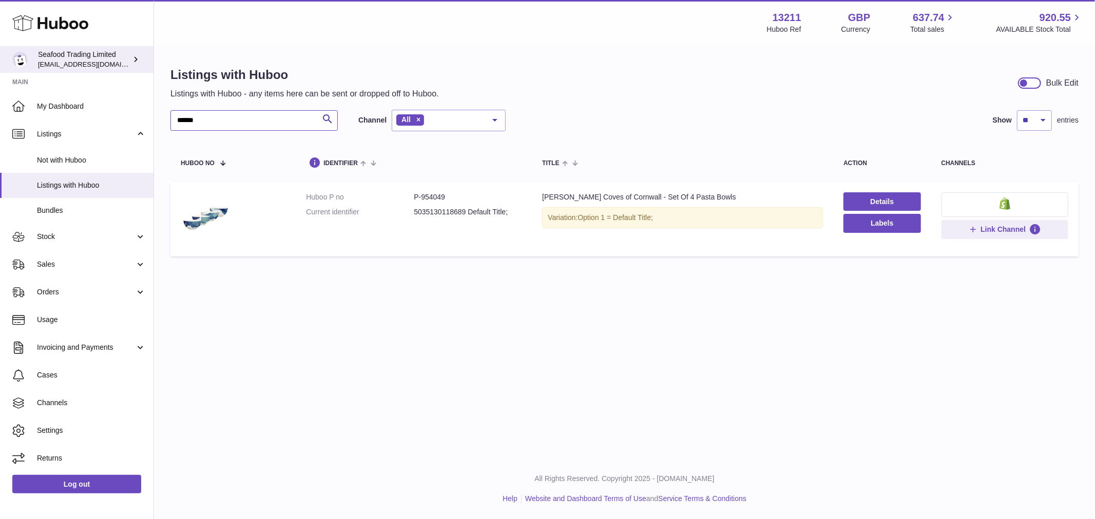
paste input "text"
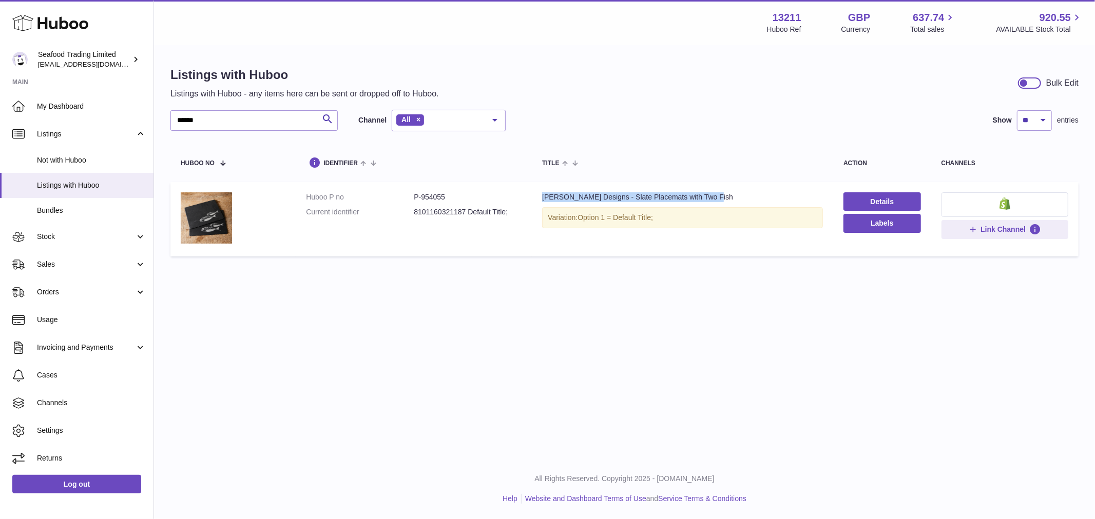
drag, startPoint x: 722, startPoint y: 196, endPoint x: 530, endPoint y: 192, distance: 192.5
click at [532, 192] on td "Title [PERSON_NAME] Designs - Slate Placemats with Two Fish Variation: Option 1…" at bounding box center [682, 219] width 301 height 74
copy div "[PERSON_NAME] Designs - Slate Placemats with Two Fish"
drag, startPoint x: 259, startPoint y: 116, endPoint x: 94, endPoint y: 112, distance: 164.8
click at [94, 112] on div "Huboo Seafood Trading Limited [EMAIL_ADDRESS][DOMAIN_NAME] Main My Dashboard Li…" at bounding box center [547, 259] width 1095 height 519
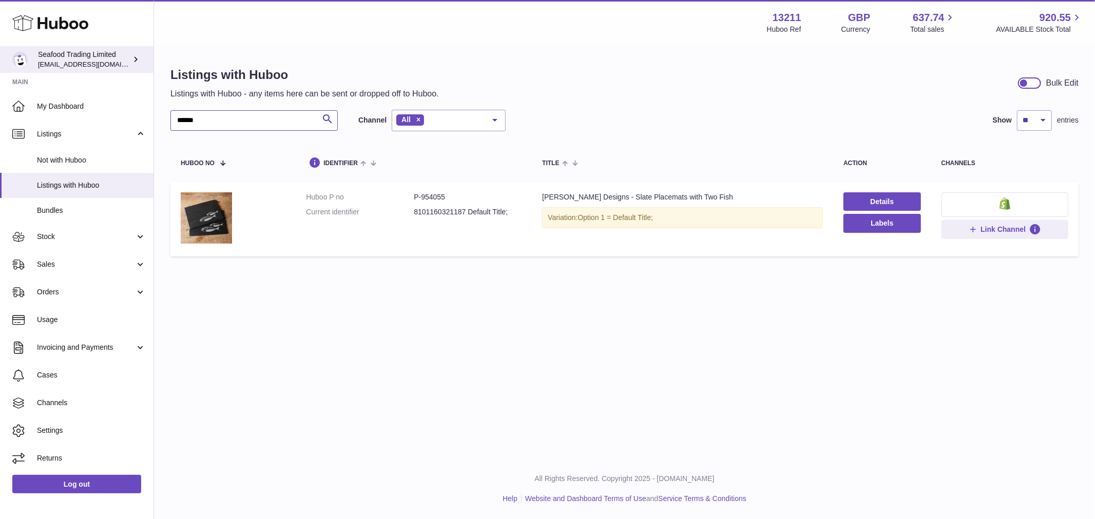
paste input "text"
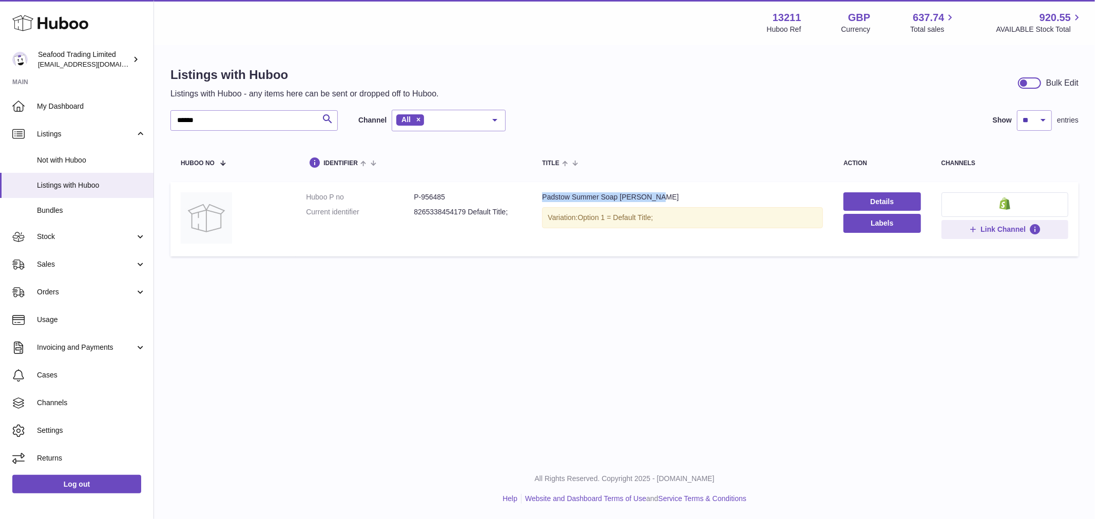
drag, startPoint x: 655, startPoint y: 195, endPoint x: 539, endPoint y: 201, distance: 116.1
click at [539, 201] on td "Title Padstow Summer Soap [PERSON_NAME] Variation: Option 1 = Default Title;" at bounding box center [682, 219] width 301 height 74
copy div "Padstow Summer Soap [PERSON_NAME]"
drag, startPoint x: 228, startPoint y: 115, endPoint x: 75, endPoint y: 112, distance: 153.0
click at [77, 115] on div "Huboo Seafood Trading Limited [EMAIL_ADDRESS][DOMAIN_NAME] Main My Dashboard Li…" at bounding box center [547, 259] width 1095 height 519
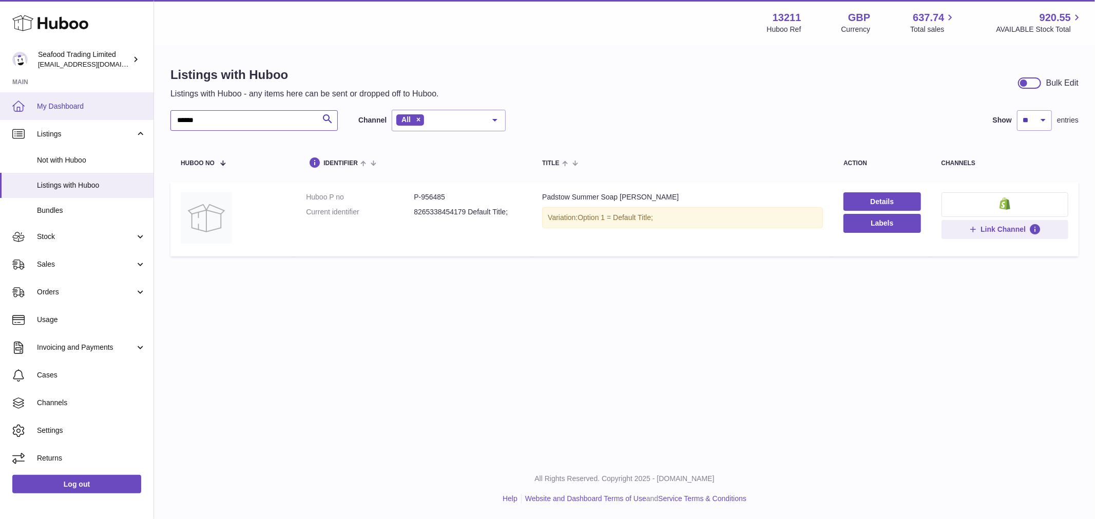
paste input "text"
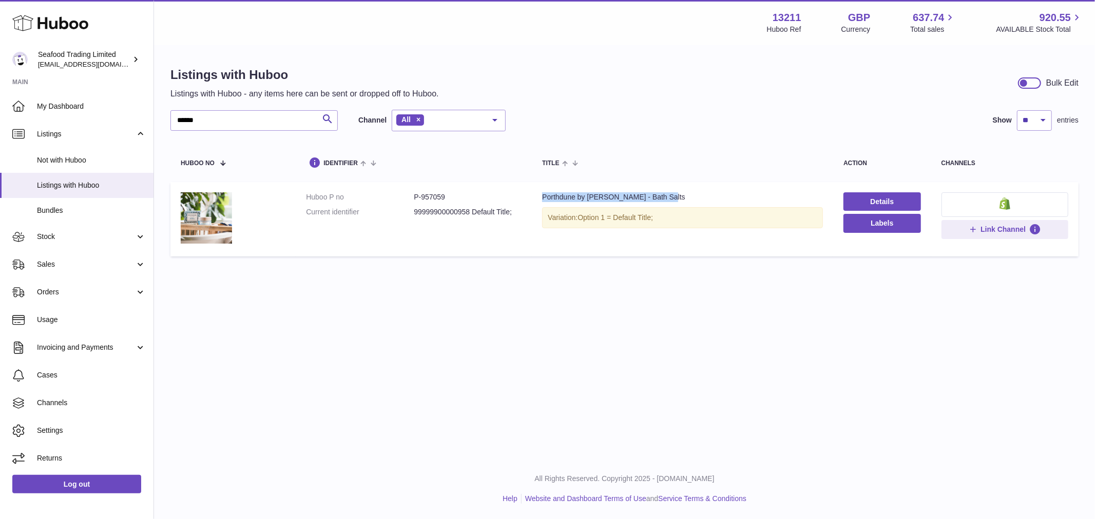
drag, startPoint x: 670, startPoint y: 196, endPoint x: 539, endPoint y: 198, distance: 130.9
click at [539, 198] on td "Title Porthdune by [PERSON_NAME] - Bath Salts Variation: Option 1 = Default Tit…" at bounding box center [682, 219] width 301 height 74
copy div "Porthdune by [PERSON_NAME] - Bath Salts"
drag, startPoint x: 227, startPoint y: 121, endPoint x: -23, endPoint y: 120, distance: 249.9
click at [0, 120] on html ".st0{fill:#141414;}" at bounding box center [547, 259] width 1095 height 519
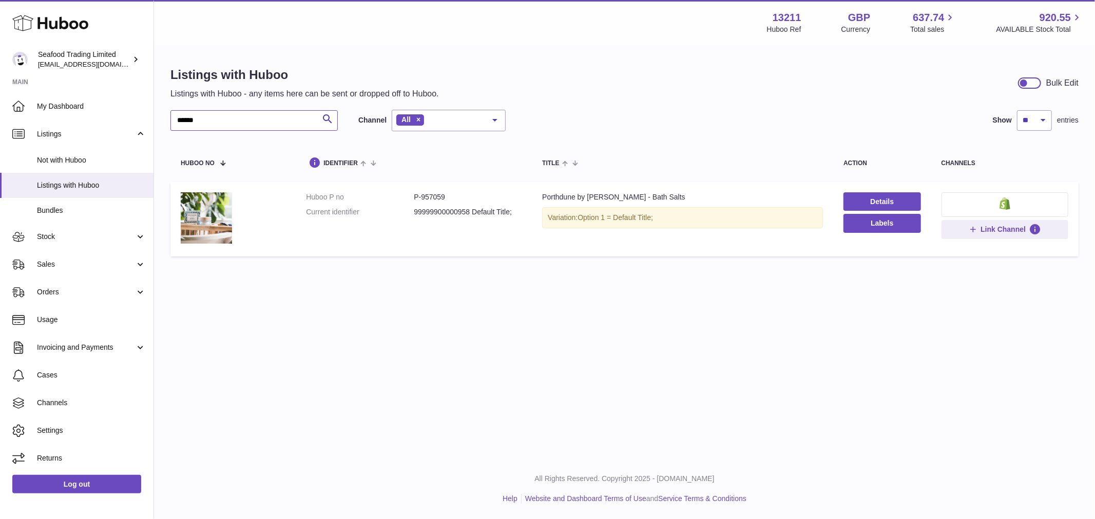
paste input "text"
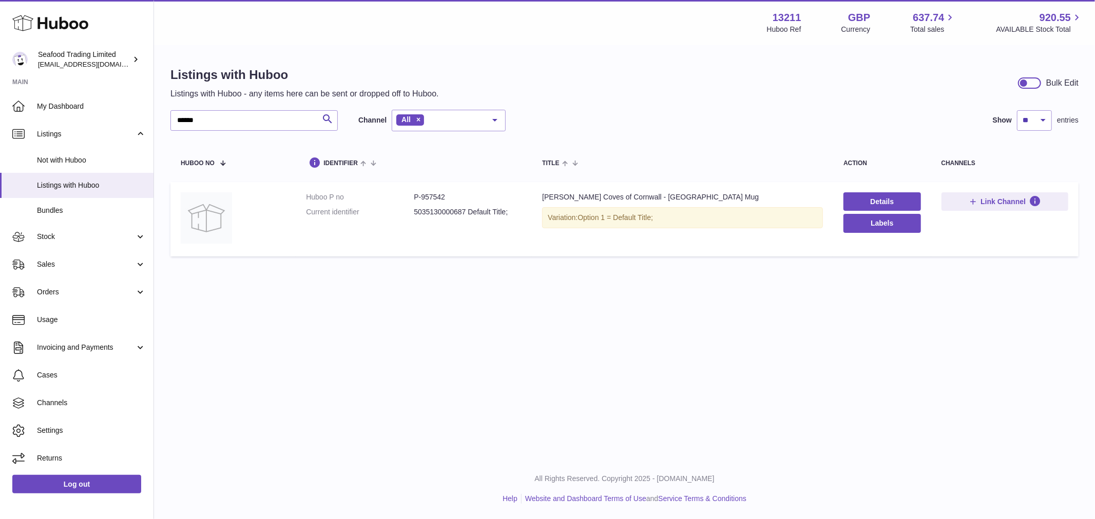
click at [707, 191] on td "Title Rick Stein Coves of Cornwall - Prussia Cove Mug Variation: Option 1 = Def…" at bounding box center [682, 219] width 301 height 74
drag, startPoint x: 715, startPoint y: 195, endPoint x: 536, endPoint y: 189, distance: 179.2
click at [536, 189] on td "Title Rick Stein Coves of Cornwall - Prussia Cove Mug Variation: Option 1 = Def…" at bounding box center [682, 219] width 301 height 74
copy div "Rick Stein Coves of Cornwall - Prussia Cove Mug"
drag, startPoint x: 244, startPoint y: 111, endPoint x: 116, endPoint y: 130, distance: 129.2
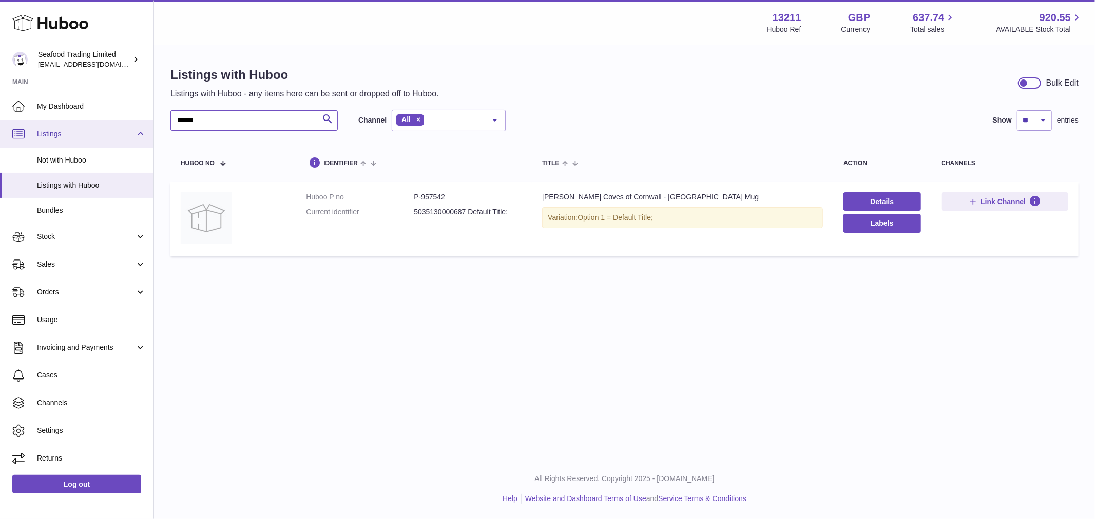
click at [116, 130] on div "Huboo Seafood Trading Limited internalAdmin-13211@internal.huboo.com Main My Da…" at bounding box center [547, 259] width 1095 height 519
paste input "text"
drag, startPoint x: 727, startPoint y: 193, endPoint x: 534, endPoint y: 194, distance: 193.0
click at [535, 195] on td "Title Rick Stein Coves of Cornwall - Readymoney Mug Variation: Option 1 = Defau…" at bounding box center [682, 219] width 301 height 74
copy div "Rick Stein Coves of Cornwall - Readymoney Mug"
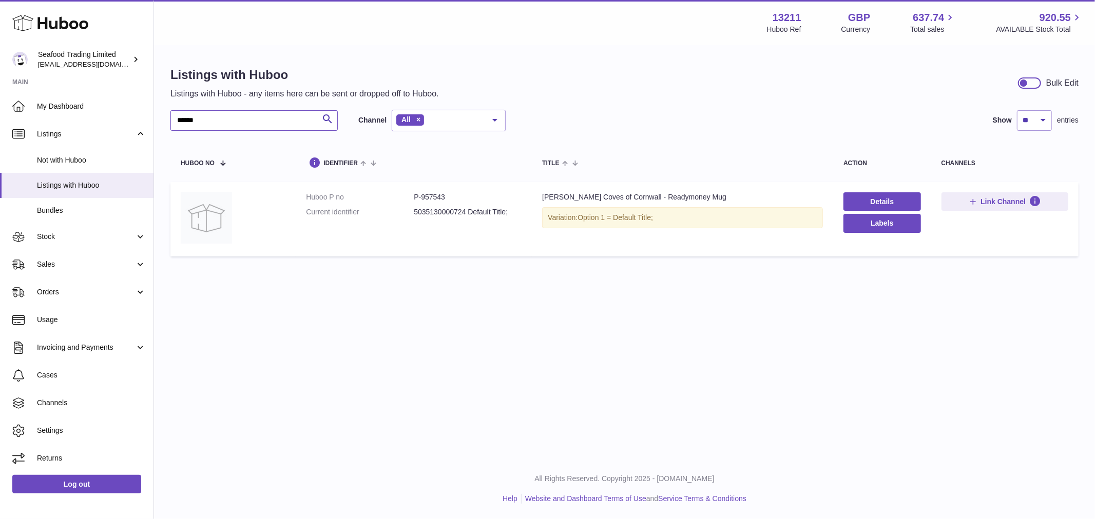
drag, startPoint x: 250, startPoint y: 125, endPoint x: 52, endPoint y: 78, distance: 203.6
click at [57, 107] on div "Huboo Seafood Trading Limited internalAdmin-13211@internal.huboo.com Main My Da…" at bounding box center [547, 259] width 1095 height 519
paste input "text"
drag, startPoint x: 719, startPoint y: 196, endPoint x: 534, endPoint y: 196, distance: 185.8
click at [534, 196] on td "Title Rick Stein Coves of Cornwall - Sennen Cove Mug - Variation: Option 1 = De…" at bounding box center [682, 219] width 301 height 74
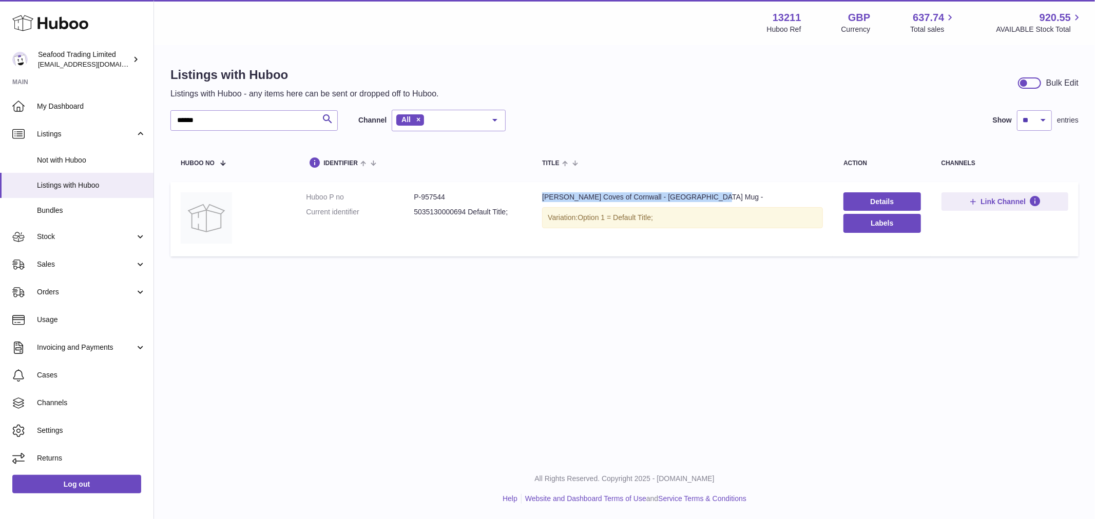
copy div "Rick Stein Coves of Cornwall - Sennen Cove Mug -"
drag, startPoint x: 212, startPoint y: 115, endPoint x: 75, endPoint y: 120, distance: 136.6
click at [75, 120] on div "Huboo Seafood Trading Limited internalAdmin-13211@internal.huboo.com Main My Da…" at bounding box center [547, 259] width 1095 height 519
paste input "text"
drag, startPoint x: 709, startPoint y: 191, endPoint x: 535, endPoint y: 196, distance: 174.0
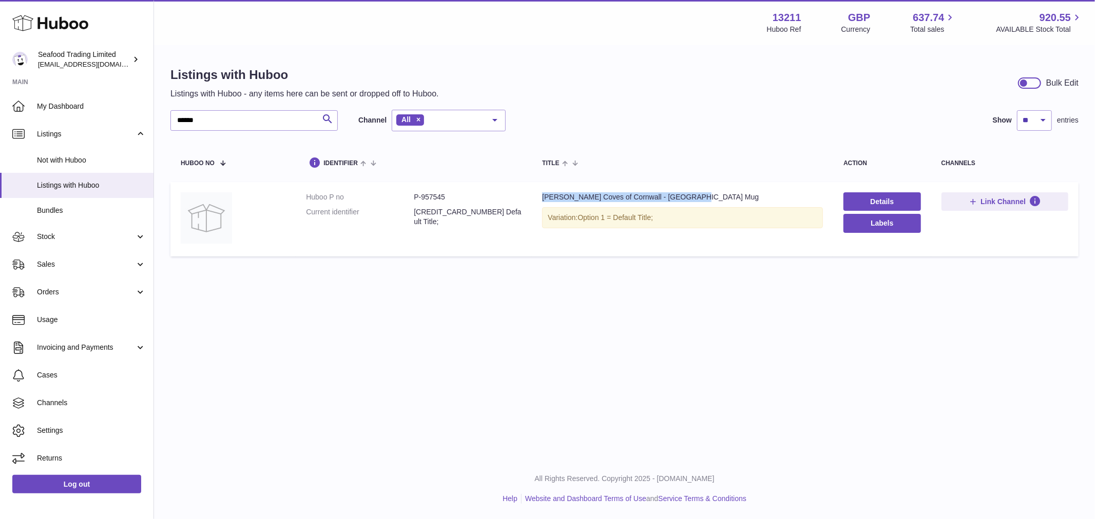
click at [535, 196] on td "Title Rick Stein Coves of Cornwall - Cadgwith Mug Variation: Option 1 = Default…" at bounding box center [682, 219] width 301 height 74
copy div "[PERSON_NAME] Coves of Cornwall - [GEOGRAPHIC_DATA] Mug"
drag, startPoint x: 231, startPoint y: 122, endPoint x: 68, endPoint y: 114, distance: 162.8
click at [68, 114] on div "Huboo Seafood Trading Limited internalAdmin-13211@internal.huboo.com Main My Da…" at bounding box center [547, 259] width 1095 height 519
paste input "text"
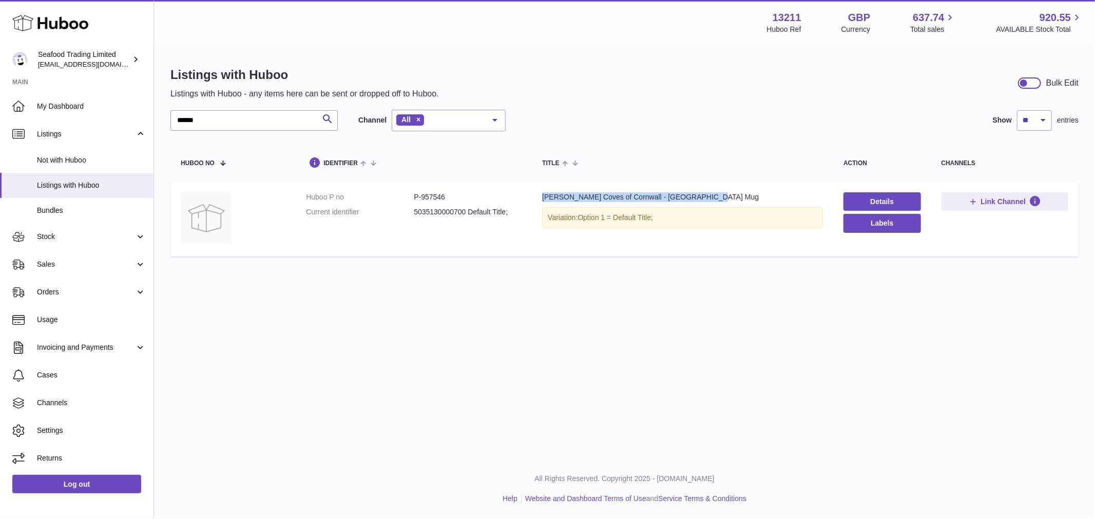
drag, startPoint x: 709, startPoint y: 188, endPoint x: 539, endPoint y: 196, distance: 170.0
click at [539, 196] on td "Title Rick Stein Coves of Cornwall - Lamorna Cove Mug Variation: Option 1 = Def…" at bounding box center [682, 219] width 301 height 74
copy div "[PERSON_NAME] Coves of Cornwall - [GEOGRAPHIC_DATA] Mug"
drag, startPoint x: 242, startPoint y: 120, endPoint x: 1, endPoint y: 105, distance: 241.2
click at [1, 105] on div "Huboo Seafood Trading Limited internalAdmin-13211@internal.huboo.com Main My Da…" at bounding box center [547, 259] width 1095 height 519
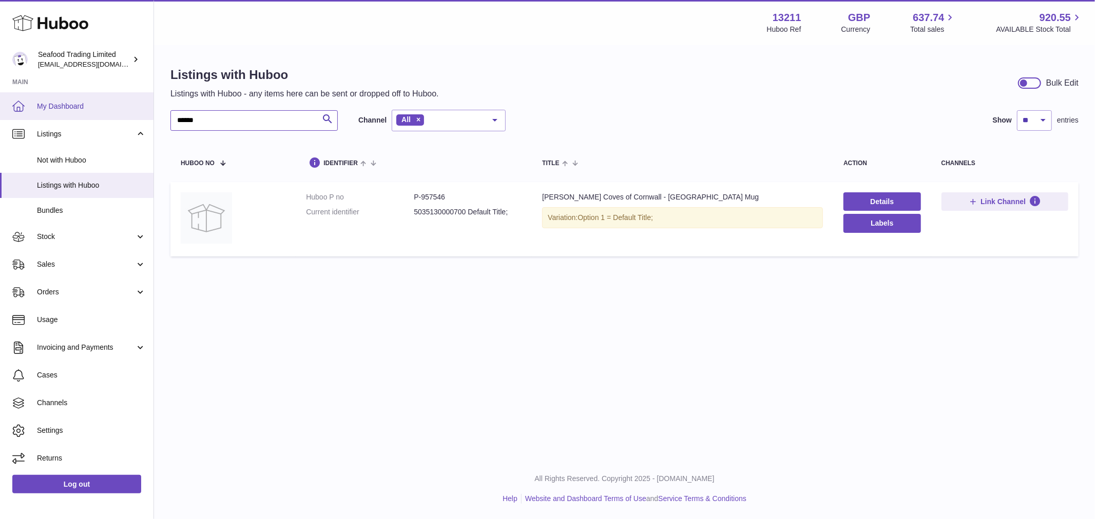
paste input "text"
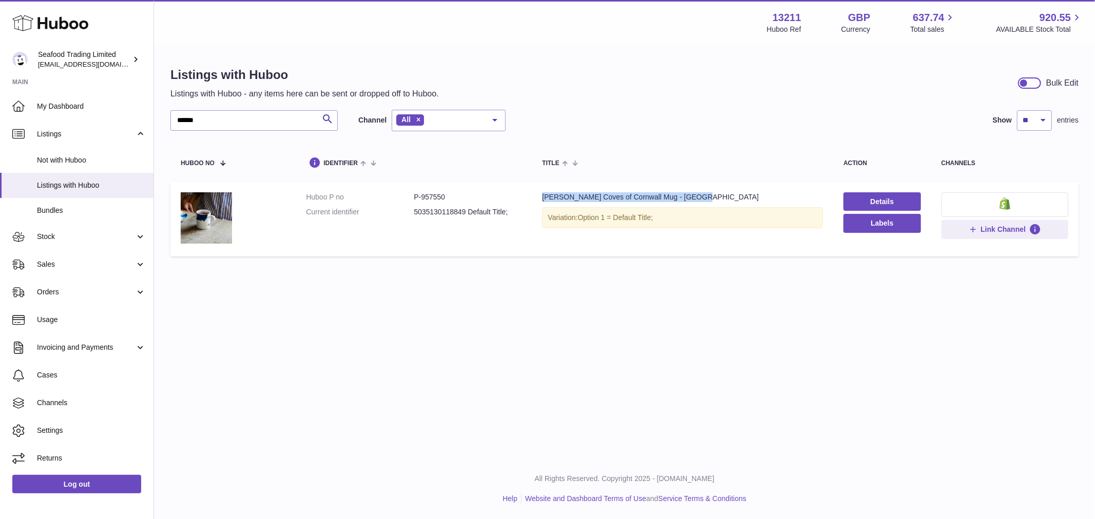
drag, startPoint x: 707, startPoint y: 197, endPoint x: 539, endPoint y: 194, distance: 167.3
click at [542, 194] on div "[PERSON_NAME] Coves of Cornwall Mug - [GEOGRAPHIC_DATA]" at bounding box center [682, 197] width 281 height 10
copy div "[PERSON_NAME] Coves of Cornwall Mug - [GEOGRAPHIC_DATA]"
drag, startPoint x: 245, startPoint y: 121, endPoint x: 59, endPoint y: 115, distance: 186.4
click at [59, 115] on div "Huboo Seafood Trading Limited internalAdmin-13211@internal.huboo.com Main My Da…" at bounding box center [547, 259] width 1095 height 519
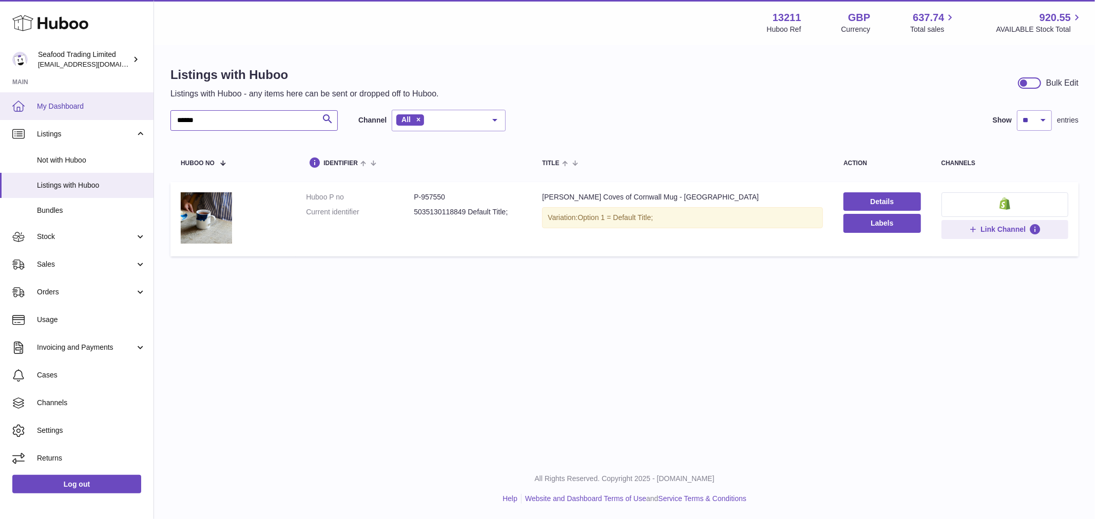
paste input "text"
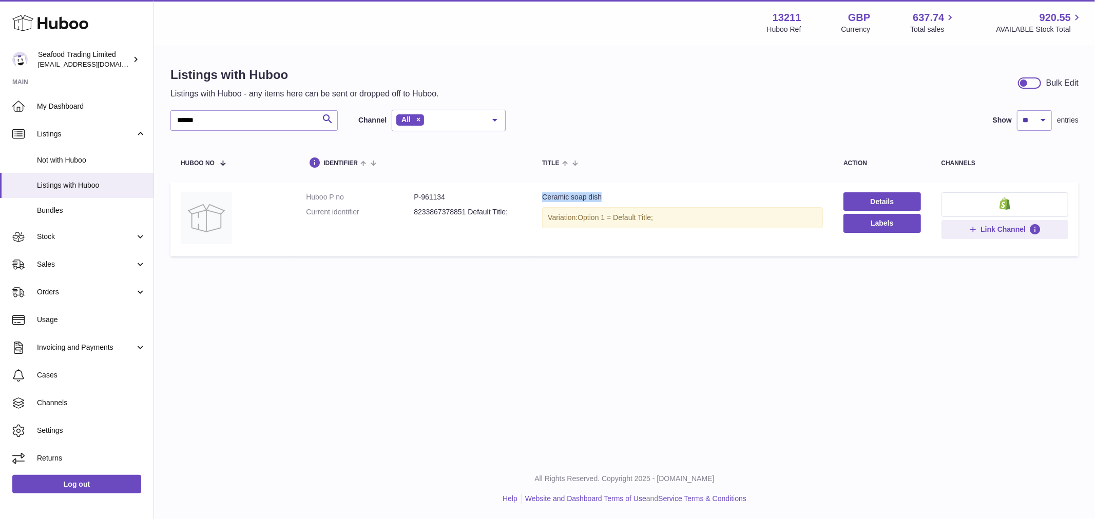
drag, startPoint x: 618, startPoint y: 198, endPoint x: 530, endPoint y: 200, distance: 87.8
click at [532, 200] on td "Title Ceramic soap dish Variation: Option 1 = Default Title;" at bounding box center [682, 219] width 301 height 74
drag, startPoint x: 247, startPoint y: 124, endPoint x: 115, endPoint y: 115, distance: 132.2
click at [115, 115] on div "Huboo Seafood Trading Limited internalAdmin-13211@internal.huboo.com Main My Da…" at bounding box center [547, 259] width 1095 height 519
paste input "text"
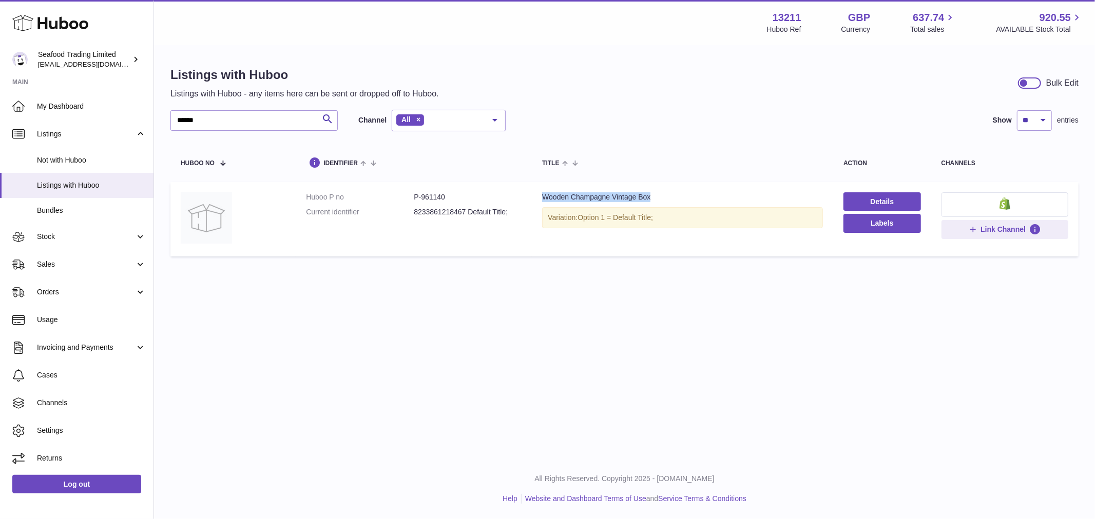
drag, startPoint x: 676, startPoint y: 197, endPoint x: 539, endPoint y: 200, distance: 137.1
click at [539, 200] on td "Title Wooden Champagne Vintage Box Variation: Option 1 = Default Title;" at bounding box center [682, 219] width 301 height 74
drag, startPoint x: 217, startPoint y: 121, endPoint x: 137, endPoint y: 116, distance: 80.7
click at [140, 119] on div "Huboo Seafood Trading Limited internalAdmin-13211@internal.huboo.com Main My Da…" at bounding box center [547, 259] width 1095 height 519
paste input "text"
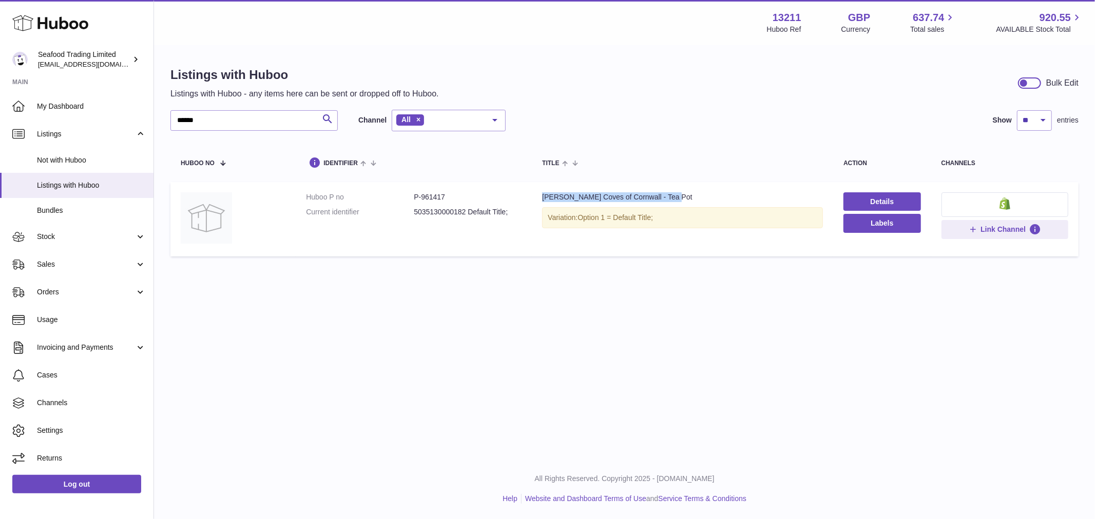
drag, startPoint x: 675, startPoint y: 193, endPoint x: 539, endPoint y: 191, distance: 136.5
click at [539, 191] on td "Title Rick Stein Coves of Cornwall - Tea Pot Variation: Option 1 = Default Titl…" at bounding box center [682, 219] width 301 height 74
drag, startPoint x: 211, startPoint y: 120, endPoint x: 92, endPoint y: 113, distance: 119.2
click at [92, 113] on div "Huboo Seafood Trading Limited internalAdmin-13211@internal.huboo.com Main My Da…" at bounding box center [547, 259] width 1095 height 519
paste input "text"
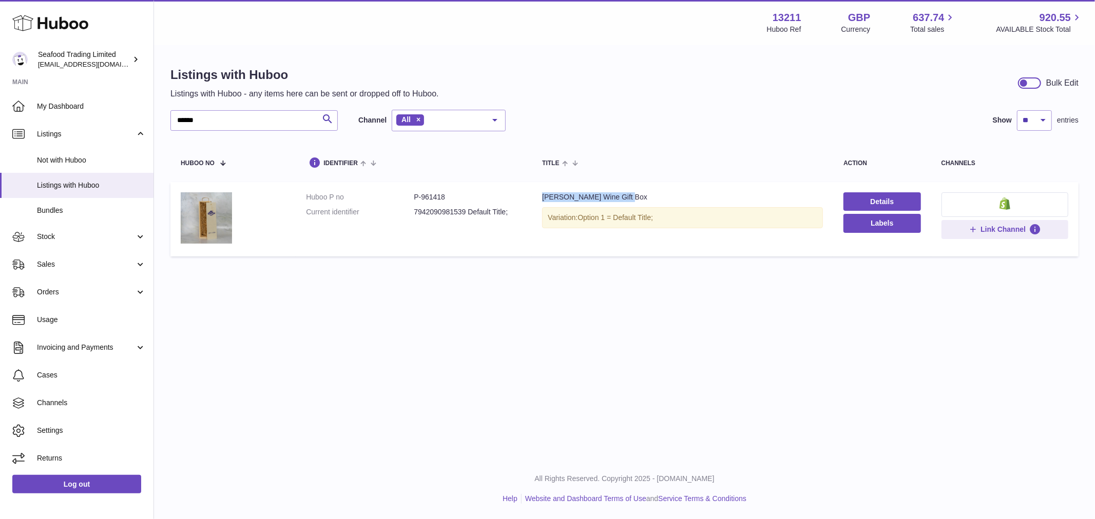
drag, startPoint x: 637, startPoint y: 197, endPoint x: 536, endPoint y: 199, distance: 101.1
click at [536, 199] on td "Title Rick Stein Wine Gift Box Variation: Option 1 = Default Title;" at bounding box center [682, 219] width 301 height 74
drag, startPoint x: 224, startPoint y: 125, endPoint x: 17, endPoint y: 102, distance: 207.6
click at [17, 102] on div "Huboo Seafood Trading Limited internalAdmin-13211@internal.huboo.com Main My Da…" at bounding box center [547, 259] width 1095 height 519
paste input "text"
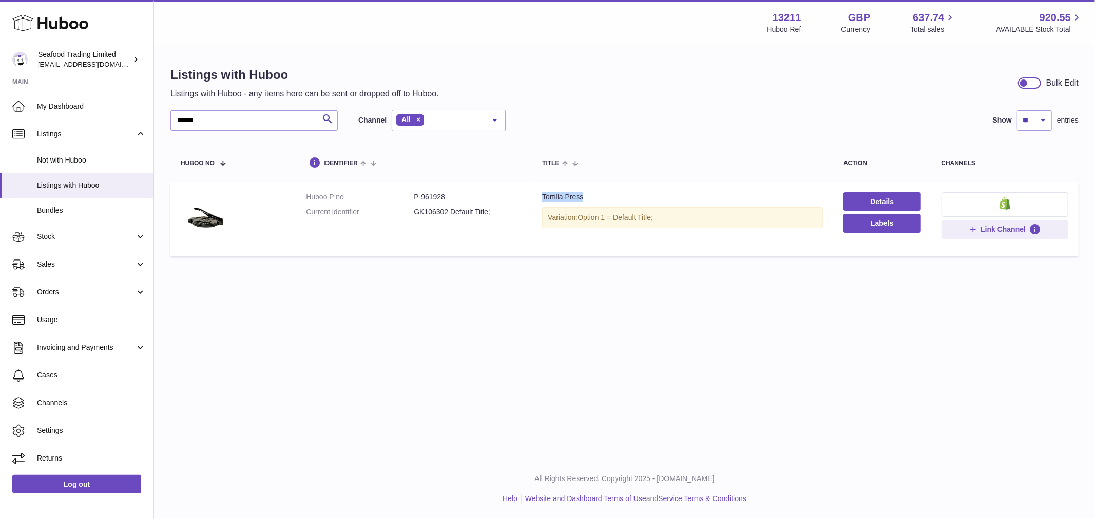
drag, startPoint x: 592, startPoint y: 192, endPoint x: 535, endPoint y: 201, distance: 57.0
click at [535, 201] on td "Title Tortilla Press Variation: Option 1 = Default Title;" at bounding box center [682, 219] width 301 height 74
drag, startPoint x: 222, startPoint y: 121, endPoint x: 131, endPoint y: 125, distance: 90.4
click at [131, 125] on div "Huboo Seafood Trading Limited internalAdmin-13211@internal.huboo.com Main My Da…" at bounding box center [547, 259] width 1095 height 519
paste input "text"
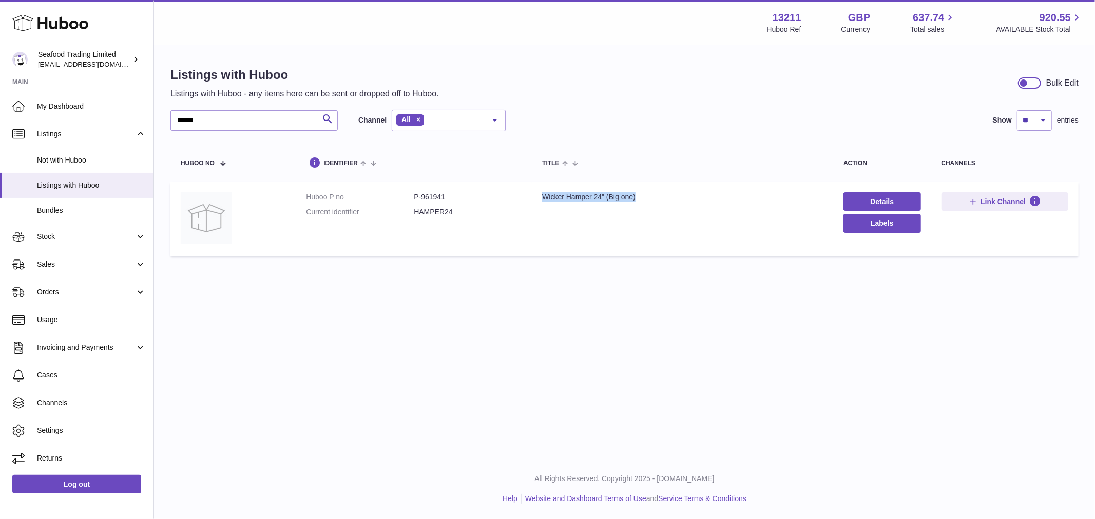
drag, startPoint x: 659, startPoint y: 199, endPoint x: 537, endPoint y: 193, distance: 122.8
click at [537, 193] on td "Title Wicker Hamper 24" (Big one)" at bounding box center [682, 219] width 301 height 74
drag, startPoint x: 212, startPoint y: 124, endPoint x: 84, endPoint y: 110, distance: 129.5
click at [84, 110] on div "Huboo Seafood Trading Limited internalAdmin-13211@internal.huboo.com Main My Da…" at bounding box center [547, 259] width 1095 height 519
paste input "text"
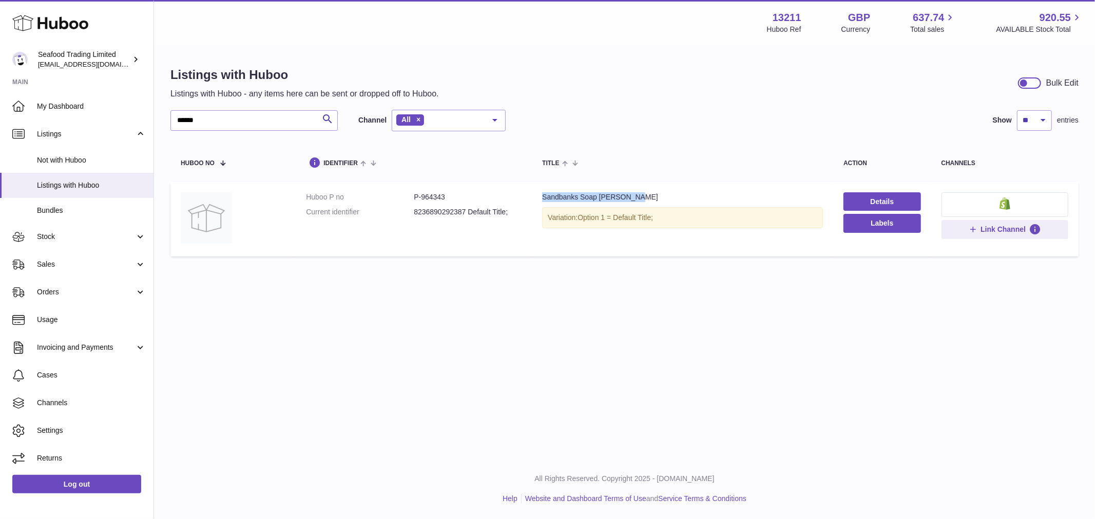
drag, startPoint x: 637, startPoint y: 195, endPoint x: 529, endPoint y: 193, distance: 108.3
click at [532, 193] on td "Title Sandbanks Soap Jill Stein Variation: Option 1 = Default Title;" at bounding box center [682, 219] width 301 height 74
drag, startPoint x: 225, startPoint y: 116, endPoint x: 60, endPoint y: 116, distance: 165.2
click at [60, 116] on div "Huboo Seafood Trading Limited internalAdmin-13211@internal.huboo.com Main My Da…" at bounding box center [547, 259] width 1095 height 519
paste input "text"
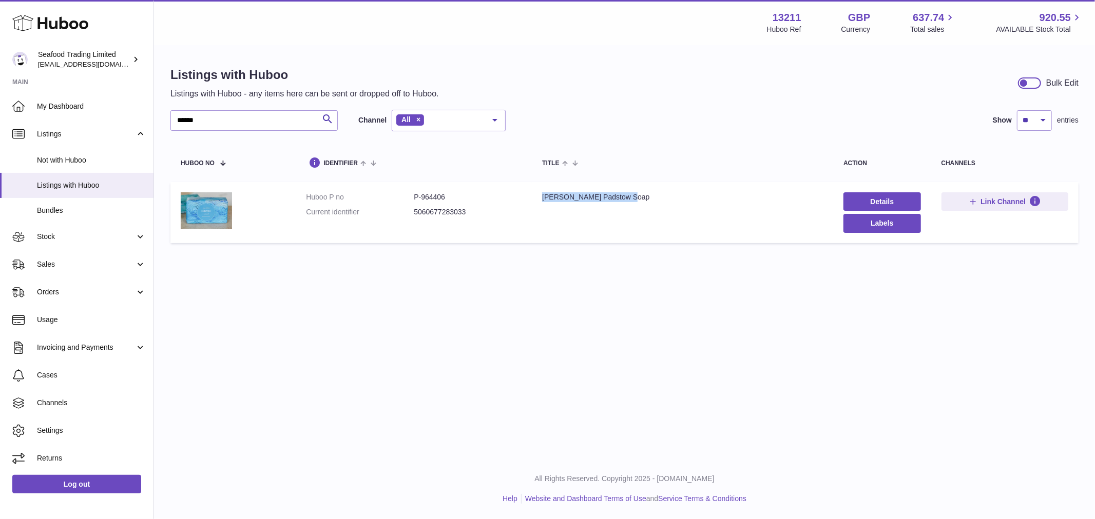
drag, startPoint x: 641, startPoint y: 202, endPoint x: 531, endPoint y: 195, distance: 111.0
click at [532, 195] on td "Title Jill Stein Padstow Soap" at bounding box center [682, 212] width 301 height 61
drag, startPoint x: 212, startPoint y: 115, endPoint x: 126, endPoint y: 121, distance: 86.9
click at [126, 121] on div "Huboo Seafood Trading Limited internalAdmin-13211@internal.huboo.com Main My Da…" at bounding box center [547, 259] width 1095 height 519
paste input "text"
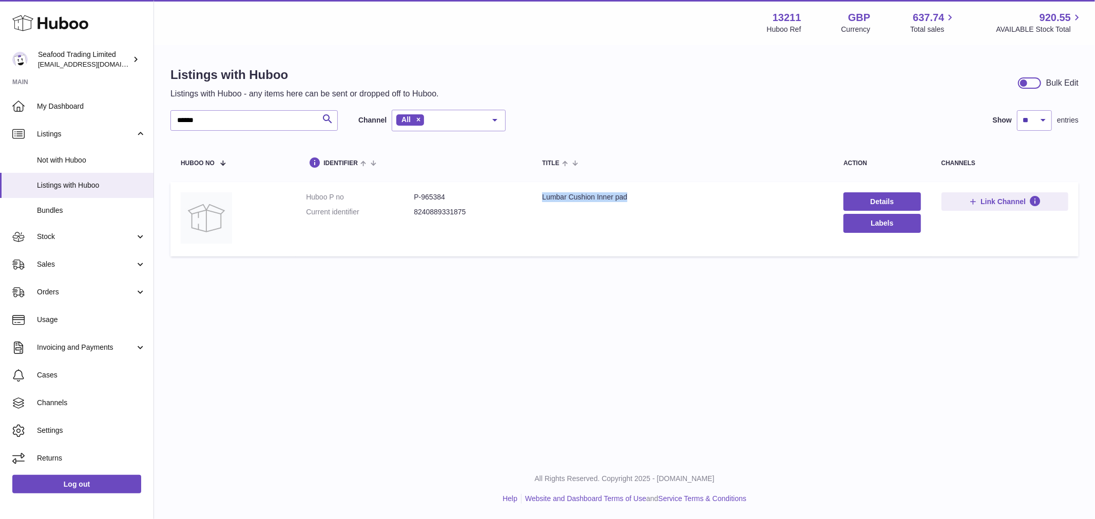
drag, startPoint x: 655, startPoint y: 199, endPoint x: 530, endPoint y: 202, distance: 124.7
click at [532, 202] on td "Title Lumbar Cushion Inner pad" at bounding box center [682, 219] width 301 height 74
drag, startPoint x: 224, startPoint y: 126, endPoint x: 135, endPoint y: 120, distance: 89.0
click at [135, 120] on div "Huboo Seafood Trading Limited internalAdmin-13211@internal.huboo.com Main My Da…" at bounding box center [547, 259] width 1095 height 519
paste input "text"
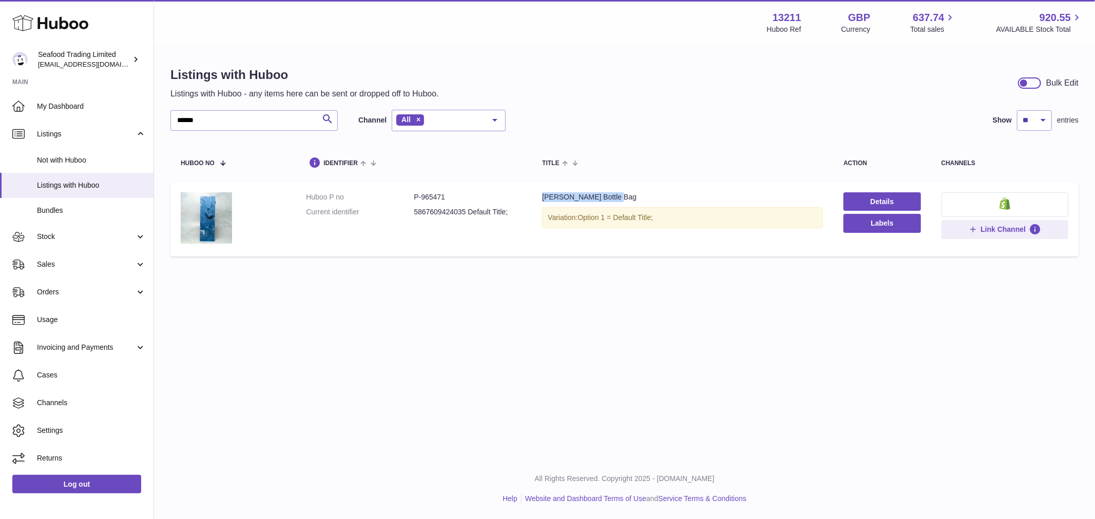
drag, startPoint x: 645, startPoint y: 197, endPoint x: 539, endPoint y: 198, distance: 105.7
click at [539, 198] on td "Title Rick Stein Bottle Bag Variation: Option 1 = Default Title;" at bounding box center [682, 219] width 301 height 74
drag, startPoint x: 233, startPoint y: 120, endPoint x: 134, endPoint y: 114, distance: 99.7
click at [134, 114] on div "Huboo Seafood Trading Limited internalAdmin-13211@internal.huboo.com Main My Da…" at bounding box center [547, 259] width 1095 height 519
paste input "text"
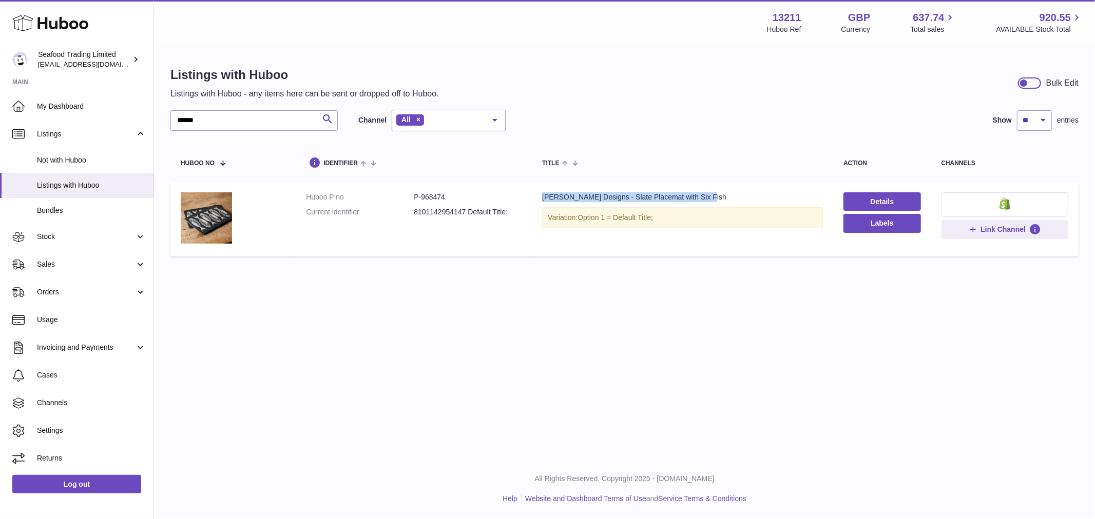
drag, startPoint x: 720, startPoint y: 196, endPoint x: 539, endPoint y: 196, distance: 181.1
click at [539, 196] on td "Title Kate Stein Designs - Slate Placemat with Six Fish Variation: Option 1 = D…" at bounding box center [682, 219] width 301 height 74
drag, startPoint x: 228, startPoint y: 123, endPoint x: 134, endPoint y: 124, distance: 93.4
click at [134, 124] on div "Huboo Seafood Trading Limited internalAdmin-13211@internal.huboo.com Main My Da…" at bounding box center [547, 259] width 1095 height 519
paste input "text"
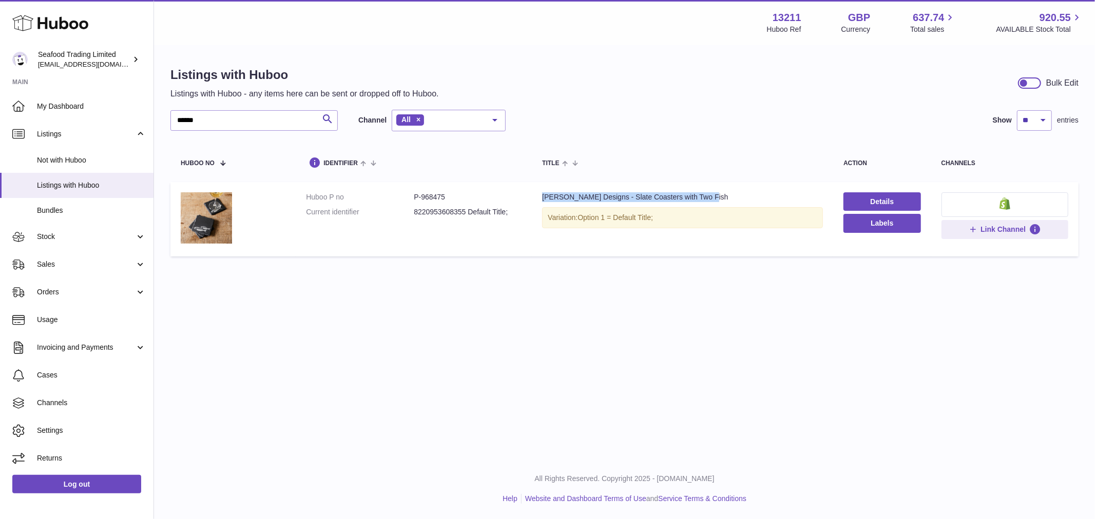
drag, startPoint x: 719, startPoint y: 195, endPoint x: 537, endPoint y: 197, distance: 182.2
click at [537, 197] on td "Title Kate Stein Designs - Slate Coasters with Two Fish Variation: Option 1 = D…" at bounding box center [682, 219] width 301 height 74
drag, startPoint x: 206, startPoint y: 114, endPoint x: 128, endPoint y: 123, distance: 78.5
click at [128, 123] on div "Huboo Seafood Trading Limited internalAdmin-13211@internal.huboo.com Main My Da…" at bounding box center [547, 259] width 1095 height 519
paste input "text"
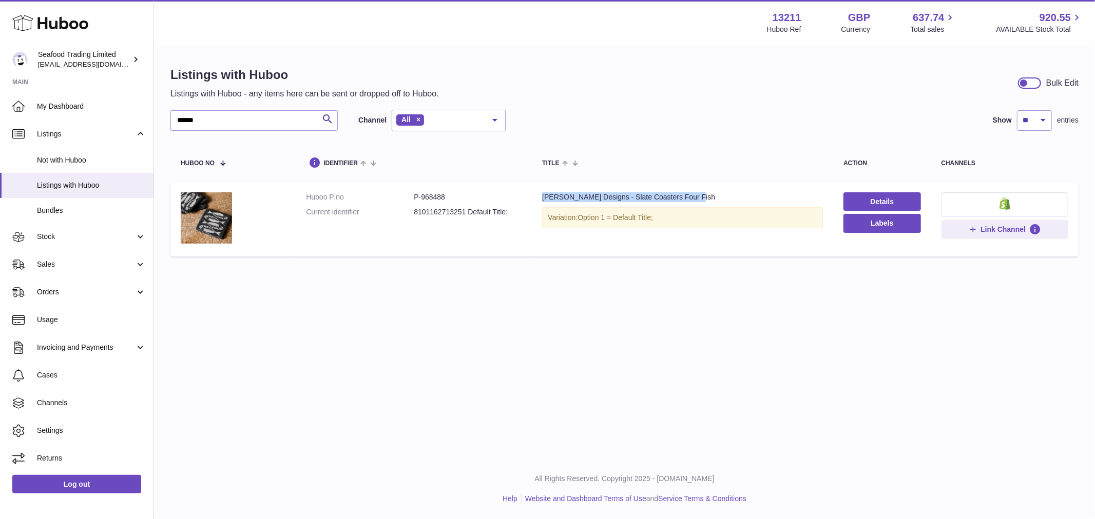
drag, startPoint x: 573, startPoint y: 193, endPoint x: 533, endPoint y: 197, distance: 40.7
click at [533, 197] on td "Title Kate Stein Designs - Slate Coasters Four Fish Variation: Option 1 = Defau…" at bounding box center [682, 219] width 301 height 74
drag, startPoint x: 242, startPoint y: 119, endPoint x: 135, endPoint y: 74, distance: 115.5
click at [140, 122] on div "Huboo Seafood Trading Limited internalAdmin-13211@internal.huboo.com Main My Da…" at bounding box center [547, 259] width 1095 height 519
paste input "text"
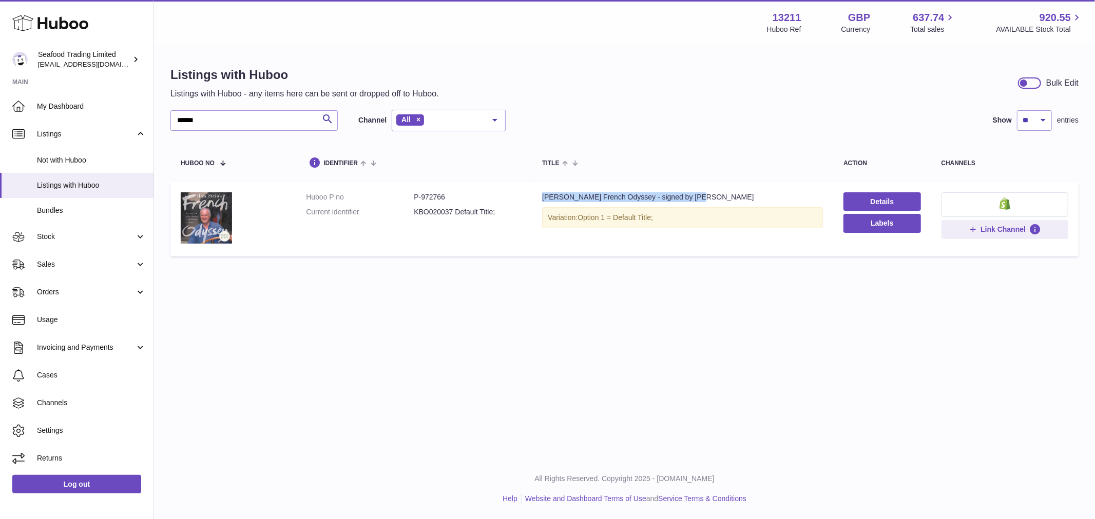
drag, startPoint x: 700, startPoint y: 190, endPoint x: 539, endPoint y: 197, distance: 160.8
click at [539, 197] on td "Title Rick Stein’s French Odyssey - signed by Rick Variation: Option 1 = Defaul…" at bounding box center [682, 219] width 301 height 74
drag, startPoint x: 229, startPoint y: 118, endPoint x: 125, endPoint y: 120, distance: 104.2
click at [125, 120] on div "Huboo Seafood Trading Limited internalAdmin-13211@internal.huboo.com Main My Da…" at bounding box center [547, 259] width 1095 height 519
paste input "text"
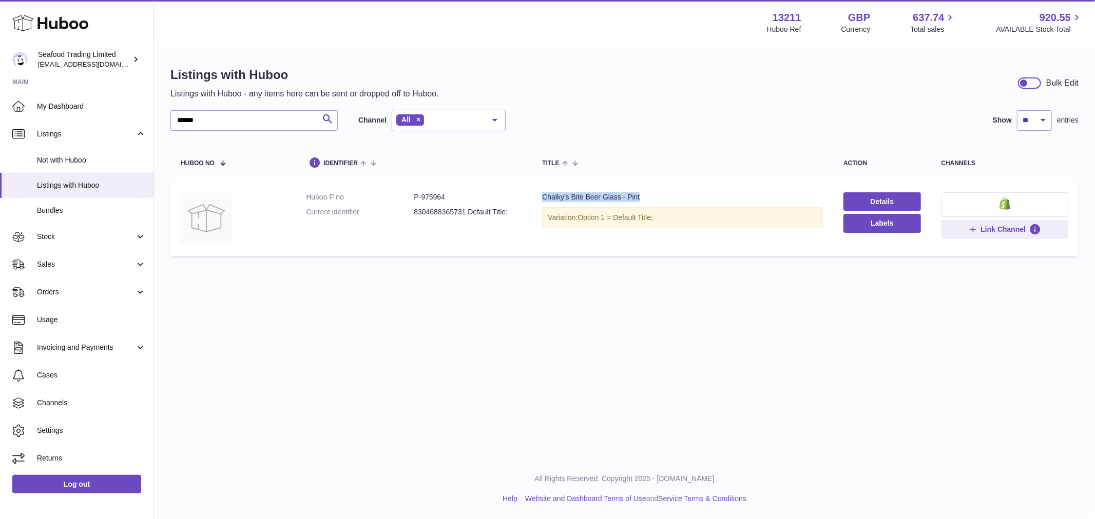
drag, startPoint x: 662, startPoint y: 199, endPoint x: 541, endPoint y: 199, distance: 121.1
click at [542, 199] on div "Chalky's Bite Beer Glass - Pint" at bounding box center [682, 197] width 281 height 10
drag, startPoint x: 256, startPoint y: 119, endPoint x: 127, endPoint y: 115, distance: 128.9
click at [127, 115] on div "Huboo Seafood Trading Limited internalAdmin-13211@internal.huboo.com Main My Da…" at bounding box center [547, 259] width 1095 height 519
paste input "text"
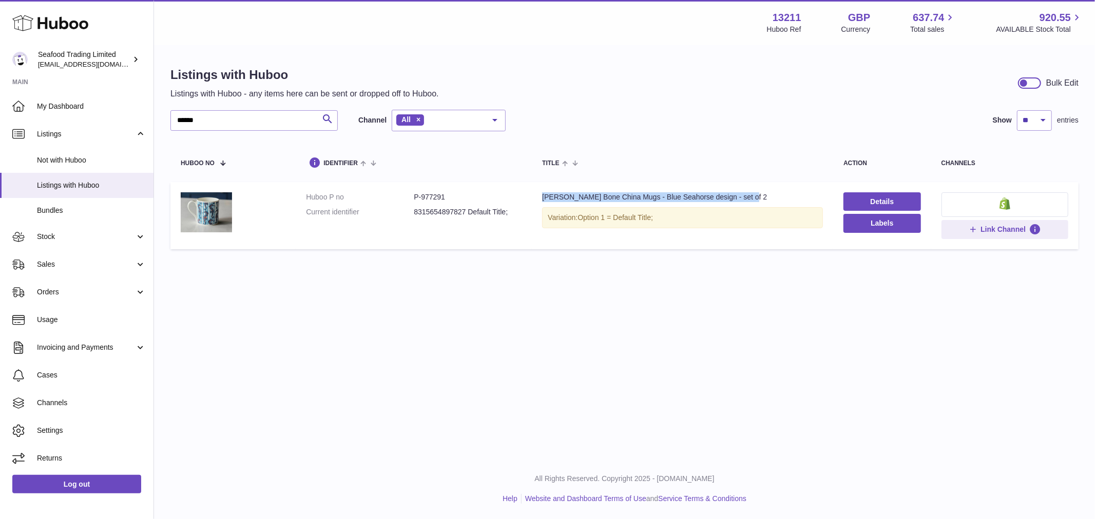
drag, startPoint x: 767, startPoint y: 193, endPoint x: 540, endPoint y: 198, distance: 227.4
click at [542, 198] on div "Kate Stein Bone China Mugs - Blue Seahorse design - set of 2" at bounding box center [682, 197] width 281 height 10
drag, startPoint x: 210, startPoint y: 125, endPoint x: 87, endPoint y: 92, distance: 127.3
click at [84, 114] on div "Huboo Seafood Trading Limited internalAdmin-13211@internal.huboo.com Main My Da…" at bounding box center [547, 259] width 1095 height 519
paste input "text"
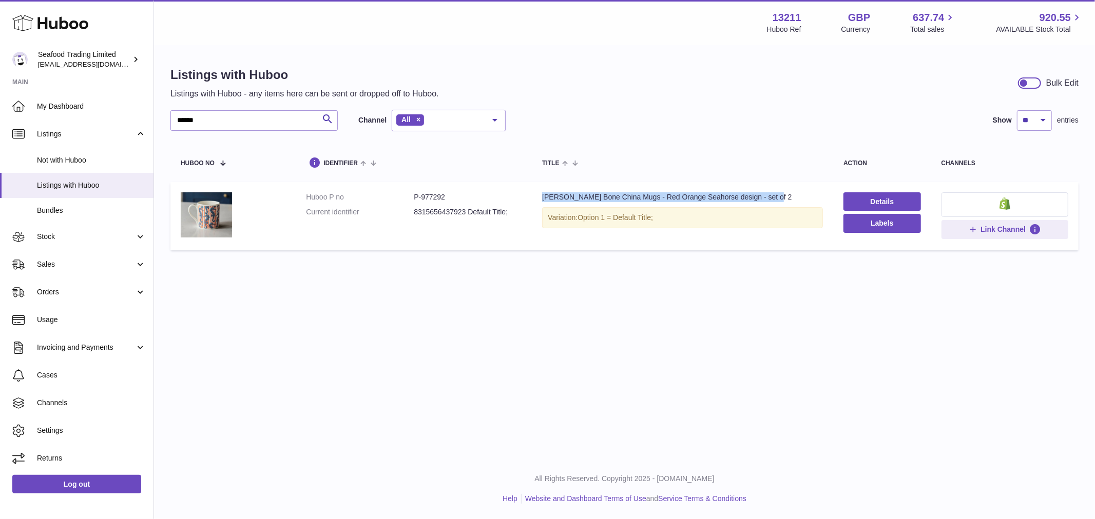
drag, startPoint x: 792, startPoint y: 195, endPoint x: 541, endPoint y: 198, distance: 251.0
click at [542, 198] on div "Kate Stein Bone China Mugs - Red Orange Seahorse design - set of 2" at bounding box center [682, 197] width 281 height 10
drag, startPoint x: 209, startPoint y: 120, endPoint x: 75, endPoint y: 116, distance: 134.5
click at [75, 116] on div "Huboo Seafood Trading Limited internalAdmin-13211@internal.huboo.com Main My Da…" at bounding box center [547, 259] width 1095 height 519
paste input "text"
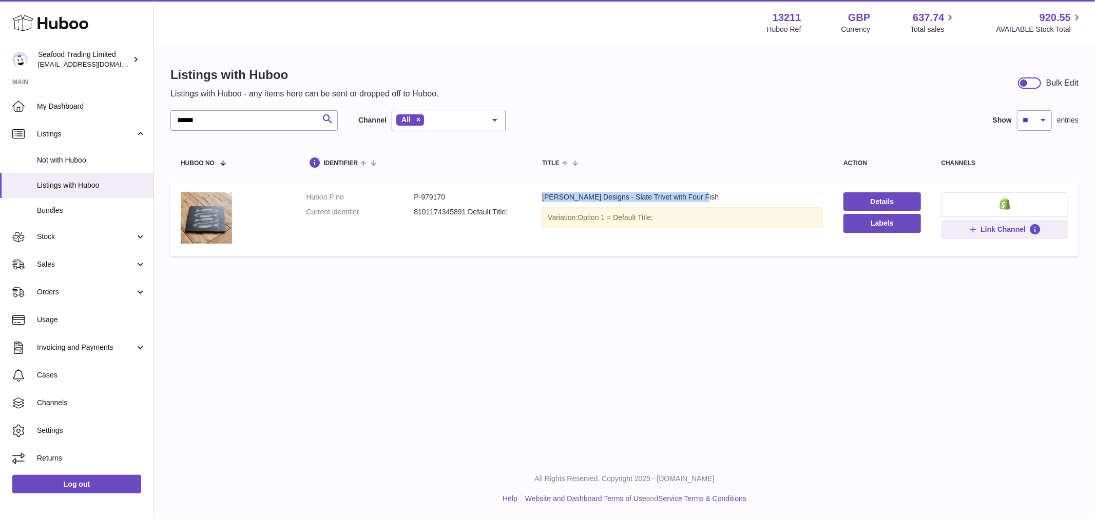
drag, startPoint x: 709, startPoint y: 192, endPoint x: 537, endPoint y: 199, distance: 172.0
click at [537, 199] on td "Title Kate Stein Designs - Slate Trivet with Four Fish Variation: Option 1 = De…" at bounding box center [682, 219] width 301 height 74
drag, startPoint x: 264, startPoint y: 125, endPoint x: 16, endPoint y: 101, distance: 249.0
click at [16, 101] on div "Huboo Seafood Trading Limited internalAdmin-13211@internal.huboo.com Main My Da…" at bounding box center [547, 259] width 1095 height 519
paste input "*"
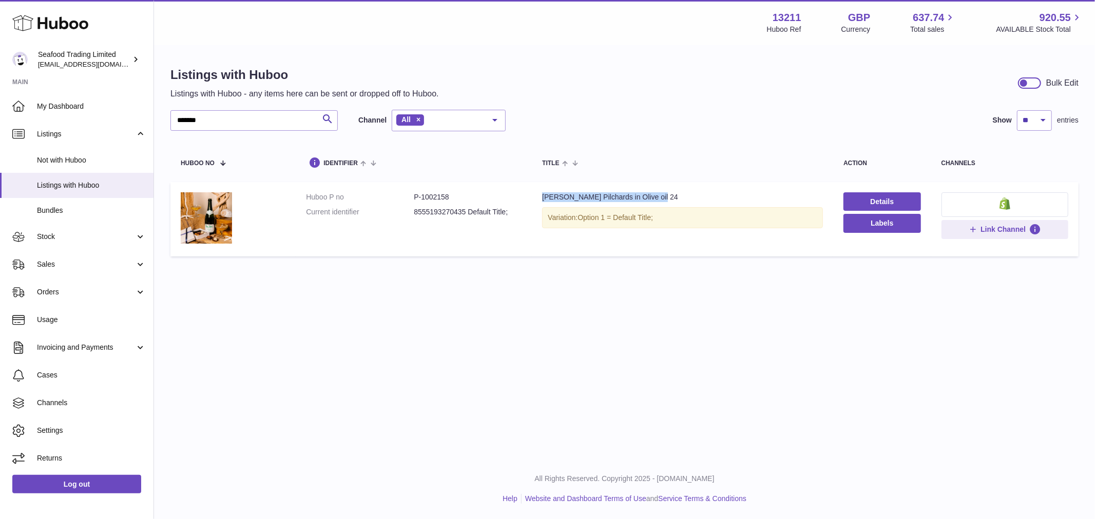
drag, startPoint x: 662, startPoint y: 194, endPoint x: 538, endPoint y: 200, distance: 124.3
click at [538, 200] on td "Title Rick Stein Pilchards in Olive oil 24 Variation: Option 1 = Default Title;" at bounding box center [682, 219] width 301 height 74
drag, startPoint x: 238, startPoint y: 118, endPoint x: 52, endPoint y: 99, distance: 187.2
click at [54, 103] on div "Huboo Seafood Trading Limited internalAdmin-13211@internal.huboo.com Main My Da…" at bounding box center [547, 259] width 1095 height 519
paste input "text"
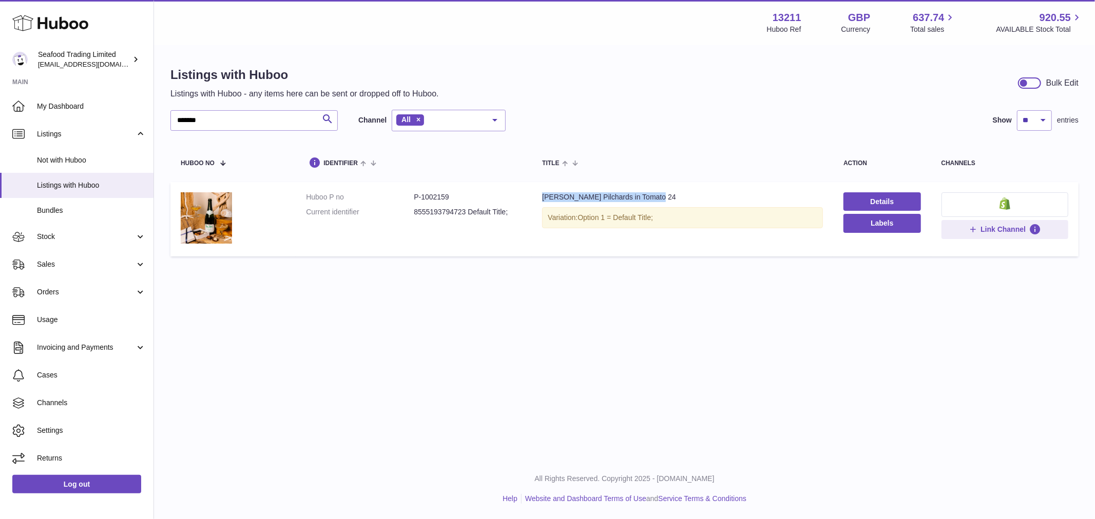
drag, startPoint x: 669, startPoint y: 193, endPoint x: 534, endPoint y: 199, distance: 135.6
click at [534, 199] on td "Title Rick Stein Pilchards in Tomato 24 Variation: Option 1 = Default Title;" at bounding box center [682, 219] width 301 height 74
drag, startPoint x: 226, startPoint y: 125, endPoint x: 27, endPoint y: 111, distance: 199.6
click at [27, 111] on div "Huboo Seafood Trading Limited internalAdmin-13211@internal.huboo.com Main My Da…" at bounding box center [547, 259] width 1095 height 519
paste input "text"
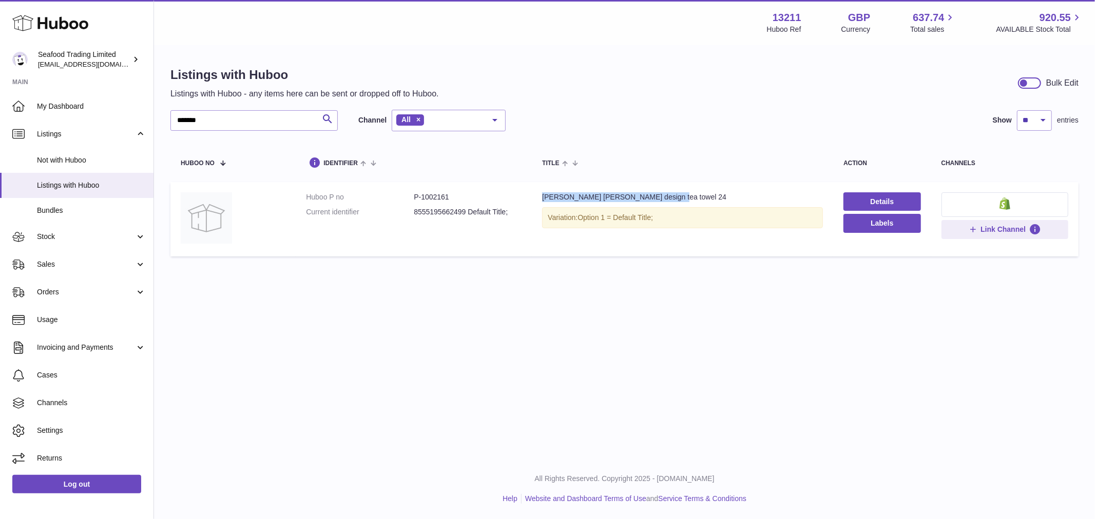
drag, startPoint x: 675, startPoint y: 198, endPoint x: 536, endPoint y: 193, distance: 139.1
click at [536, 193] on td "Title Rick Stein Holly design tea towel 24 Variation: Option 1 = Default Title;" at bounding box center [682, 219] width 301 height 74
drag, startPoint x: 232, startPoint y: 115, endPoint x: 21, endPoint y: 109, distance: 211.5
click at [39, 111] on div "Huboo Seafood Trading Limited internalAdmin-13211@internal.huboo.com Main My Da…" at bounding box center [547, 259] width 1095 height 519
paste input "text"
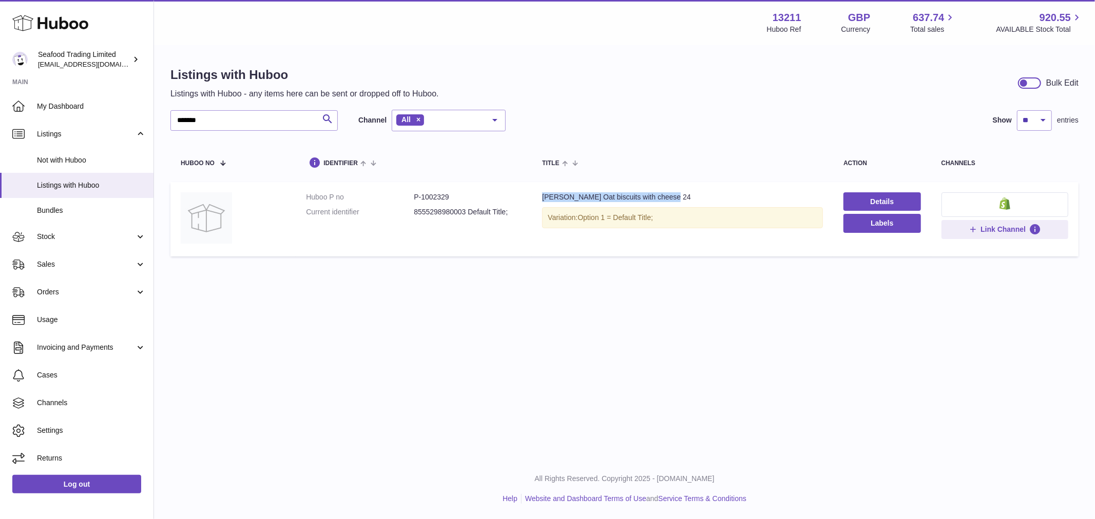
drag, startPoint x: 679, startPoint y: 198, endPoint x: 538, endPoint y: 200, distance: 141.6
click at [538, 201] on td "Title Rick Stein Oat biscuits with cheese 24 Variation: Option 1 = Default Titl…" at bounding box center [682, 219] width 301 height 74
drag, startPoint x: 216, startPoint y: 119, endPoint x: -2, endPoint y: 116, distance: 217.1
click at [0, 116] on html ".st0{fill:#141414;}" at bounding box center [547, 259] width 1095 height 519
paste input "text"
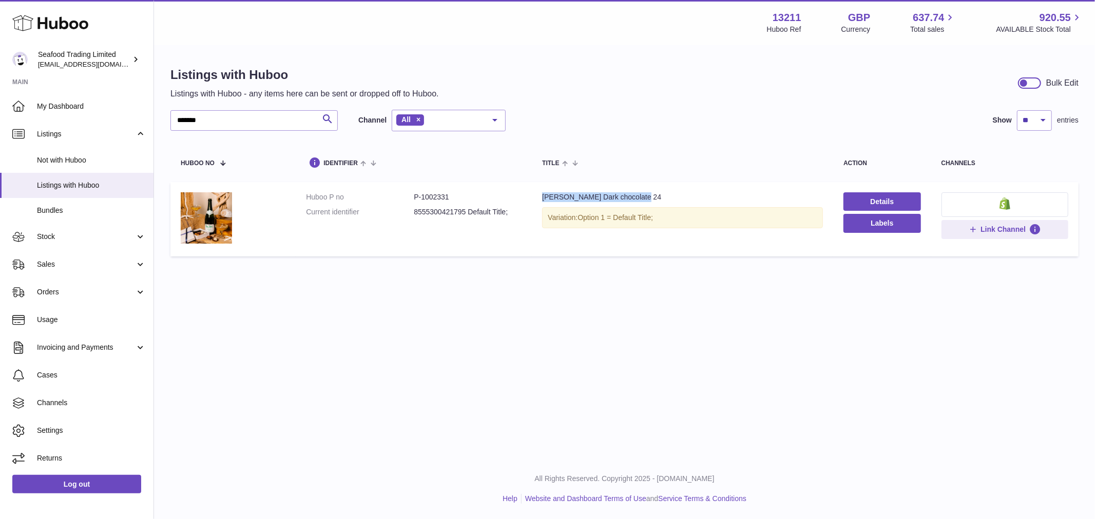
drag, startPoint x: 653, startPoint y: 196, endPoint x: 534, endPoint y: 198, distance: 119.1
click at [534, 198] on td "Title Rick Stein Dark chocolate 24 Variation: Option 1 = Default Title;" at bounding box center [682, 219] width 301 height 74
drag, startPoint x: 243, startPoint y: 120, endPoint x: -40, endPoint y: 125, distance: 282.3
click at [0, 125] on html ".st0{fill:#141414;}" at bounding box center [547, 259] width 1095 height 519
paste input "text"
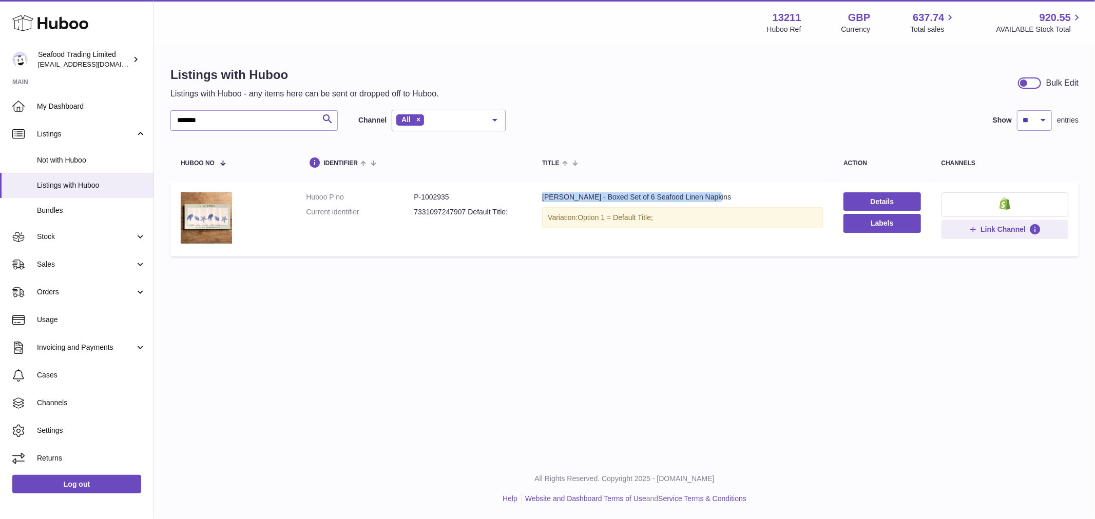
drag, startPoint x: 710, startPoint y: 197, endPoint x: 533, endPoint y: 197, distance: 177.6
click at [533, 197] on td "Title Jill Stein - Boxed Set of 6 Seafood Linen Napkins Variation: Option 1 = D…" at bounding box center [682, 219] width 301 height 74
drag, startPoint x: 237, startPoint y: 124, endPoint x: 89, endPoint y: 121, distance: 147.8
click at [89, 121] on div "Huboo Seafood Trading Limited internalAdmin-13211@internal.huboo.com Main My Da…" at bounding box center [547, 259] width 1095 height 519
paste input "text"
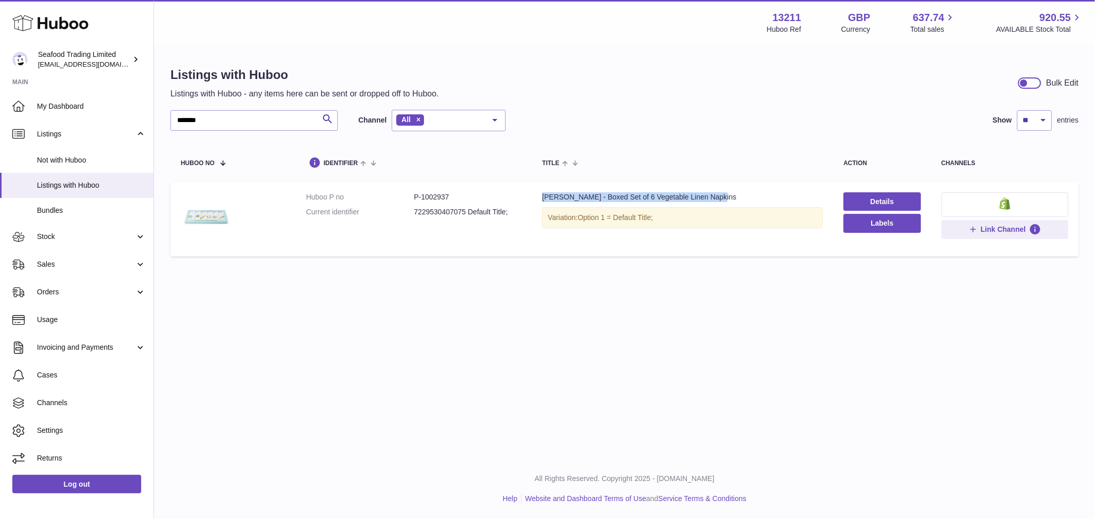
drag, startPoint x: 626, startPoint y: 200, endPoint x: 539, endPoint y: 196, distance: 87.4
click at [539, 196] on td "Title Jill Stein - Boxed Set of 6 Vegetable Linen Napkins Variation: Option 1 =…" at bounding box center [682, 219] width 301 height 74
drag, startPoint x: 226, startPoint y: 121, endPoint x: 157, endPoint y: 121, distance: 68.8
click at [157, 121] on div "Listings with Huboo Listings with Huboo - any items here can be sent or dropped…" at bounding box center [624, 164] width 941 height 236
paste input "text"
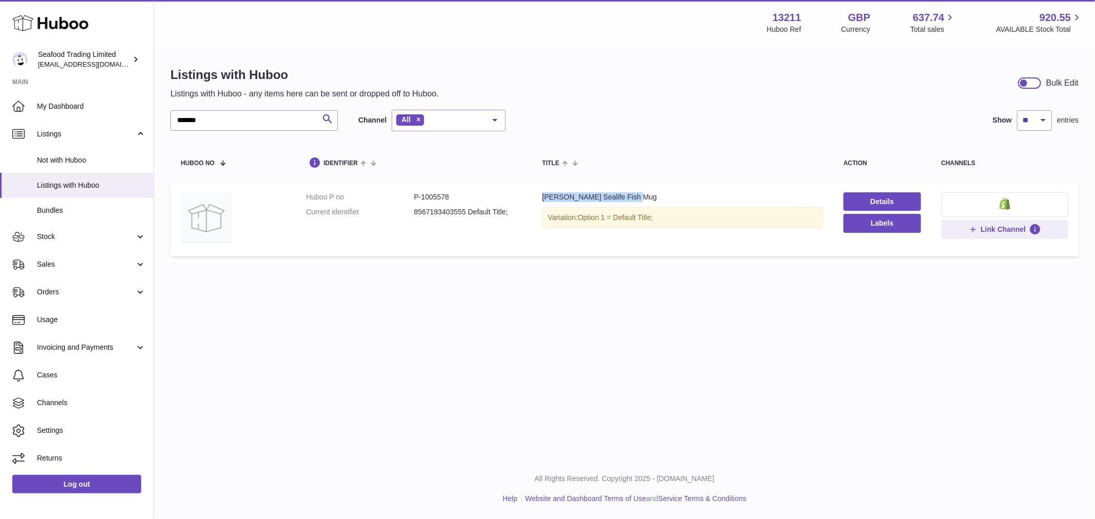
drag, startPoint x: 635, startPoint y: 191, endPoint x: 538, endPoint y: 196, distance: 97.1
click at [538, 196] on td "Title Kate Stein Sealife Fish Mug Variation: Option 1 = Default Title;" at bounding box center [682, 219] width 301 height 74
drag, startPoint x: 243, startPoint y: 114, endPoint x: 108, endPoint y: 107, distance: 135.2
click at [110, 110] on div "Huboo Seafood Trading Limited internalAdmin-13211@internal.huboo.com Main My Da…" at bounding box center [547, 259] width 1095 height 519
paste input "text"
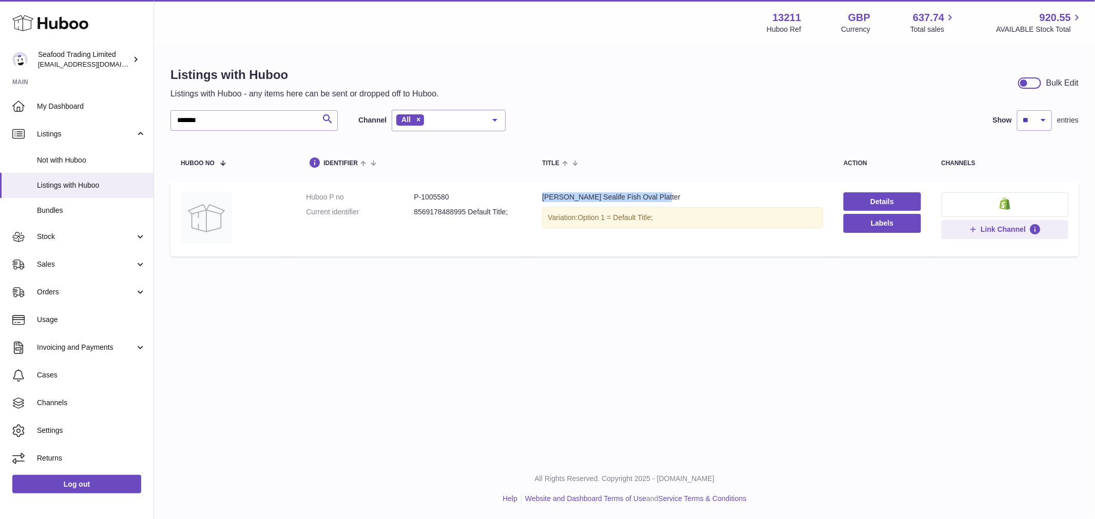
drag, startPoint x: 666, startPoint y: 201, endPoint x: 538, endPoint y: 192, distance: 128.6
click at [538, 192] on td "Title Kate Stein Sealife Fish Oval Platter Variation: Option 1 = Default Title;" at bounding box center [682, 219] width 301 height 74
drag, startPoint x: 229, startPoint y: 121, endPoint x: 22, endPoint y: 120, distance: 207.8
click at [22, 120] on div "Huboo Seafood Trading Limited internalAdmin-13211@internal.huboo.com Main My Da…" at bounding box center [547, 259] width 1095 height 519
paste input "text"
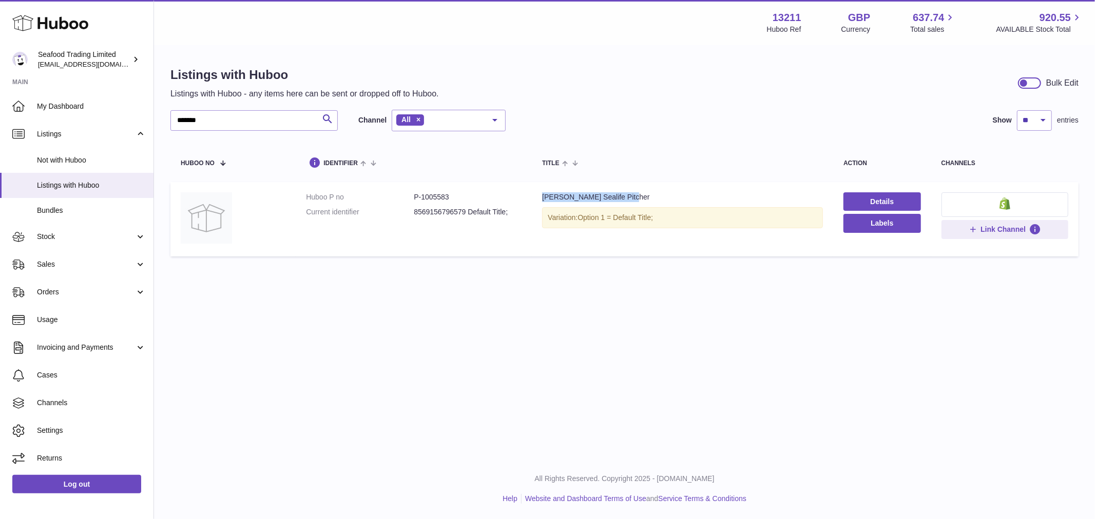
drag, startPoint x: 633, startPoint y: 198, endPoint x: 535, endPoint y: 202, distance: 98.1
click at [535, 202] on td "Title Kate Stein Sealife Pitcher Variation: Option 1 = Default Title;" at bounding box center [682, 219] width 301 height 74
drag, startPoint x: 228, startPoint y: 120, endPoint x: 126, endPoint y: 102, distance: 103.3
click at [119, 123] on div "Huboo Seafood Trading Limited internalAdmin-13211@internal.huboo.com Main My Da…" at bounding box center [547, 259] width 1095 height 519
paste input "text"
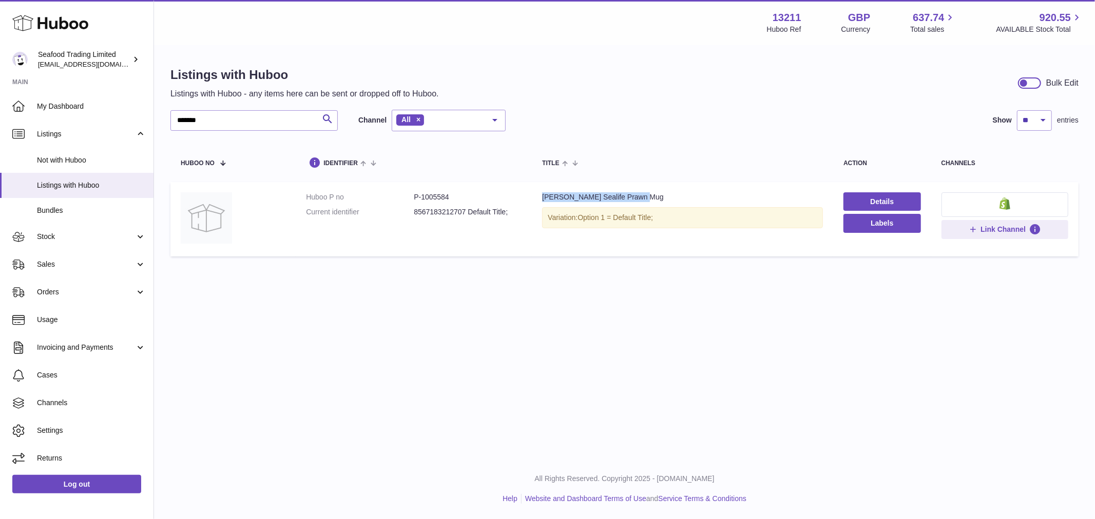
drag, startPoint x: 671, startPoint y: 194, endPoint x: 538, endPoint y: 197, distance: 133.5
click at [538, 197] on td "Title Kate Stein Sealife Prawn Mug Variation: Option 1 = Default Title;" at bounding box center [682, 219] width 301 height 74
drag, startPoint x: 222, startPoint y: 124, endPoint x: 26, endPoint y: 111, distance: 197.0
click at [27, 113] on div "Huboo Seafood Trading Limited internalAdmin-13211@internal.huboo.com Main My Da…" at bounding box center [547, 259] width 1095 height 519
paste input "text"
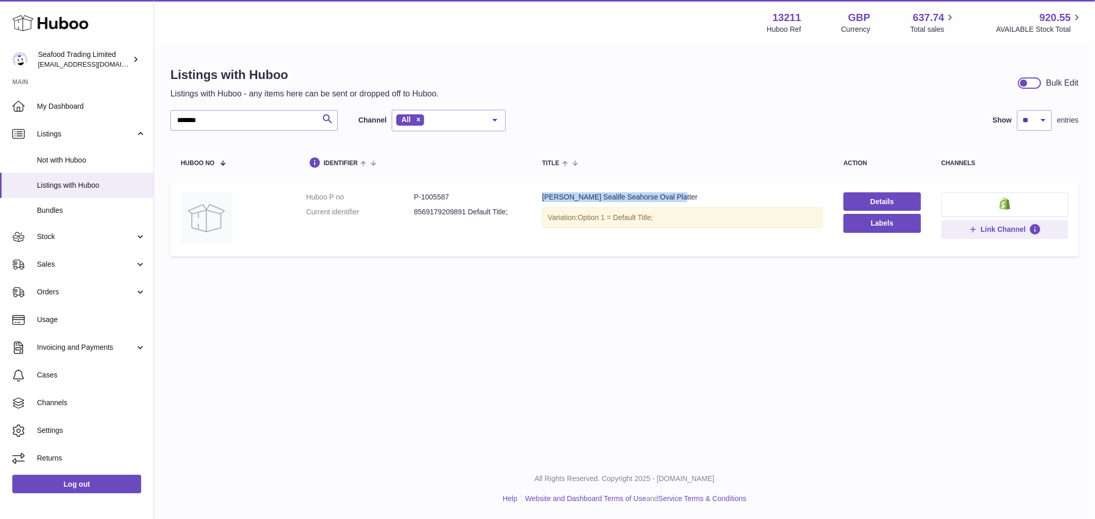
drag, startPoint x: 678, startPoint y: 196, endPoint x: 539, endPoint y: 197, distance: 139.1
click at [542, 197] on div "Kate Stein Sealife Seahorse Oval Platter" at bounding box center [682, 197] width 281 height 10
drag, startPoint x: 719, startPoint y: 190, endPoint x: 538, endPoint y: 198, distance: 181.3
click at [538, 198] on td "Title Kate Stein Sealife Seahorse Oval Platter Variation: Option 1 = Default Ti…" at bounding box center [682, 219] width 301 height 74
drag, startPoint x: -9, startPoint y: 108, endPoint x: -79, endPoint y: 108, distance: 69.3
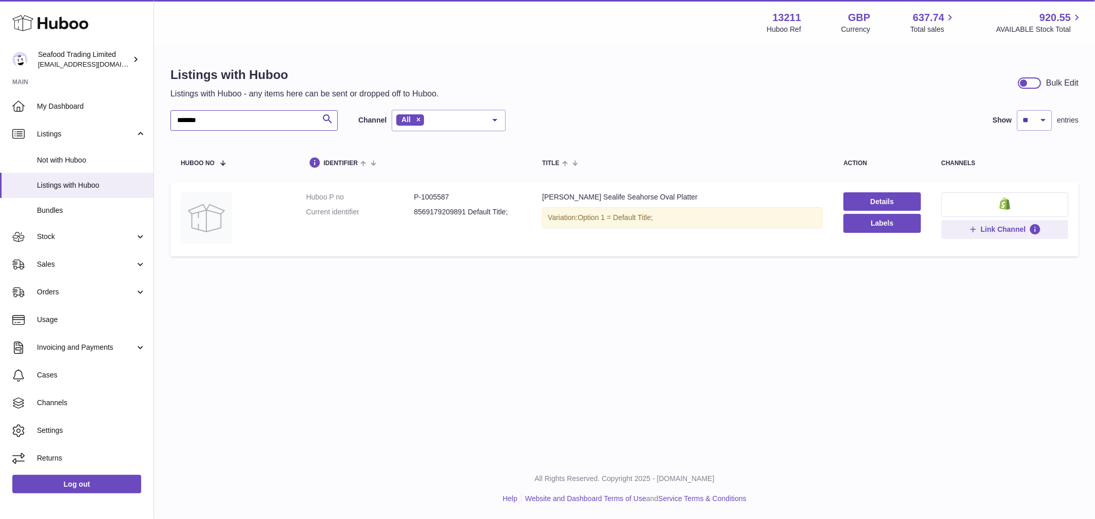
click at [0, 108] on html ".st0{fill:#141414;}" at bounding box center [547, 259] width 1095 height 519
paste input "text"
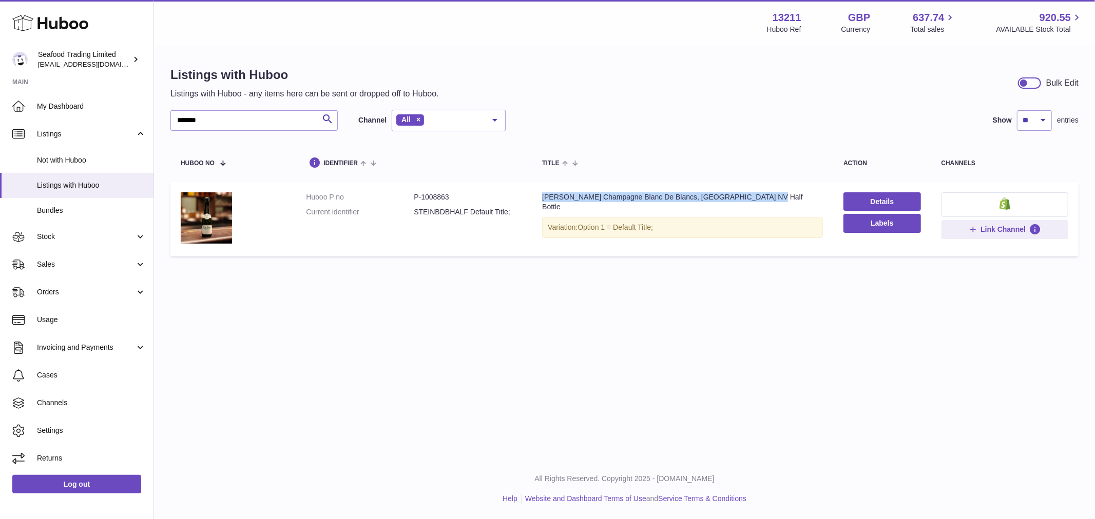
drag, startPoint x: 778, startPoint y: 201, endPoint x: 534, endPoint y: 194, distance: 243.9
click at [534, 194] on td "Title Rick Stein's Champagne Blanc De Blancs, France NV Half Bottle Variation: …" at bounding box center [682, 219] width 301 height 74
drag, startPoint x: 248, startPoint y: 126, endPoint x: 116, endPoint y: 104, distance: 133.7
click at [106, 119] on div "Huboo Seafood Trading Limited internalAdmin-13211@internal.huboo.com Main My Da…" at bounding box center [547, 259] width 1095 height 519
paste input "text"
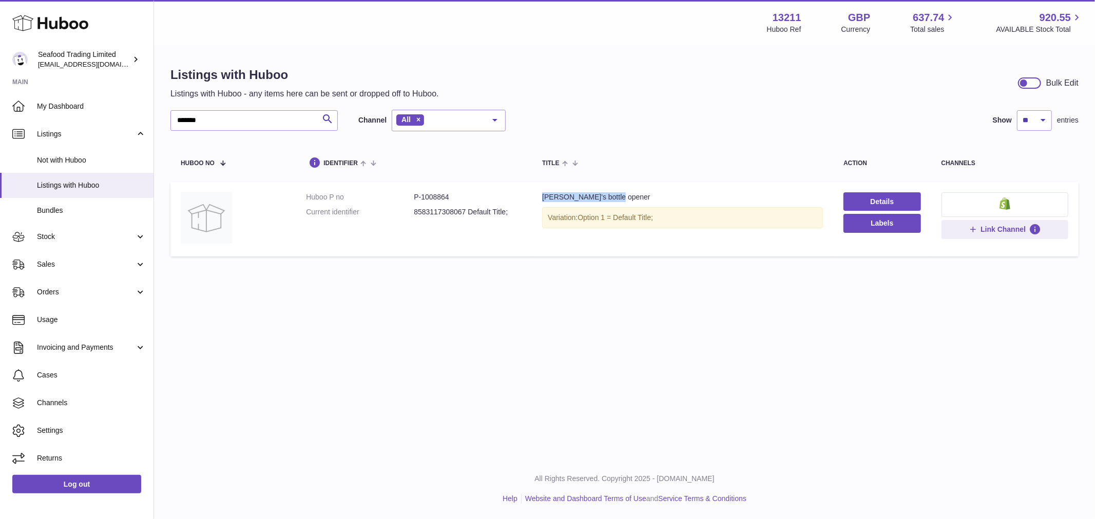
drag, startPoint x: 625, startPoint y: 193, endPoint x: 529, endPoint y: 194, distance: 96.0
click at [532, 194] on td "Title Chalky's bottle opener Variation: Option 1 = Default Title;" at bounding box center [682, 219] width 301 height 74
drag, startPoint x: 228, startPoint y: 117, endPoint x: 32, endPoint y: 103, distance: 196.6
click at [32, 103] on div "Huboo Seafood Trading Limited internalAdmin-13211@internal.huboo.com Main My Da…" at bounding box center [547, 259] width 1095 height 519
paste input "text"
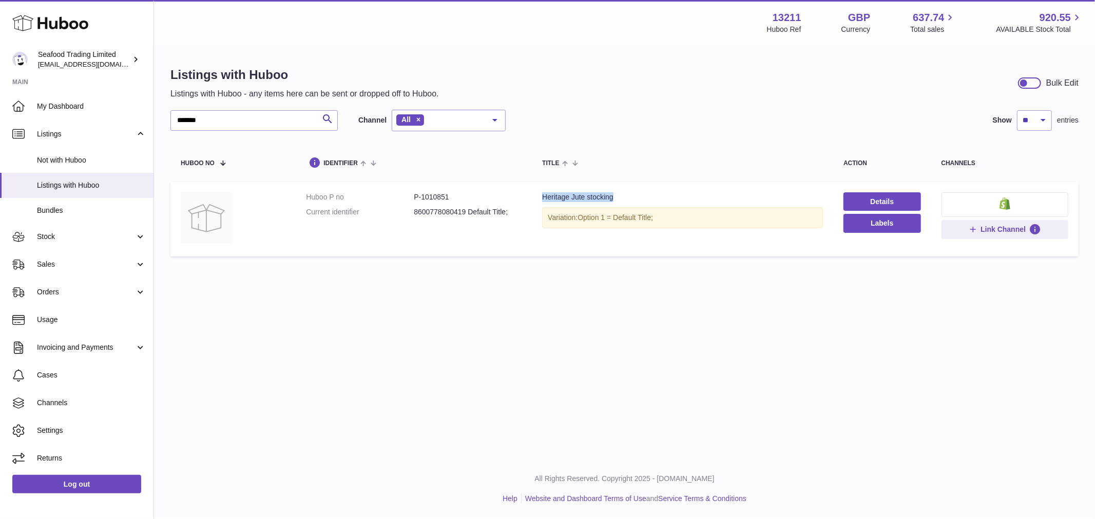
drag, startPoint x: 621, startPoint y: 194, endPoint x: 536, endPoint y: 192, distance: 85.7
click at [536, 192] on td "Title Heritage Jute stocking Variation: Option 1 = Default Title;" at bounding box center [682, 219] width 301 height 74
drag, startPoint x: 248, startPoint y: 119, endPoint x: -1, endPoint y: 104, distance: 249.3
click at [0, 104] on html ".st0{fill:#141414;}" at bounding box center [547, 259] width 1095 height 519
paste input "text"
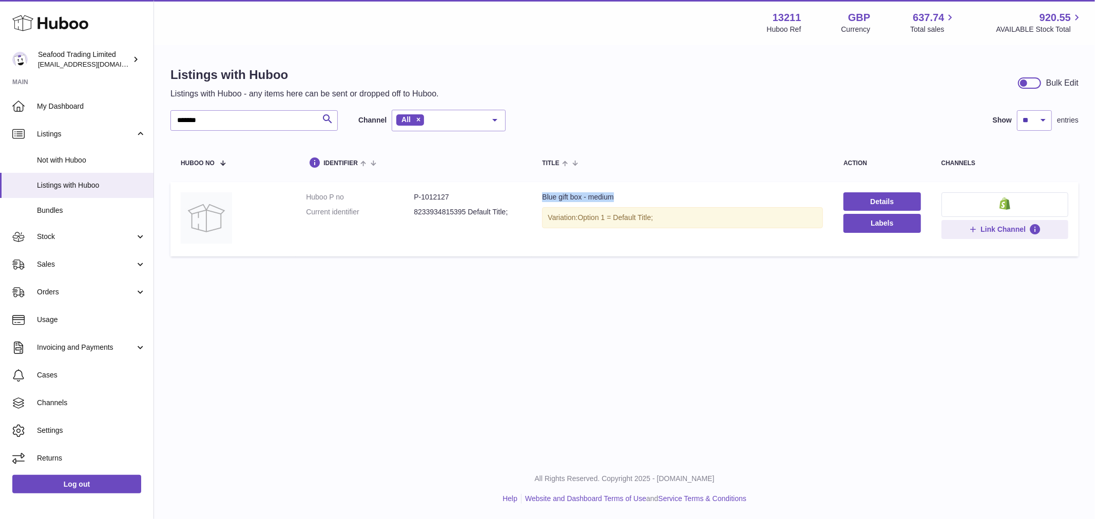
drag, startPoint x: 632, startPoint y: 194, endPoint x: 536, endPoint y: 198, distance: 95.5
click at [536, 198] on td "Title Blue gift box - medium Variation: Option 1 = Default Title;" at bounding box center [682, 219] width 301 height 74
drag, startPoint x: 229, startPoint y: 122, endPoint x: 73, endPoint y: 113, distance: 156.8
click at [73, 114] on div "Huboo Seafood Trading Limited internalAdmin-13211@internal.huboo.com Main My Da…" at bounding box center [547, 259] width 1095 height 519
paste input "text"
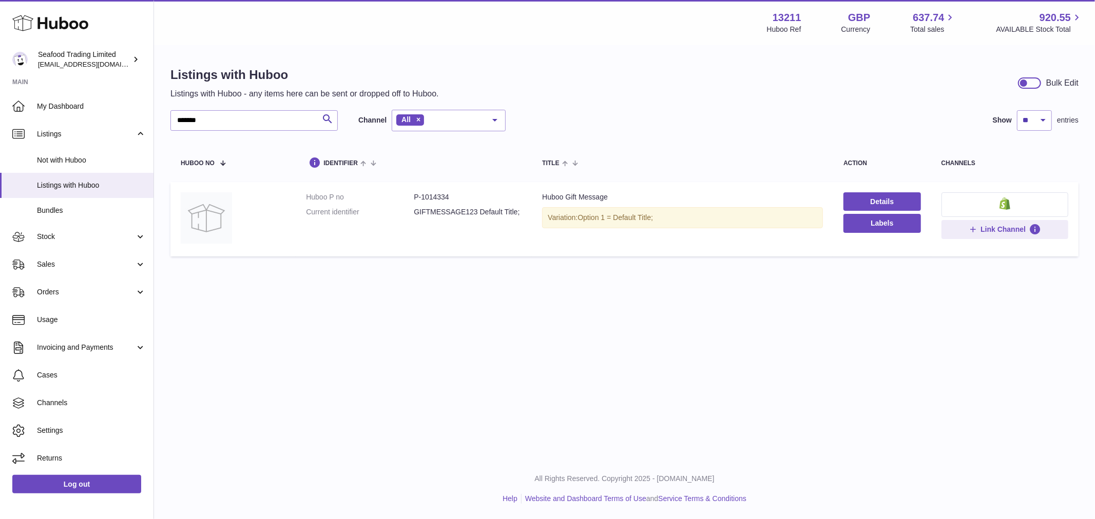
drag, startPoint x: 620, startPoint y: 203, endPoint x: 529, endPoint y: 200, distance: 90.9
click at [532, 200] on td "Title Huboo Gift Message Variation: Option 1 = Default Title;" at bounding box center [682, 219] width 301 height 74
click at [615, 202] on div "Huboo Gift Message" at bounding box center [682, 197] width 281 height 10
click at [628, 191] on td "Title Huboo Gift Message Variation: Option 1 = Default Title;" at bounding box center [682, 219] width 301 height 74
drag, startPoint x: 616, startPoint y: 193, endPoint x: 536, endPoint y: 194, distance: 80.1
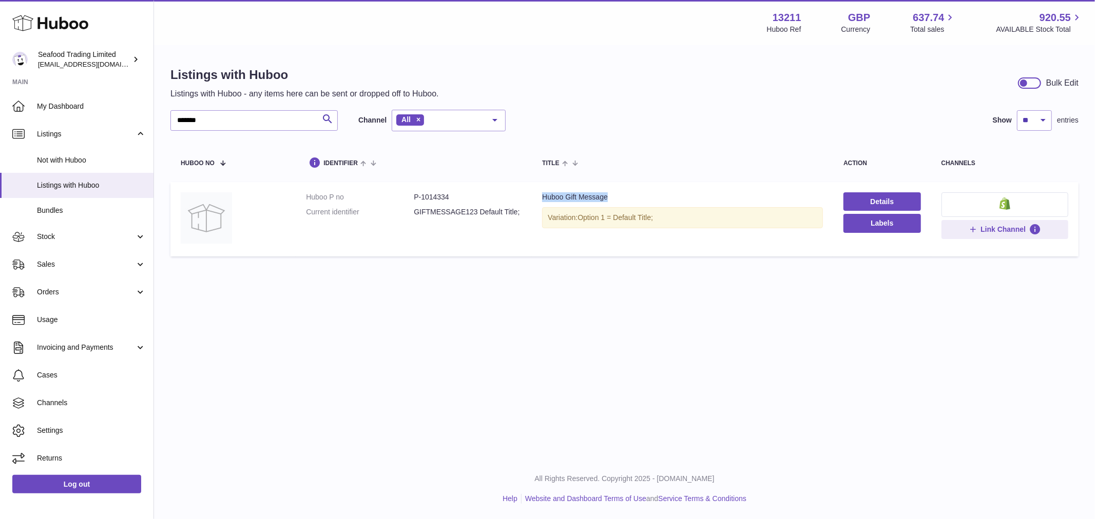
click at [536, 194] on td "Title Huboo Gift Message Variation: Option 1 = Default Title;" at bounding box center [682, 219] width 301 height 74
drag, startPoint x: 226, startPoint y: 119, endPoint x: 43, endPoint y: 116, distance: 183.2
click at [43, 116] on div "Huboo Seafood Trading Limited internalAdmin-13211@internal.huboo.com Main My Da…" at bounding box center [547, 259] width 1095 height 519
paste input "text"
drag, startPoint x: 702, startPoint y: 197, endPoint x: 540, endPoint y: 202, distance: 161.7
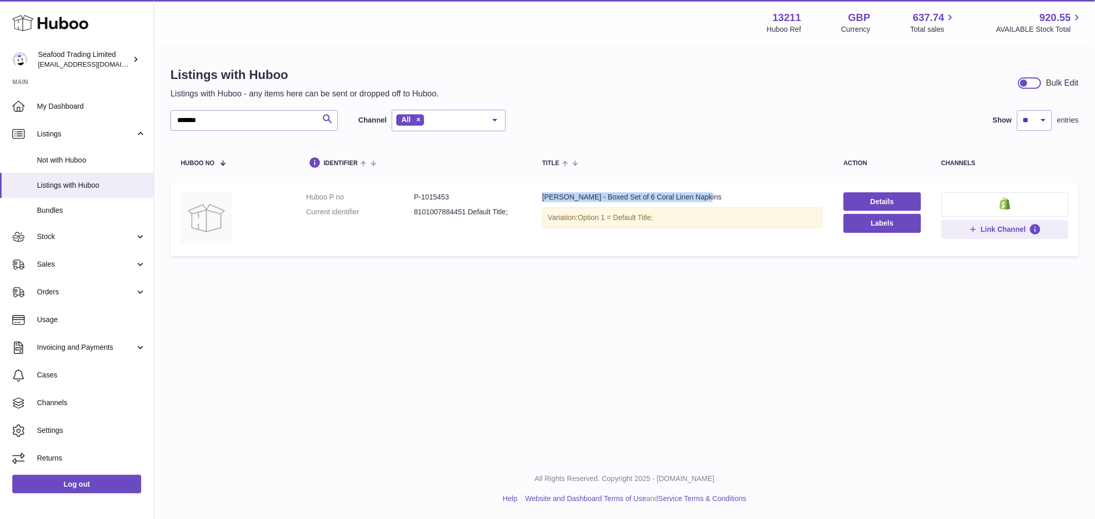
click at [542, 202] on div "Jill Stein - Boxed Set of 6 Coral Linen Napkins" at bounding box center [682, 197] width 281 height 10
drag, startPoint x: 213, startPoint y: 124, endPoint x: 106, endPoint y: 122, distance: 107.3
click at [106, 122] on div "Huboo Seafood Trading Limited internalAdmin-13211@internal.huboo.com Main My Da…" at bounding box center [547, 259] width 1095 height 519
paste input "text"
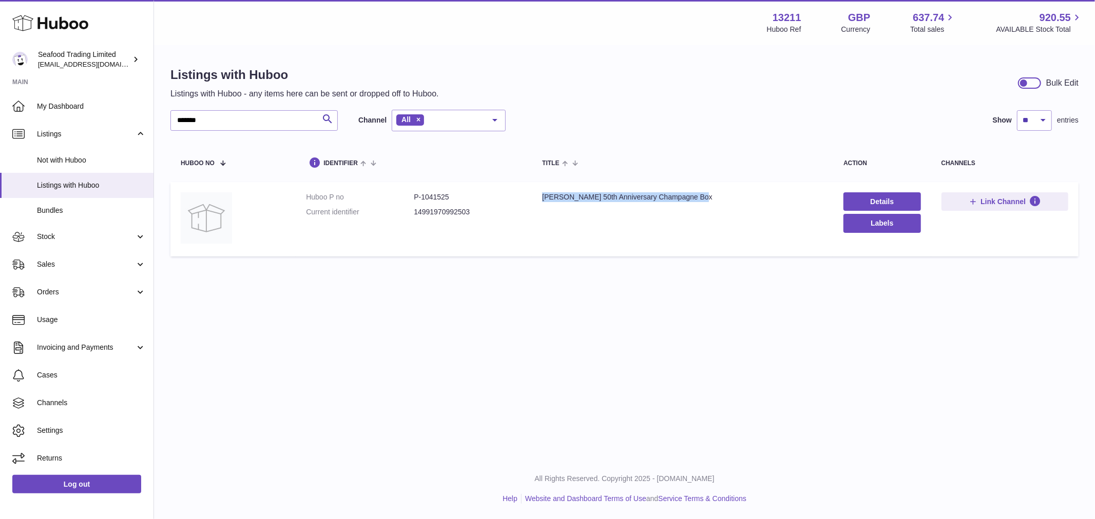
drag, startPoint x: 711, startPoint y: 194, endPoint x: 536, endPoint y: 189, distance: 175.1
click at [536, 189] on td "Title Rick Stein's 50th Anniversary Champagne Box" at bounding box center [682, 219] width 301 height 74
drag, startPoint x: 217, startPoint y: 120, endPoint x: 18, endPoint y: 89, distance: 201.0
click at [28, 111] on div "Huboo Seafood Trading Limited internalAdmin-13211@internal.huboo.com Main My Da…" at bounding box center [547, 259] width 1095 height 519
paste input "text"
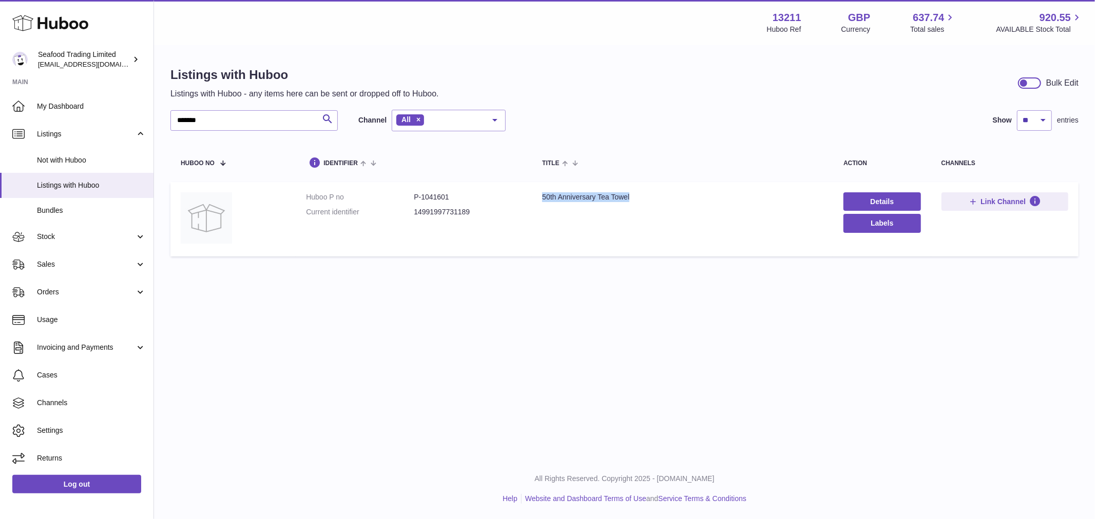
drag, startPoint x: 644, startPoint y: 197, endPoint x: 531, endPoint y: 197, distance: 113.4
click at [532, 197] on td "Title 50th Anniversary Tea Towel" at bounding box center [682, 219] width 301 height 74
drag, startPoint x: 223, startPoint y: 124, endPoint x: 23, endPoint y: 106, distance: 201.4
click at [23, 106] on div "Huboo Seafood Trading Limited internalAdmin-13211@internal.huboo.com Main My Da…" at bounding box center [547, 259] width 1095 height 519
paste input "text"
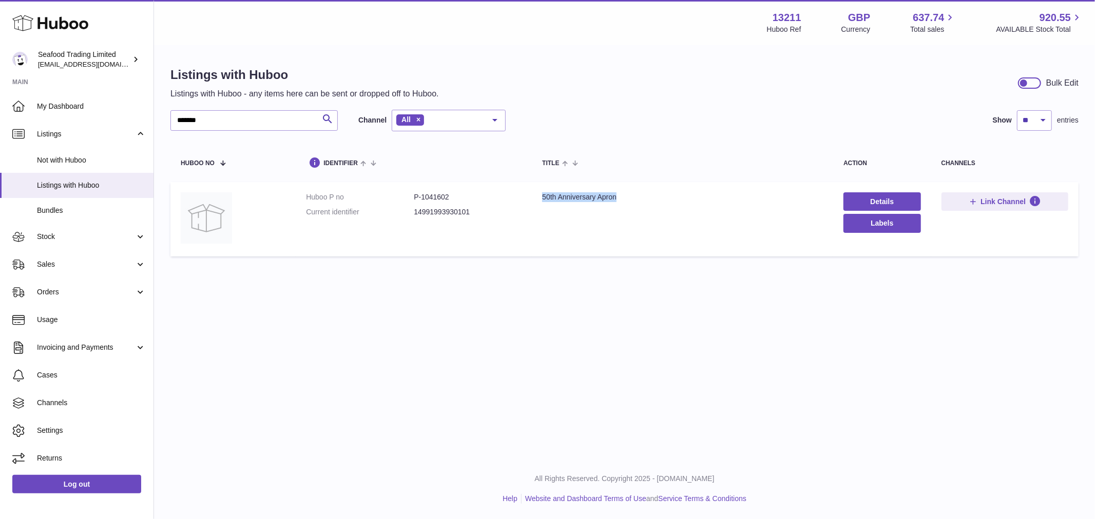
drag, startPoint x: 602, startPoint y: 196, endPoint x: 538, endPoint y: 196, distance: 64.1
click at [538, 196] on td "Title 50th Anniversary Apron" at bounding box center [682, 219] width 301 height 74
drag, startPoint x: 214, startPoint y: 121, endPoint x: 21, endPoint y: 43, distance: 208.8
click at [27, 118] on div "Huboo Seafood Trading Limited internalAdmin-13211@internal.huboo.com Main My Da…" at bounding box center [547, 259] width 1095 height 519
paste input "text"
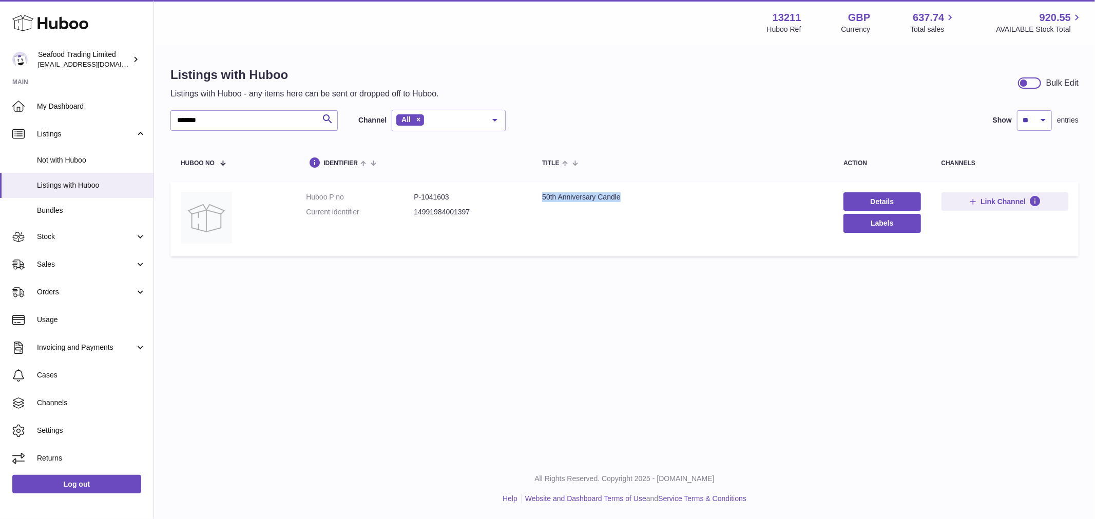
drag, startPoint x: 645, startPoint y: 197, endPoint x: 536, endPoint y: 197, distance: 108.8
click at [536, 197] on td "Title 50th Anniversary Candle" at bounding box center [682, 219] width 301 height 74
click at [215, 118] on input "*******" at bounding box center [253, 120] width 167 height 21
drag, startPoint x: 630, startPoint y: 195, endPoint x: 538, endPoint y: 196, distance: 91.9
click at [538, 196] on td "Title 50th Anniversary Mug" at bounding box center [682, 219] width 301 height 74
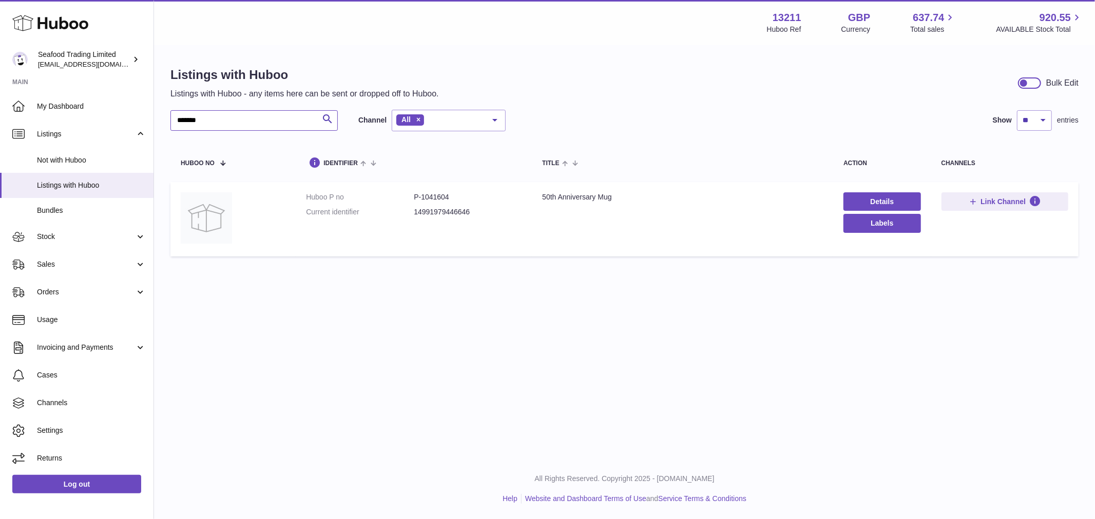
drag, startPoint x: 209, startPoint y: 116, endPoint x: -14, endPoint y: 118, distance: 223.2
click at [0, 118] on html ".st0{fill:#141414;}" at bounding box center [547, 259] width 1095 height 519
paste input "text"
drag, startPoint x: 715, startPoint y: 196, endPoint x: 535, endPoint y: 200, distance: 180.2
click at [535, 200] on td "Title Kate Stein Bone China Mugs -2025 lobster mug" at bounding box center [682, 219] width 301 height 74
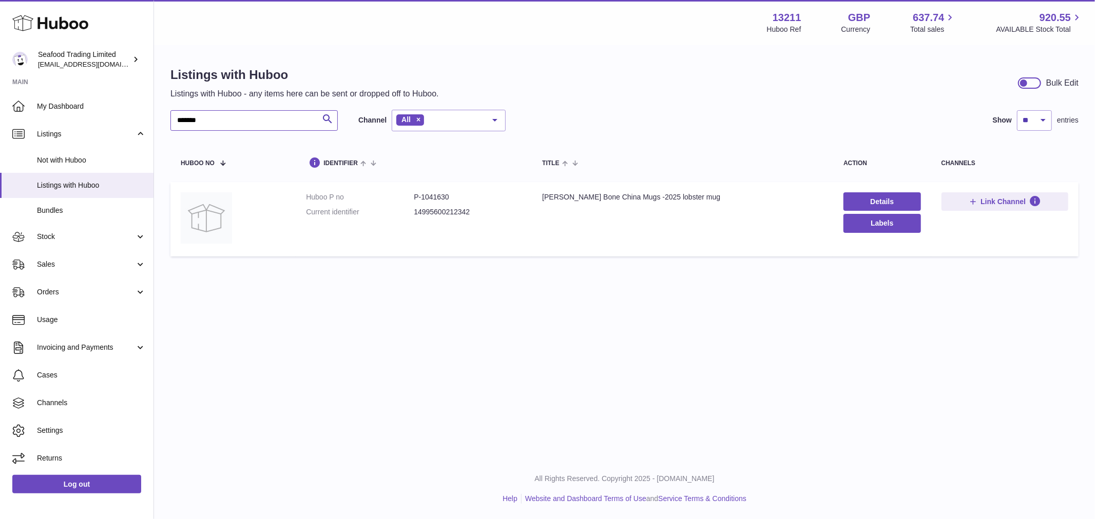
drag, startPoint x: 224, startPoint y: 122, endPoint x: 2, endPoint y: 85, distance: 225.2
click at [12, 90] on div "Huboo Seafood Trading Limited internalAdmin-13211@internal.huboo.com Main My Da…" at bounding box center [547, 259] width 1095 height 519
paste input "text"
drag, startPoint x: 726, startPoint y: 198, endPoint x: 535, endPoint y: 191, distance: 191.0
click at [535, 191] on td "Title Kate Stein Bone China Mugs - 2025 prawn mug" at bounding box center [682, 219] width 301 height 74
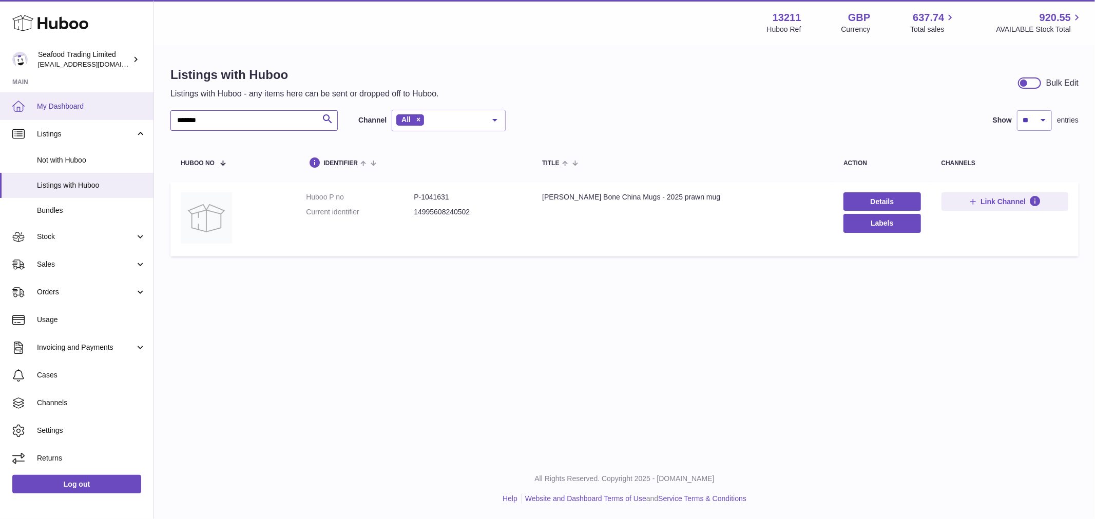
drag, startPoint x: 223, startPoint y: 120, endPoint x: 82, endPoint y: 106, distance: 141.9
click at [82, 106] on div "Huboo Seafood Trading Limited internalAdmin-13211@internal.huboo.com Main My Da…" at bounding box center [547, 259] width 1095 height 519
paste input "text"
drag, startPoint x: 710, startPoint y: 197, endPoint x: 538, endPoint y: 195, distance: 171.9
click at [538, 195] on td "Title Kate Stein Bone China Mugs - 2025 fish mug" at bounding box center [682, 219] width 301 height 74
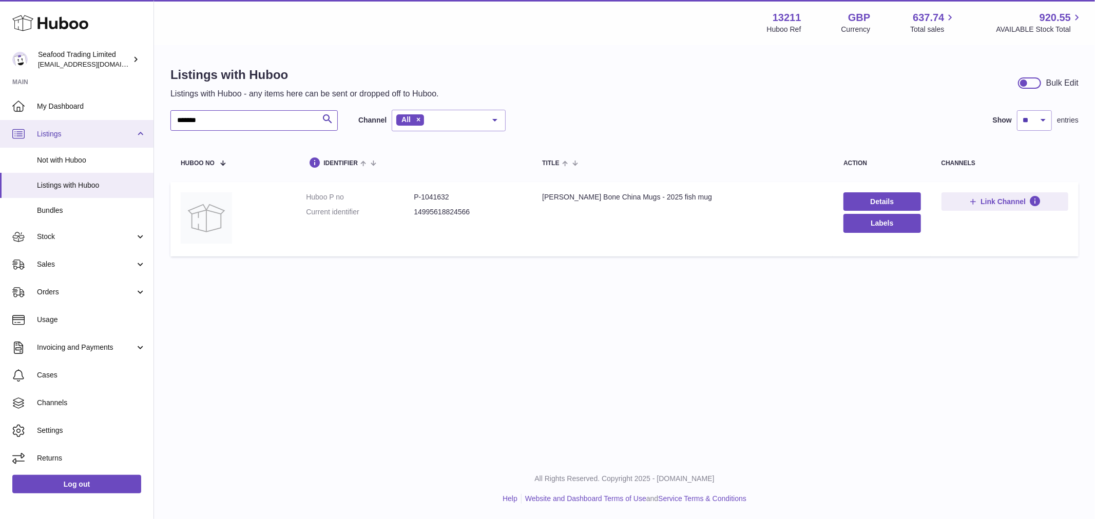
drag, startPoint x: 232, startPoint y: 122, endPoint x: 75, endPoint y: 121, distance: 157.5
click at [73, 123] on div "Huboo Seafood Trading Limited internalAdmin-13211@internal.huboo.com Main My Da…" at bounding box center [547, 259] width 1095 height 519
paste input "text"
drag, startPoint x: 658, startPoint y: 198, endPoint x: 535, endPoint y: 197, distance: 122.6
click at [535, 197] on td "Title Large Anniversary Jute Bag" at bounding box center [682, 219] width 301 height 74
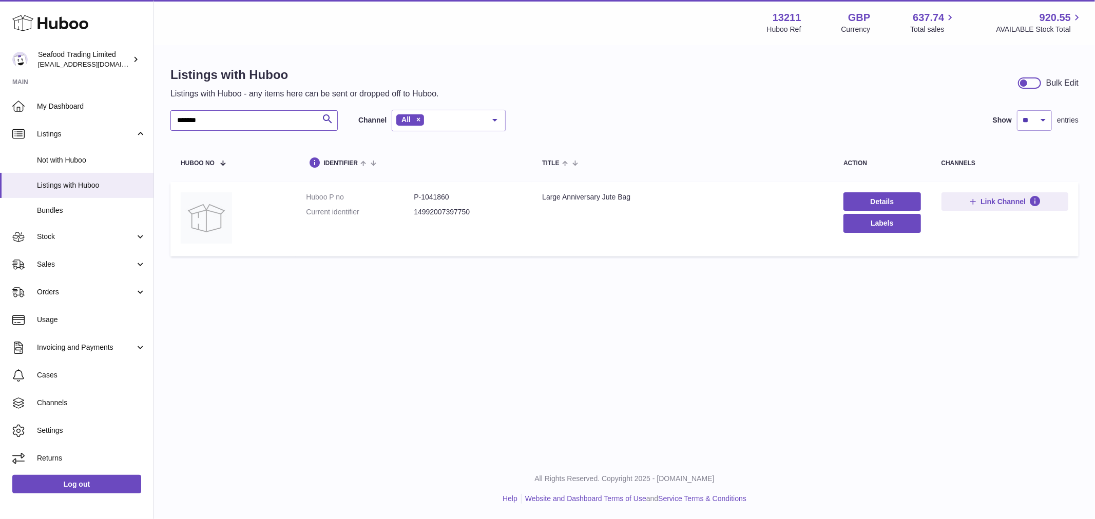
drag, startPoint x: 231, startPoint y: 115, endPoint x: 17, endPoint y: 84, distance: 216.8
click at [23, 109] on div "Huboo Seafood Trading Limited internalAdmin-13211@internal.huboo.com Main My Da…" at bounding box center [547, 259] width 1095 height 519
paste input "text"
click at [634, 198] on div "Small Anniversary Jute Bag" at bounding box center [682, 197] width 281 height 10
drag, startPoint x: 640, startPoint y: 198, endPoint x: 536, endPoint y: 198, distance: 104.2
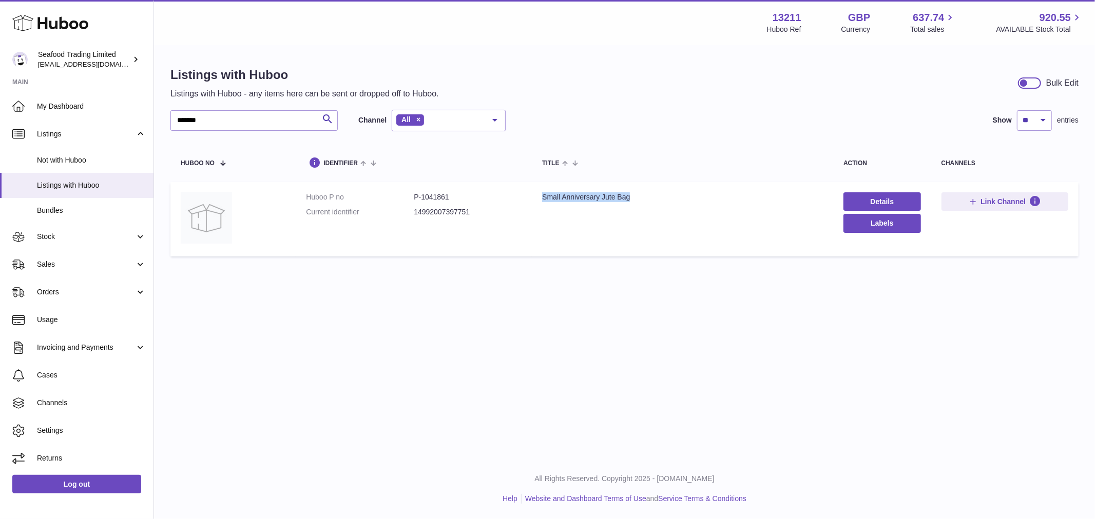
click at [536, 198] on td "Title Small Anniversary Jute Bag" at bounding box center [682, 219] width 301 height 74
drag, startPoint x: 207, startPoint y: 123, endPoint x: 57, endPoint y: 116, distance: 150.0
click at [56, 126] on div "Huboo Seafood Trading Limited internalAdmin-13211@internal.huboo.com Main My Da…" at bounding box center [547, 259] width 1095 height 519
paste input "text"
drag, startPoint x: 722, startPoint y: 197, endPoint x: 535, endPoint y: 200, distance: 186.8
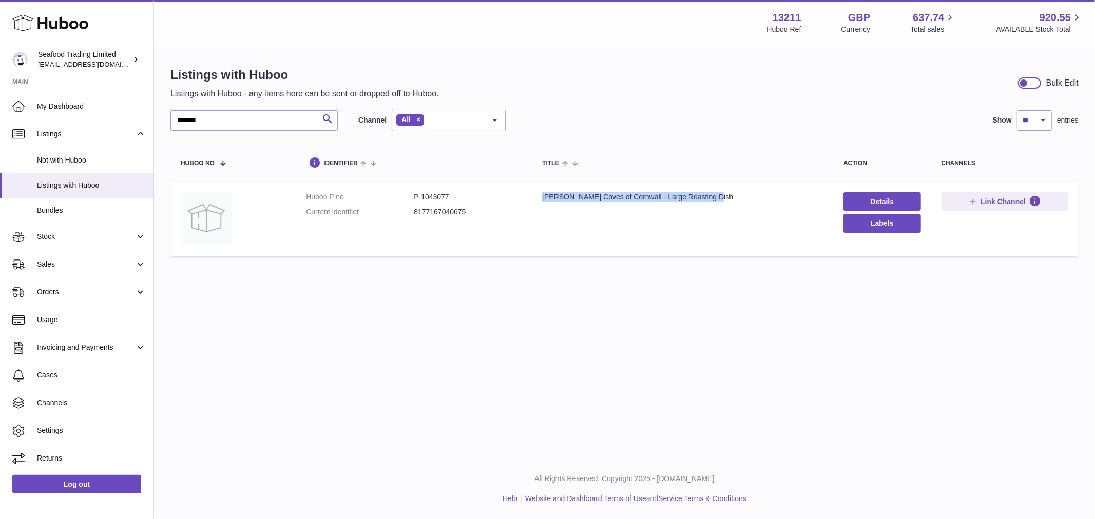
click at [535, 200] on td "Title Rick Stein Coves of Cornwall - Large Roasting Dish" at bounding box center [682, 219] width 301 height 74
drag, startPoint x: 224, startPoint y: 115, endPoint x: -23, endPoint y: 111, distance: 247.4
click at [0, 111] on html ".st0{fill:#141414;}" at bounding box center [547, 259] width 1095 height 519
paste input "text"
drag, startPoint x: 736, startPoint y: 195, endPoint x: 535, endPoint y: 197, distance: 200.7
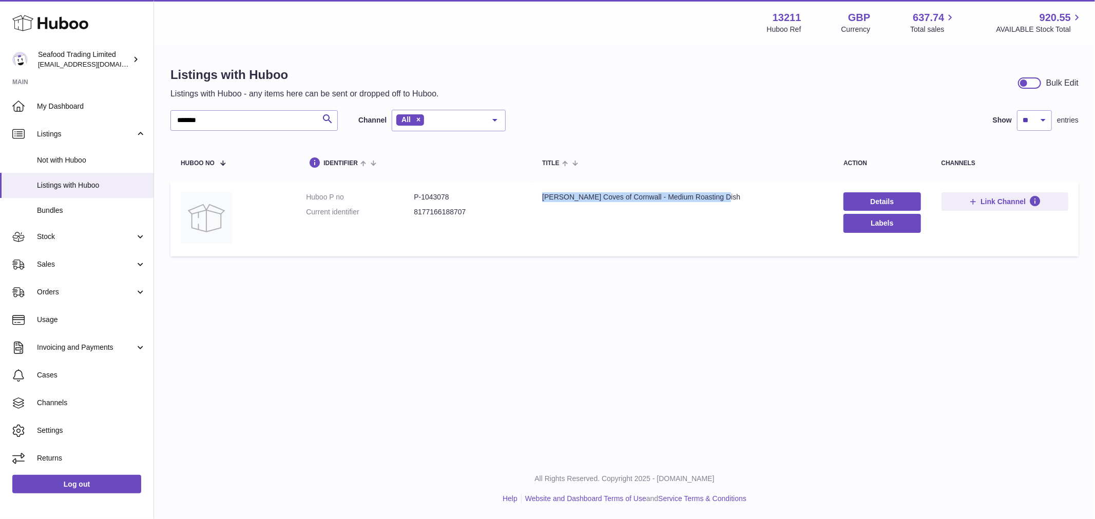
click at [535, 197] on td "Title Rick Stein Coves of Cornwall - Medium Roasting Dish" at bounding box center [682, 219] width 301 height 74
drag, startPoint x: 221, startPoint y: 124, endPoint x: 36, endPoint y: 114, distance: 185.0
click at [36, 114] on div "Huboo Seafood Trading Limited internalAdmin-13211@internal.huboo.com Main My Da…" at bounding box center [547, 259] width 1095 height 519
paste input "text"
type input "*******"
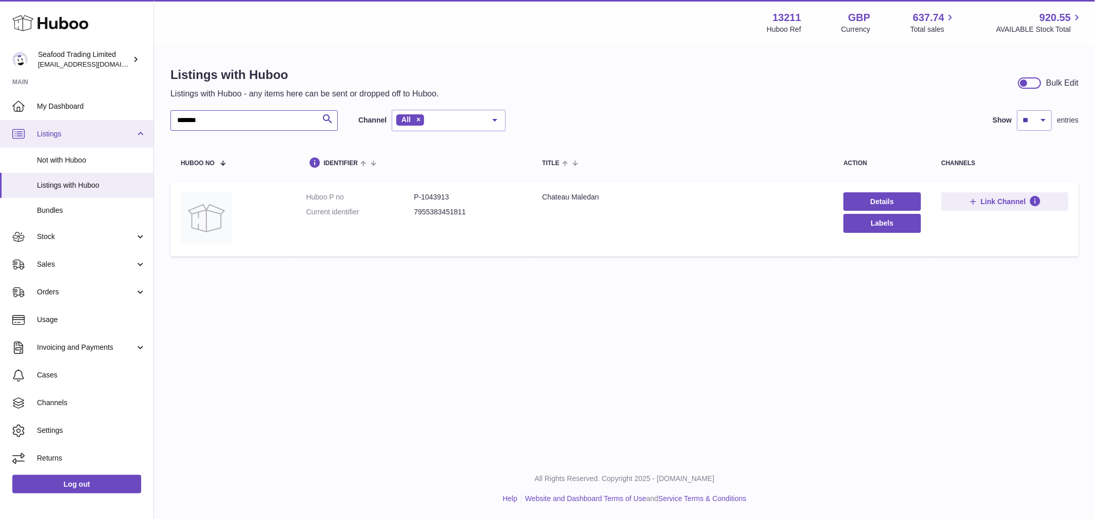
drag, startPoint x: 220, startPoint y: 121, endPoint x: 68, endPoint y: 120, distance: 151.4
click at [68, 120] on div "Huboo Seafood Trading Limited internalAdmin-13211@internal.huboo.com Main My Da…" at bounding box center [547, 259] width 1095 height 519
drag, startPoint x: 625, startPoint y: 200, endPoint x: 529, endPoint y: 198, distance: 96.0
click at [532, 198] on td "Title Chateau Maledan" at bounding box center [682, 219] width 301 height 74
drag, startPoint x: 80, startPoint y: 142, endPoint x: 80, endPoint y: 135, distance: 6.2
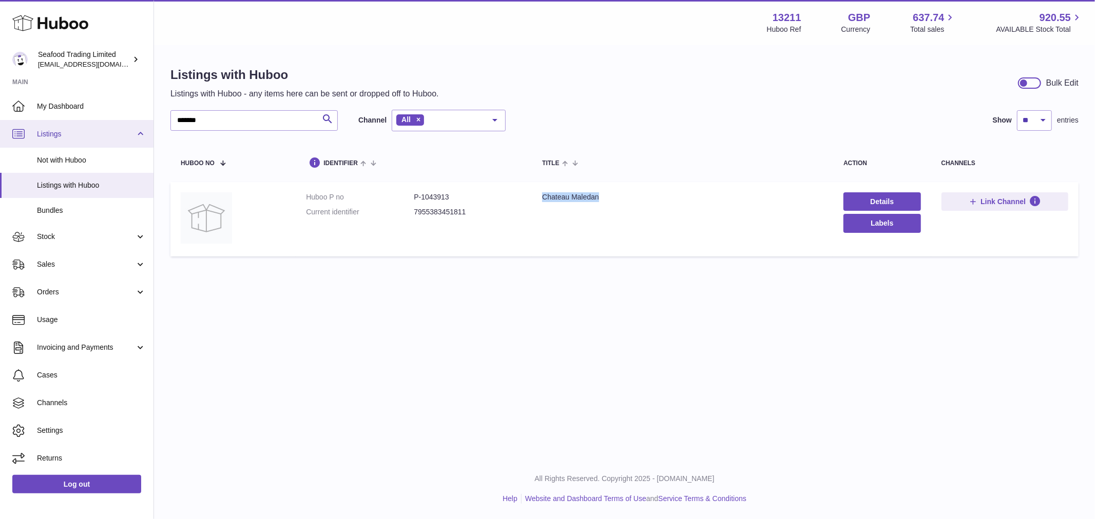
click at [80, 142] on link "Listings" at bounding box center [76, 134] width 153 height 28
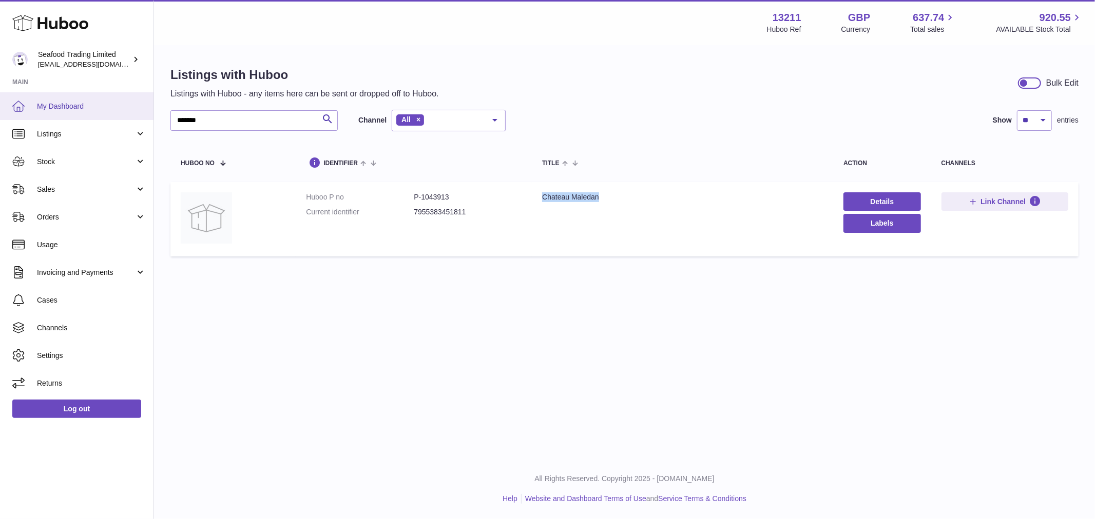
click at [68, 96] on link "My Dashboard" at bounding box center [76, 106] width 153 height 28
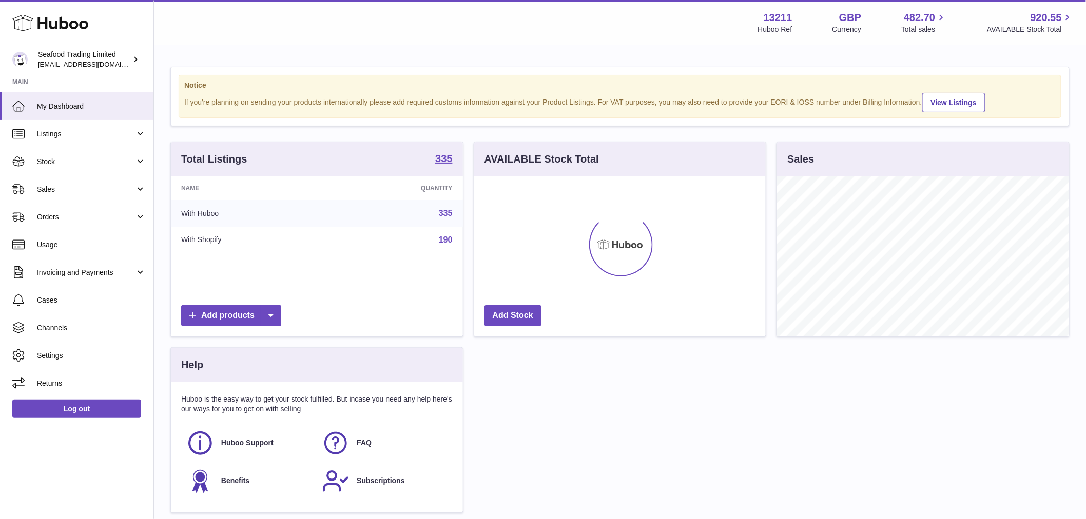
scroll to position [160, 291]
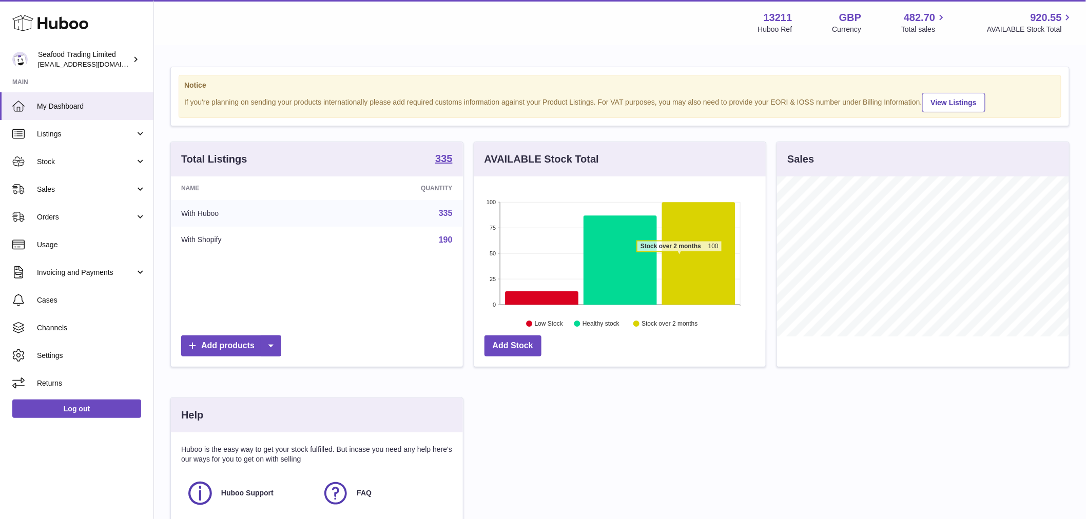
click at [679, 267] on icon at bounding box center [698, 254] width 73 height 103
click at [697, 257] on icon at bounding box center [698, 254] width 73 height 103
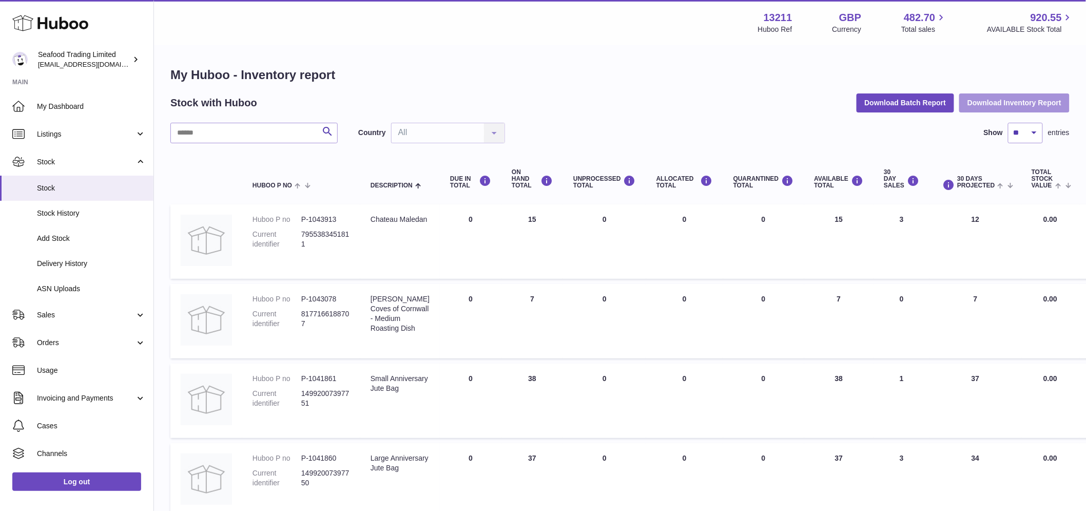
click at [981, 101] on button "Download Inventory Report" at bounding box center [1014, 102] width 110 height 18
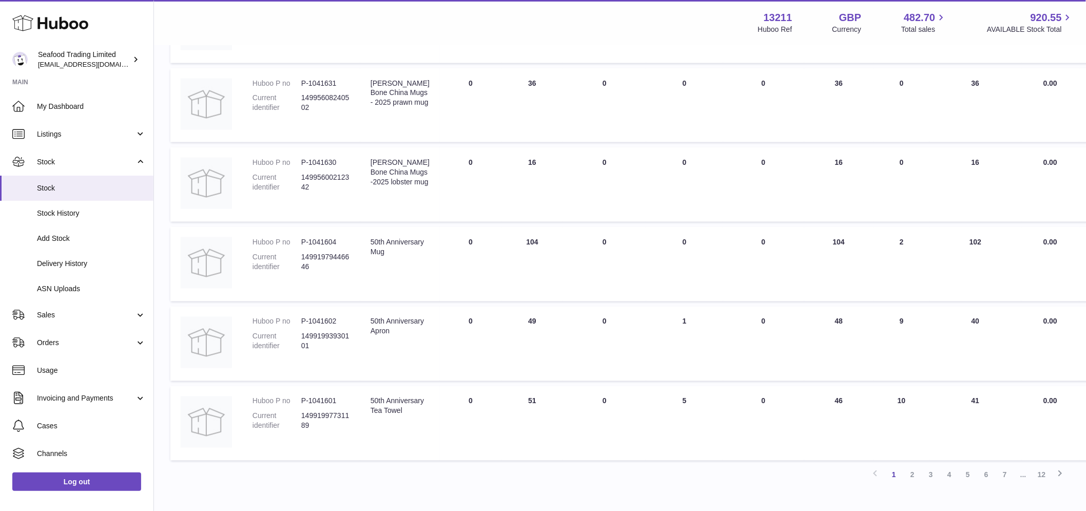
scroll to position [593, 0]
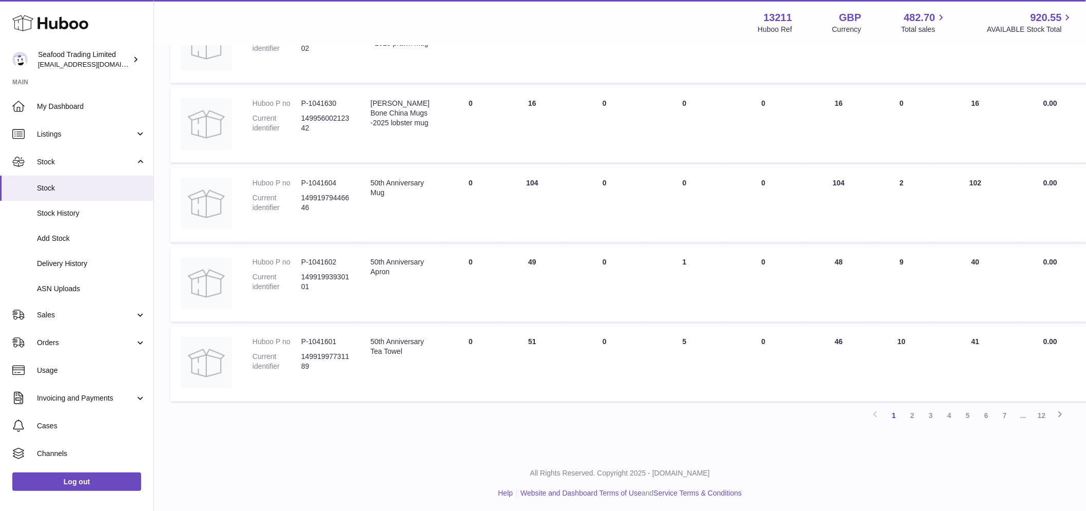
click at [1043, 413] on link "12" at bounding box center [1041, 415] width 18 height 18
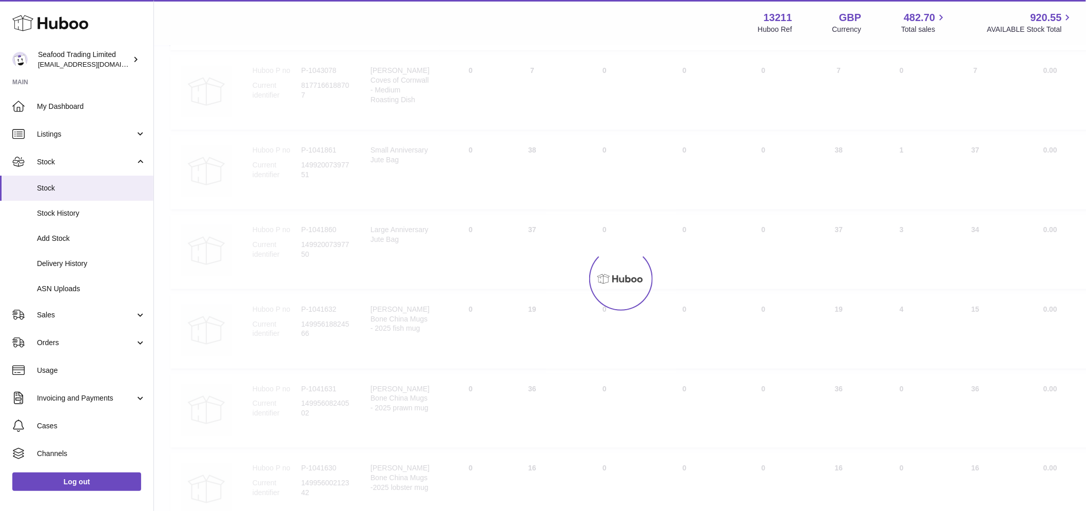
scroll to position [46, 0]
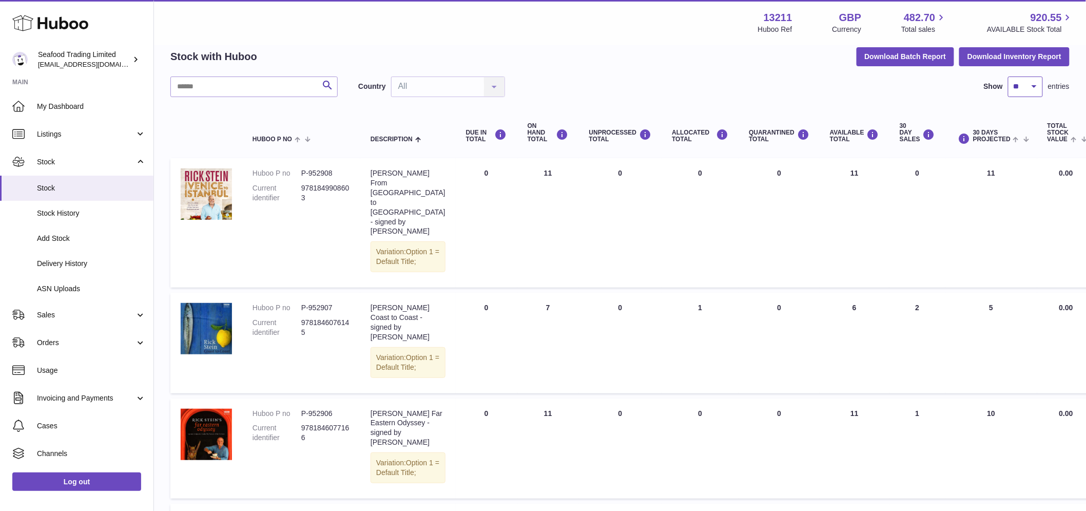
click at [1020, 93] on select "** ** ** ***" at bounding box center [1025, 86] width 35 height 21
select select "***"
click at [1008, 76] on select "** ** ** ***" at bounding box center [1025, 86] width 35 height 21
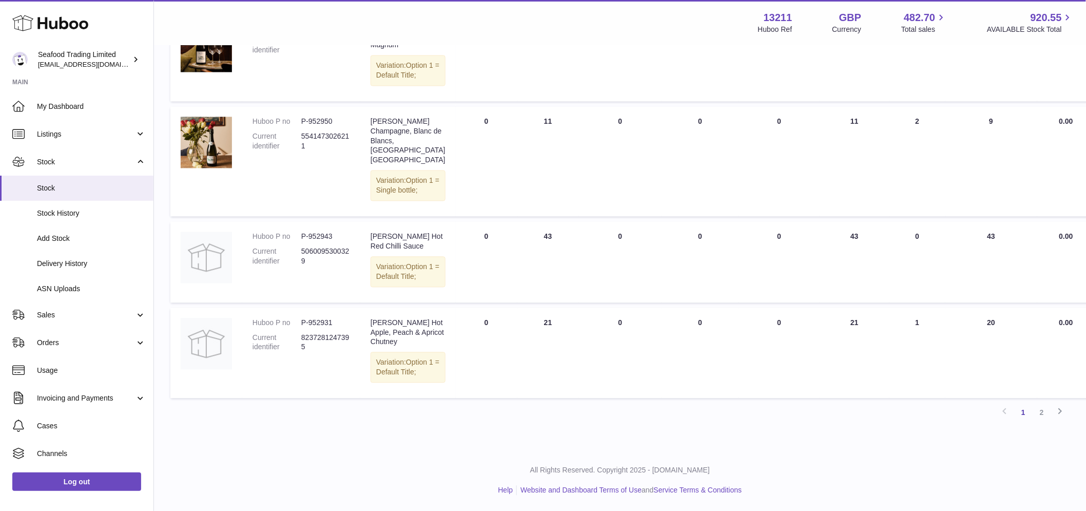
scroll to position [9638, 0]
drag, startPoint x: 76, startPoint y: 393, endPoint x: 83, endPoint y: 386, distance: 9.1
click at [76, 393] on span "Invoicing and Payments" at bounding box center [86, 398] width 98 height 10
click at [67, 445] on span "Storage History" at bounding box center [91, 449] width 109 height 10
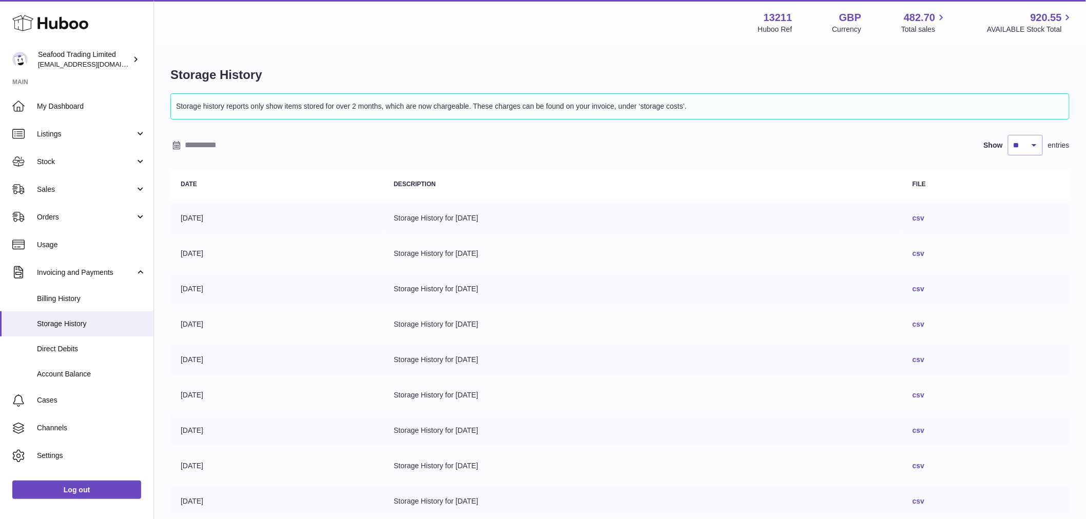
click at [924, 219] on link "csv" at bounding box center [918, 218] width 12 height 8
